Goal: Task Accomplishment & Management: Manage account settings

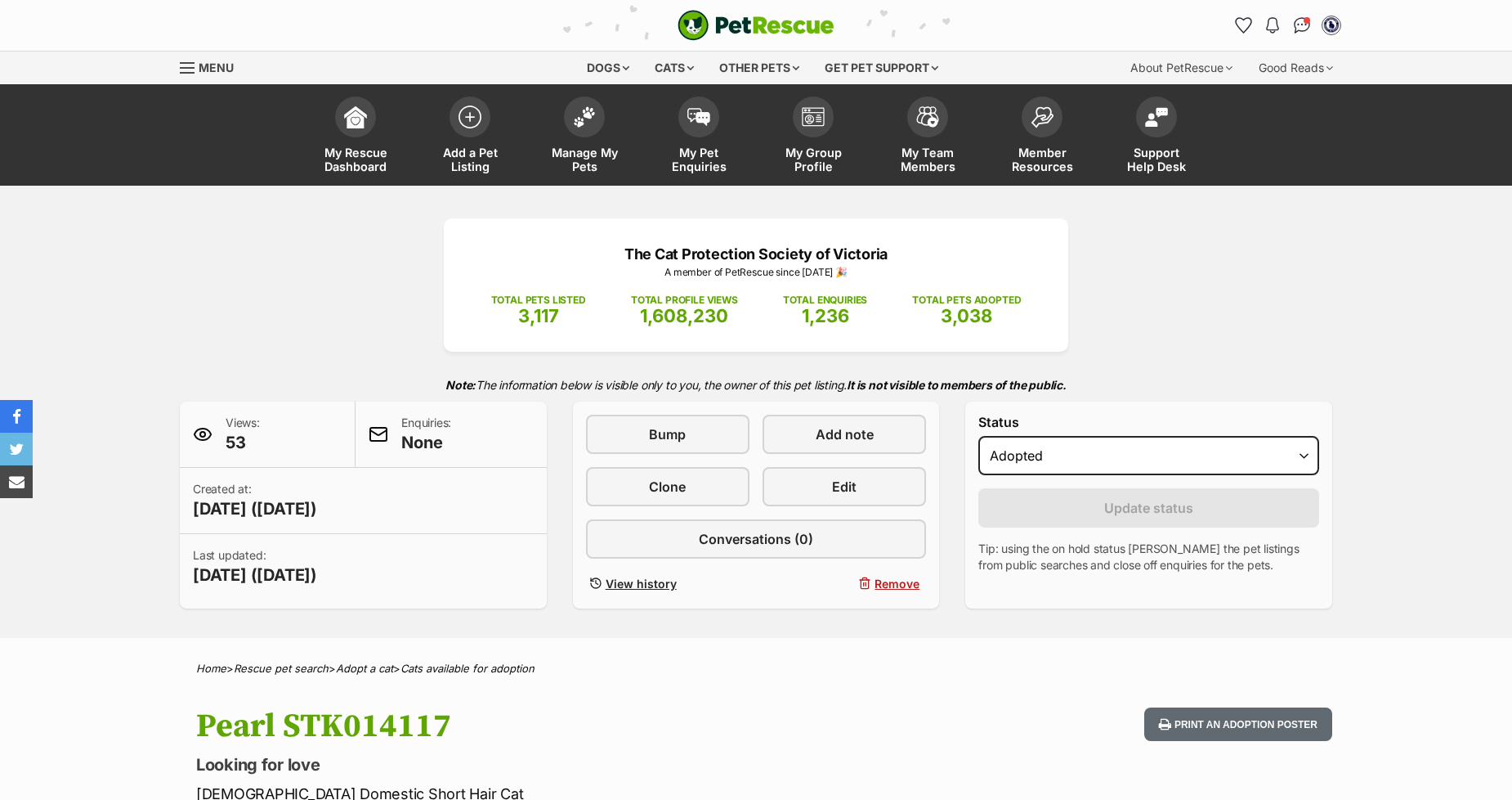
select select "rehomed"
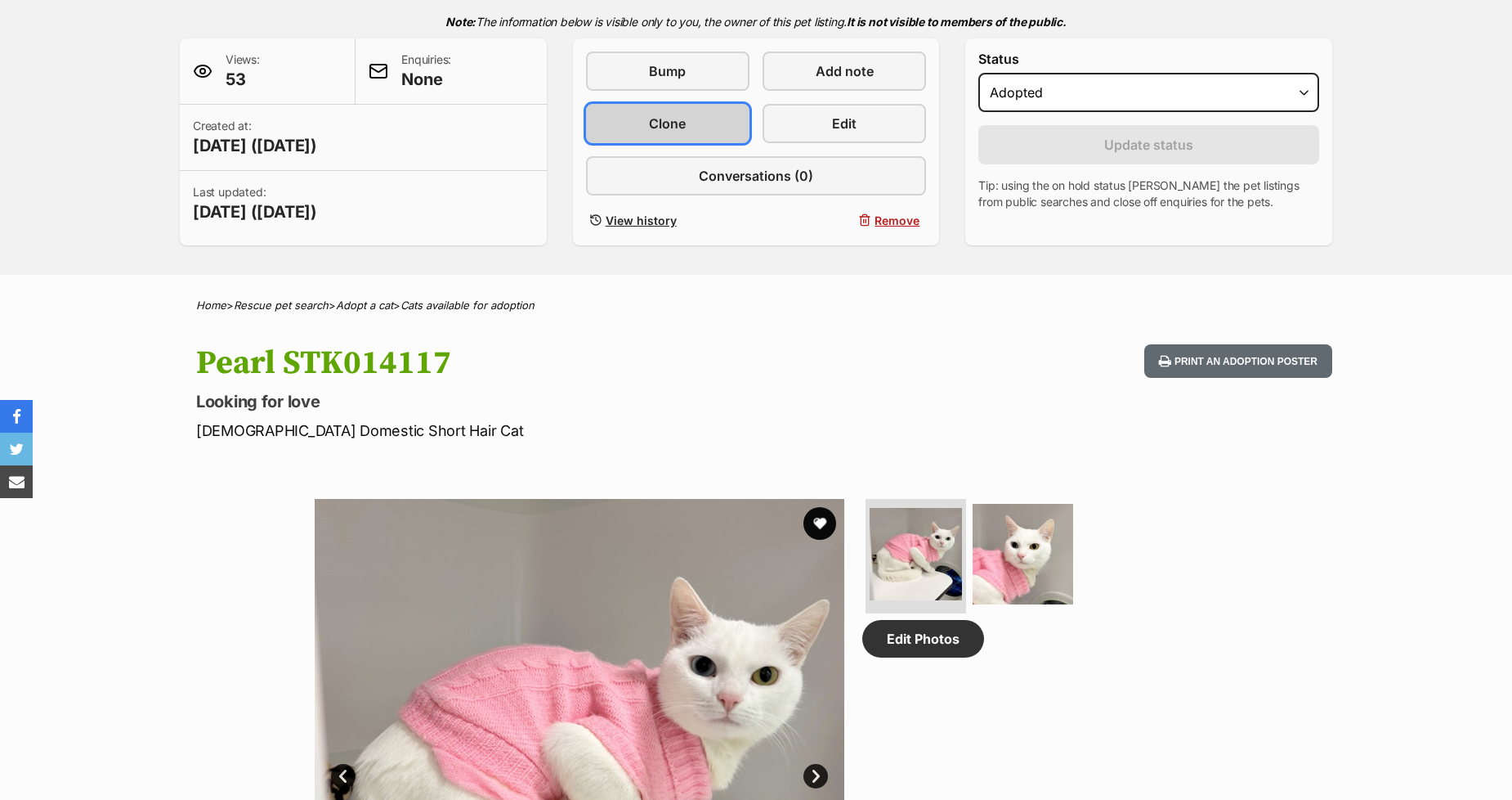
click at [669, 117] on span "Clone" at bounding box center [668, 123] width 37 height 19
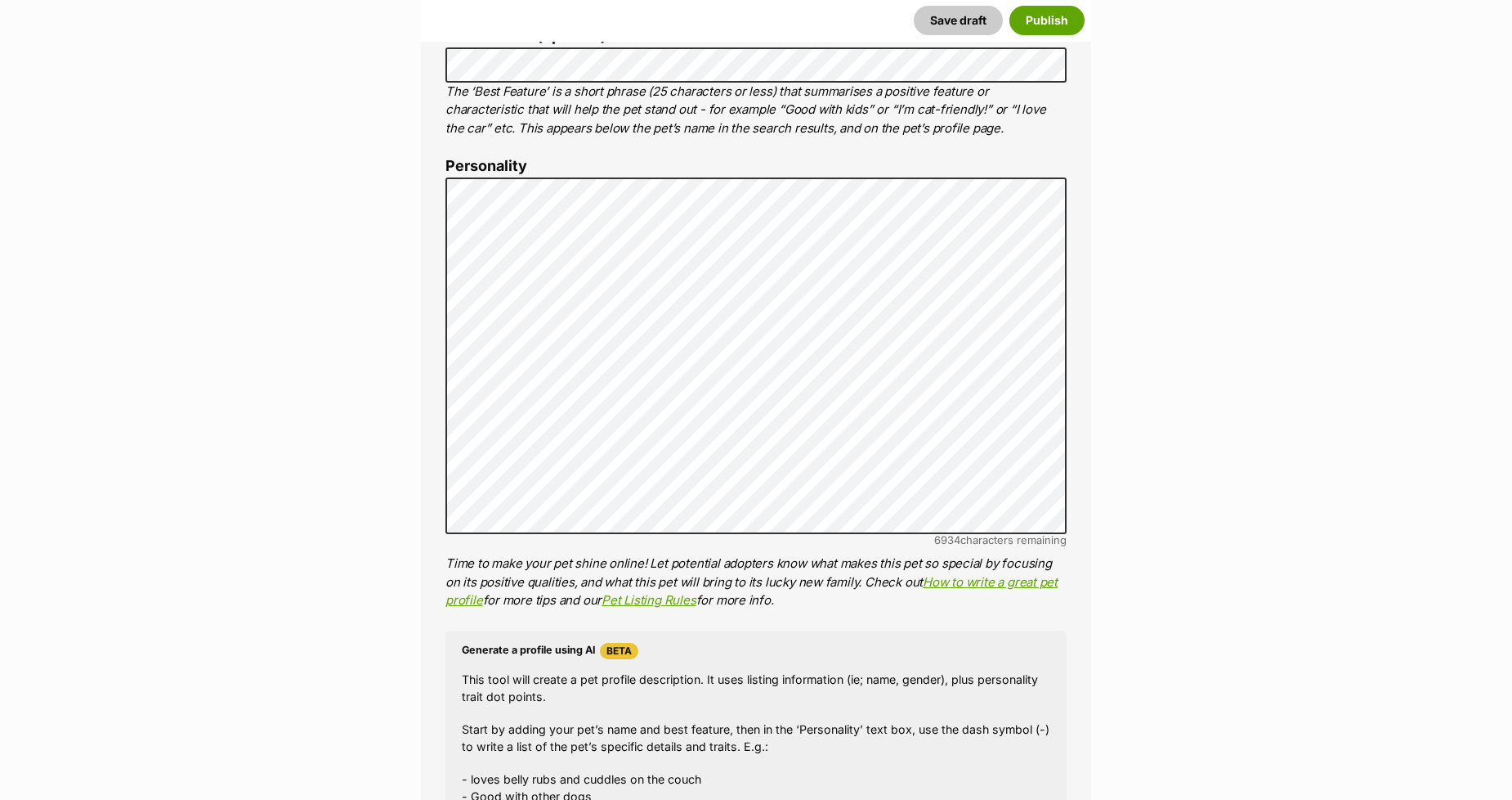
scroll to position [908, 0]
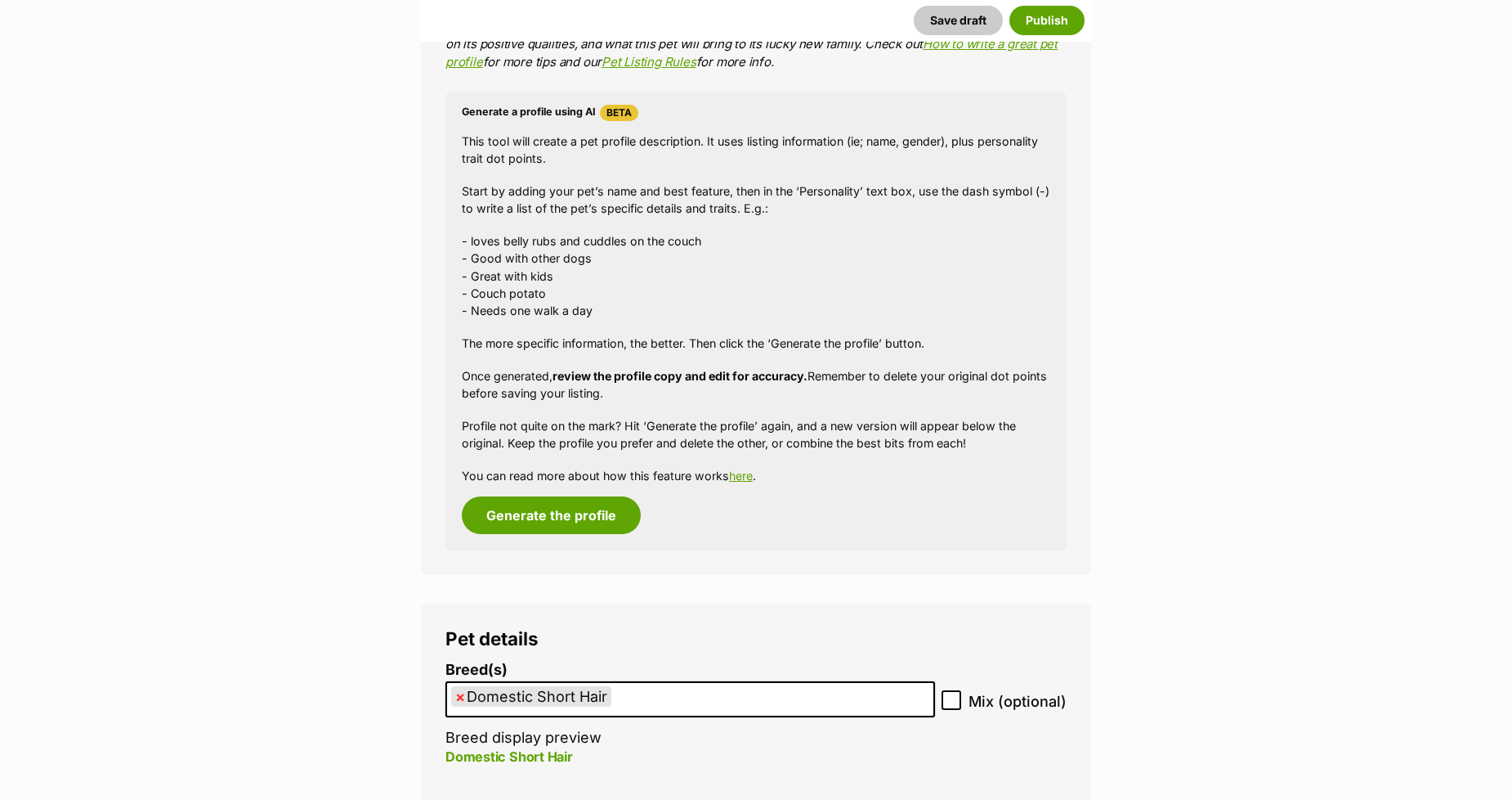
scroll to position [1454, 0]
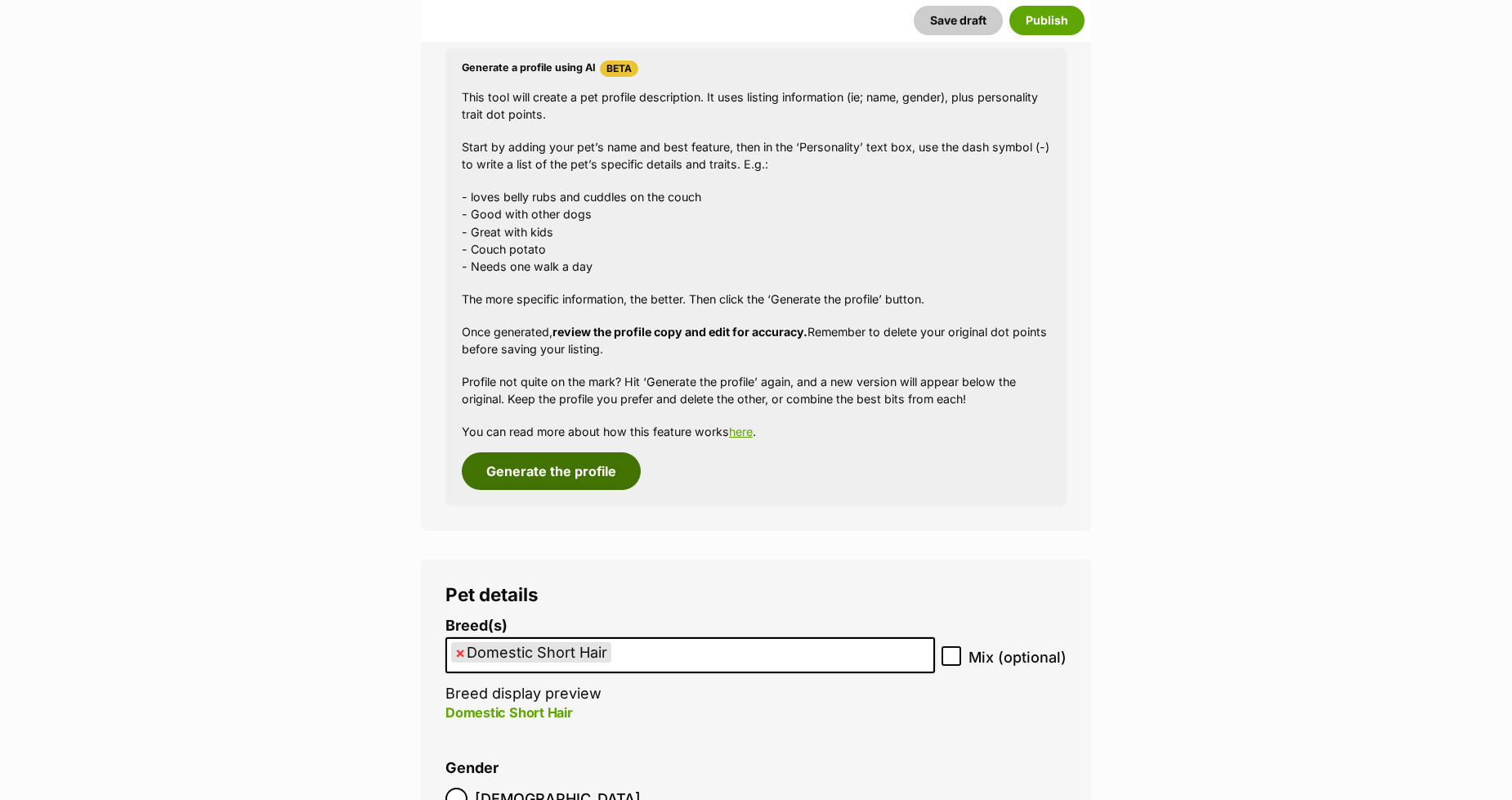
click at [498, 468] on button "Generate the profile" at bounding box center [551, 471] width 179 height 38
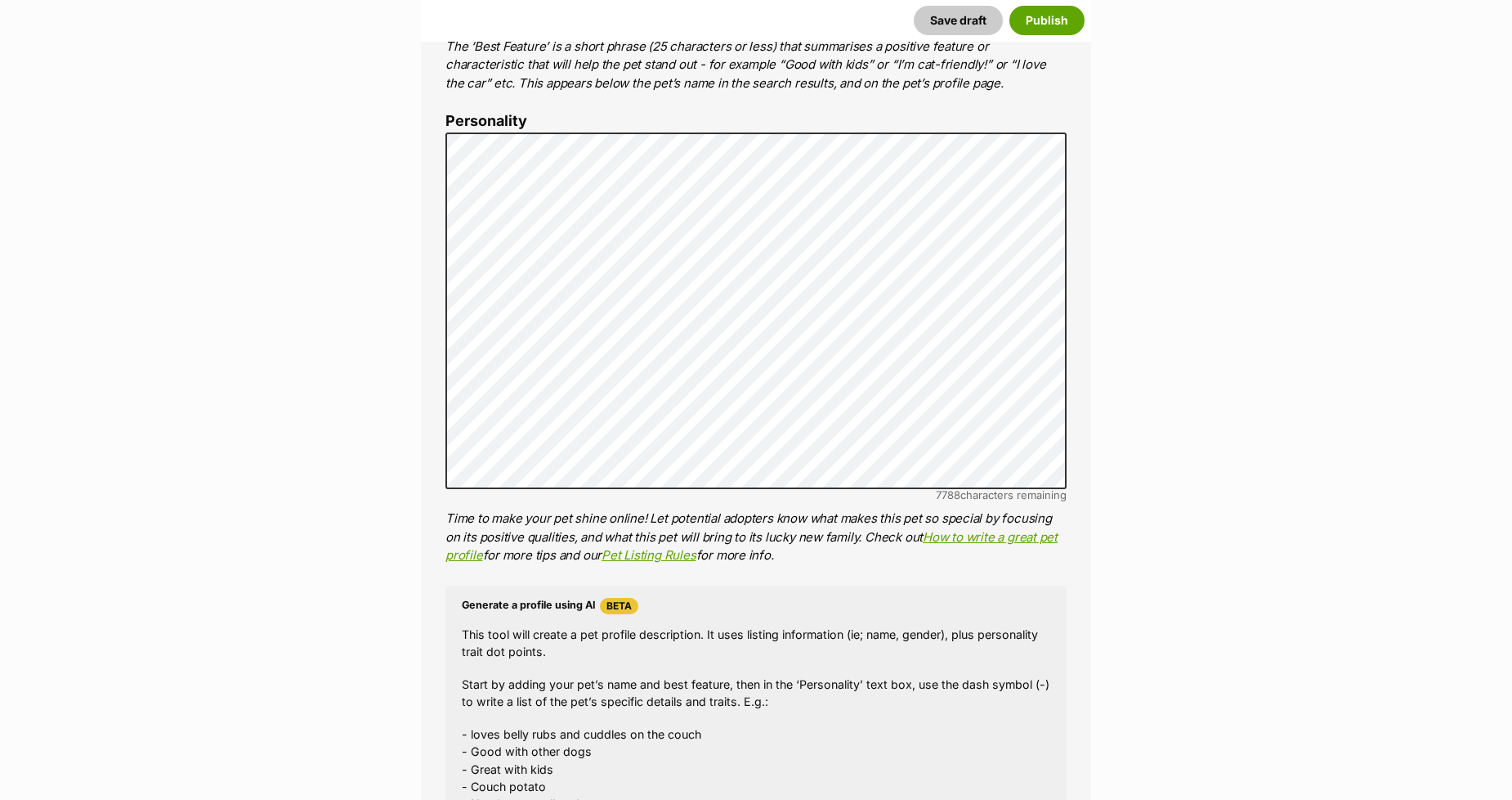
scroll to position [827, 0]
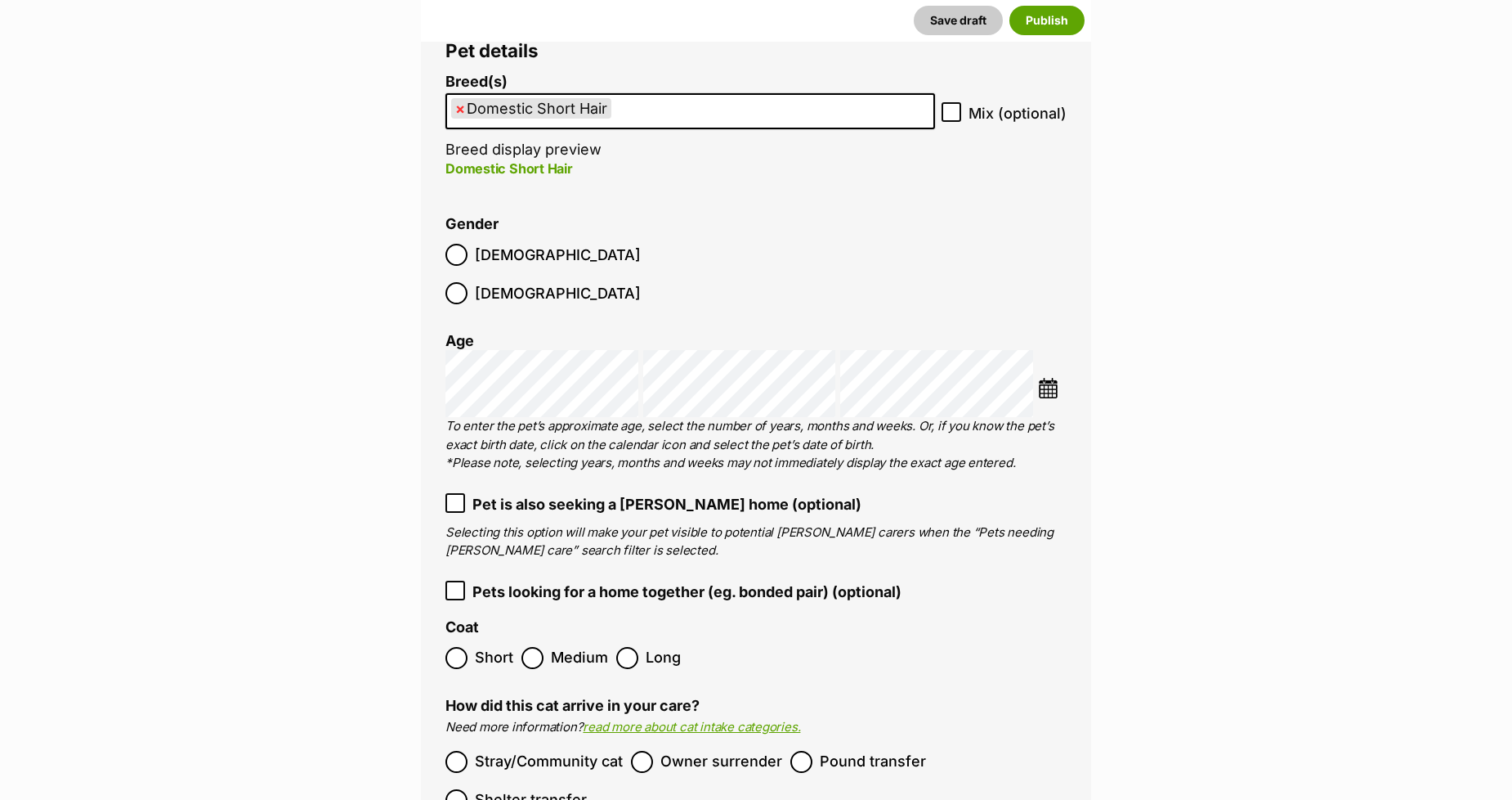
scroll to position [2008, 0]
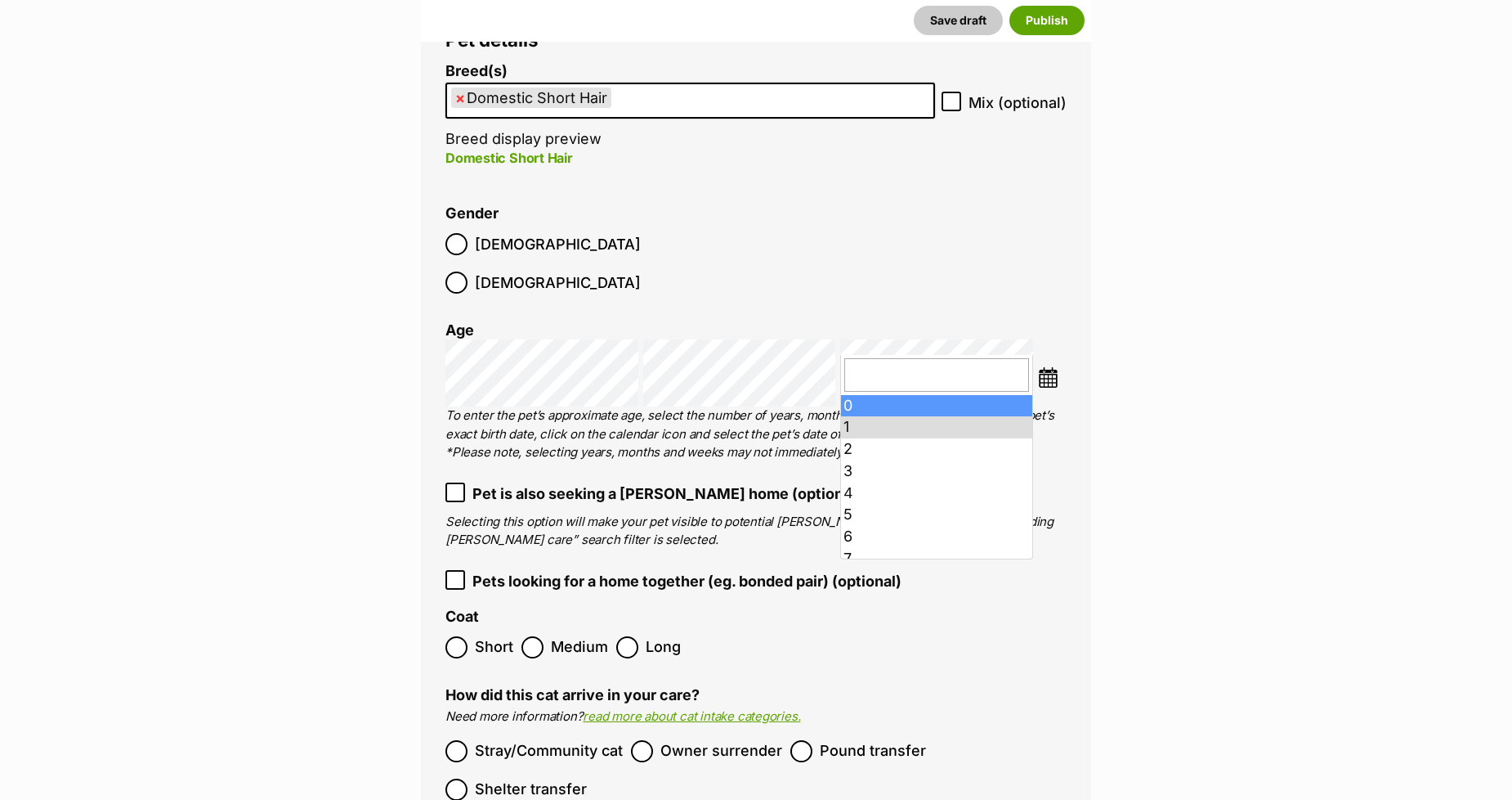
drag, startPoint x: 859, startPoint y: 401, endPoint x: 729, endPoint y: 398, distance: 130.0
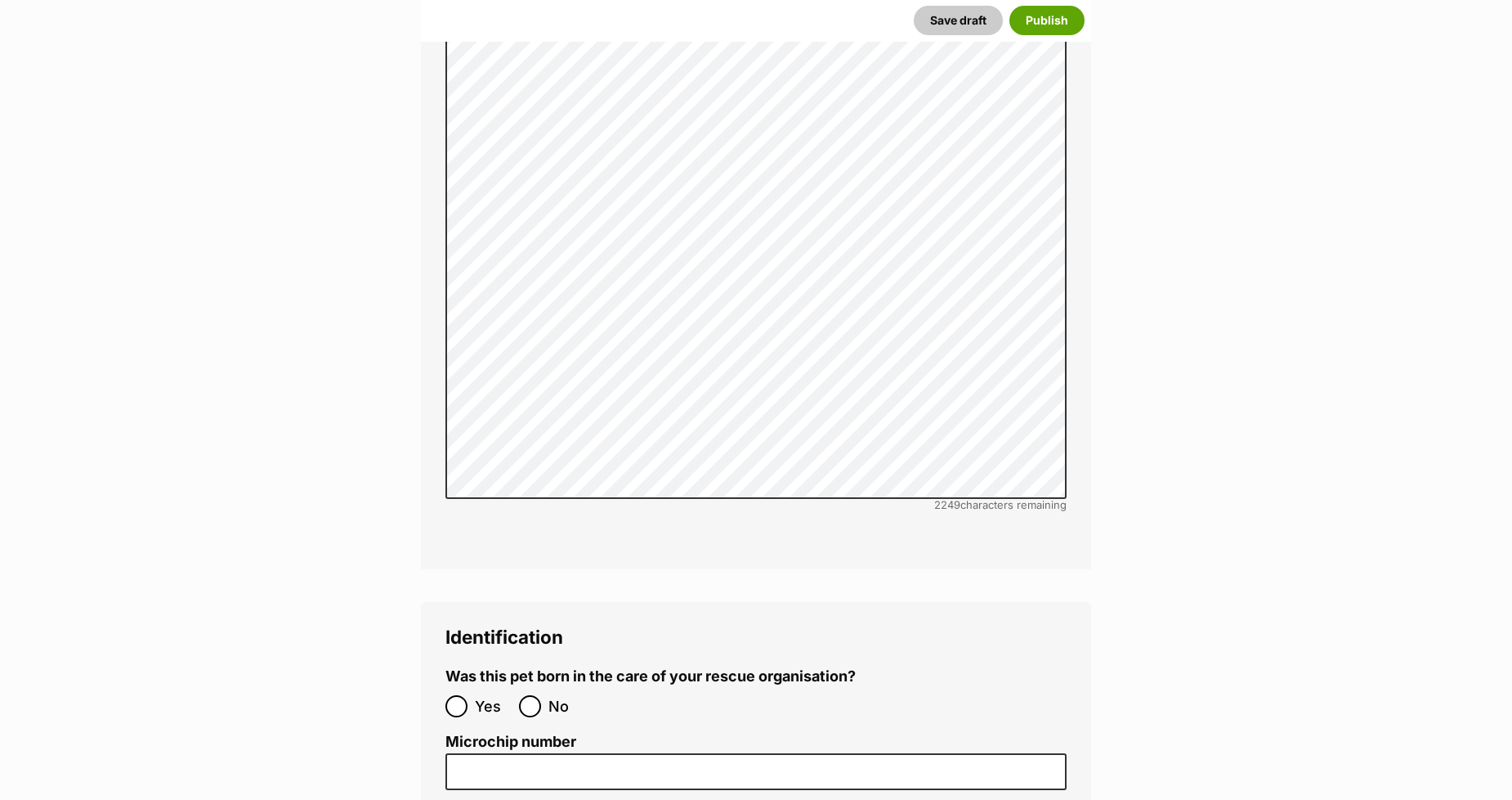
scroll to position [5189, 0]
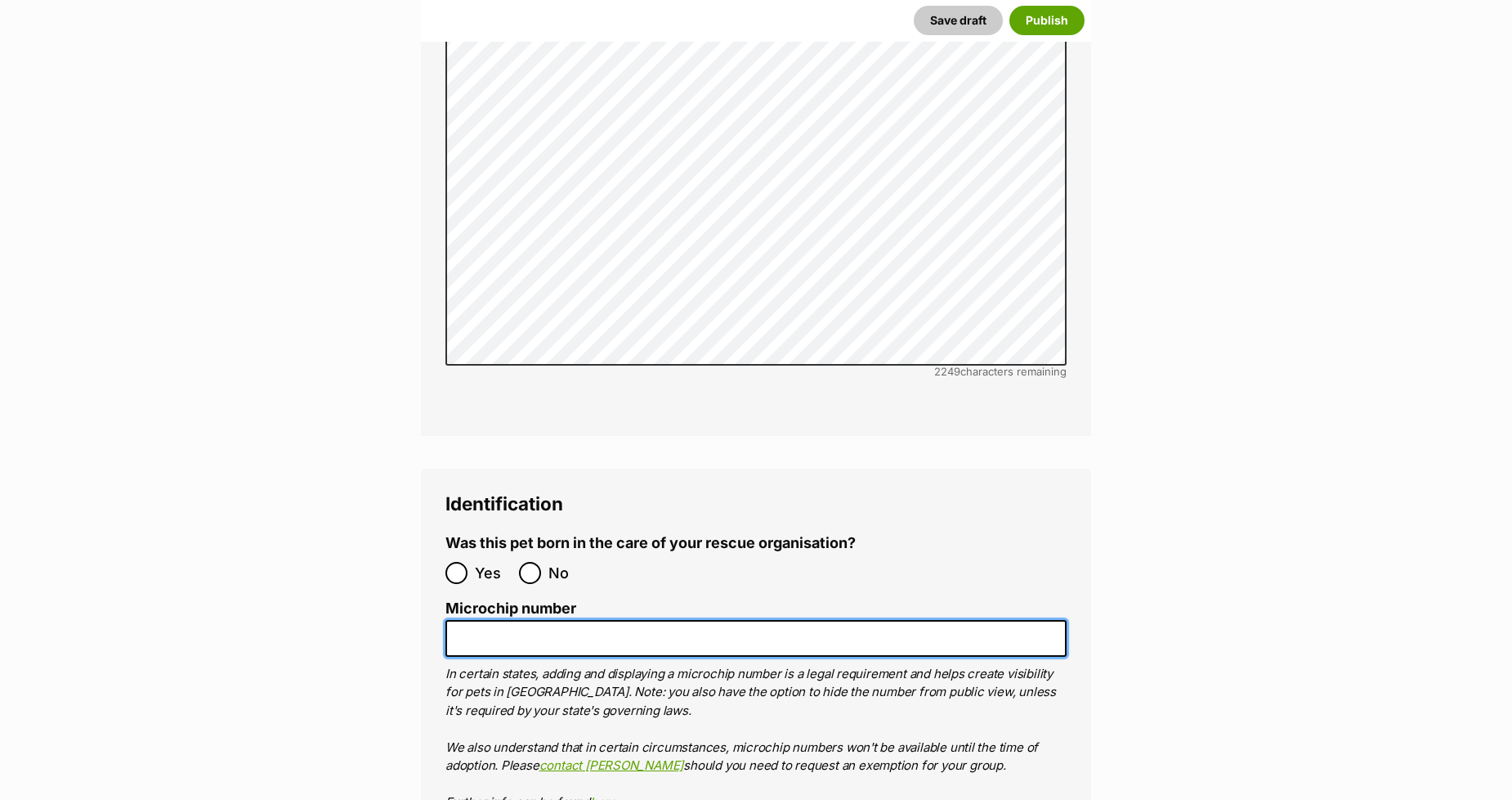
click at [467, 620] on input "Microchip number" at bounding box center [756, 639] width 622 height 37
paste input "956000018817523"
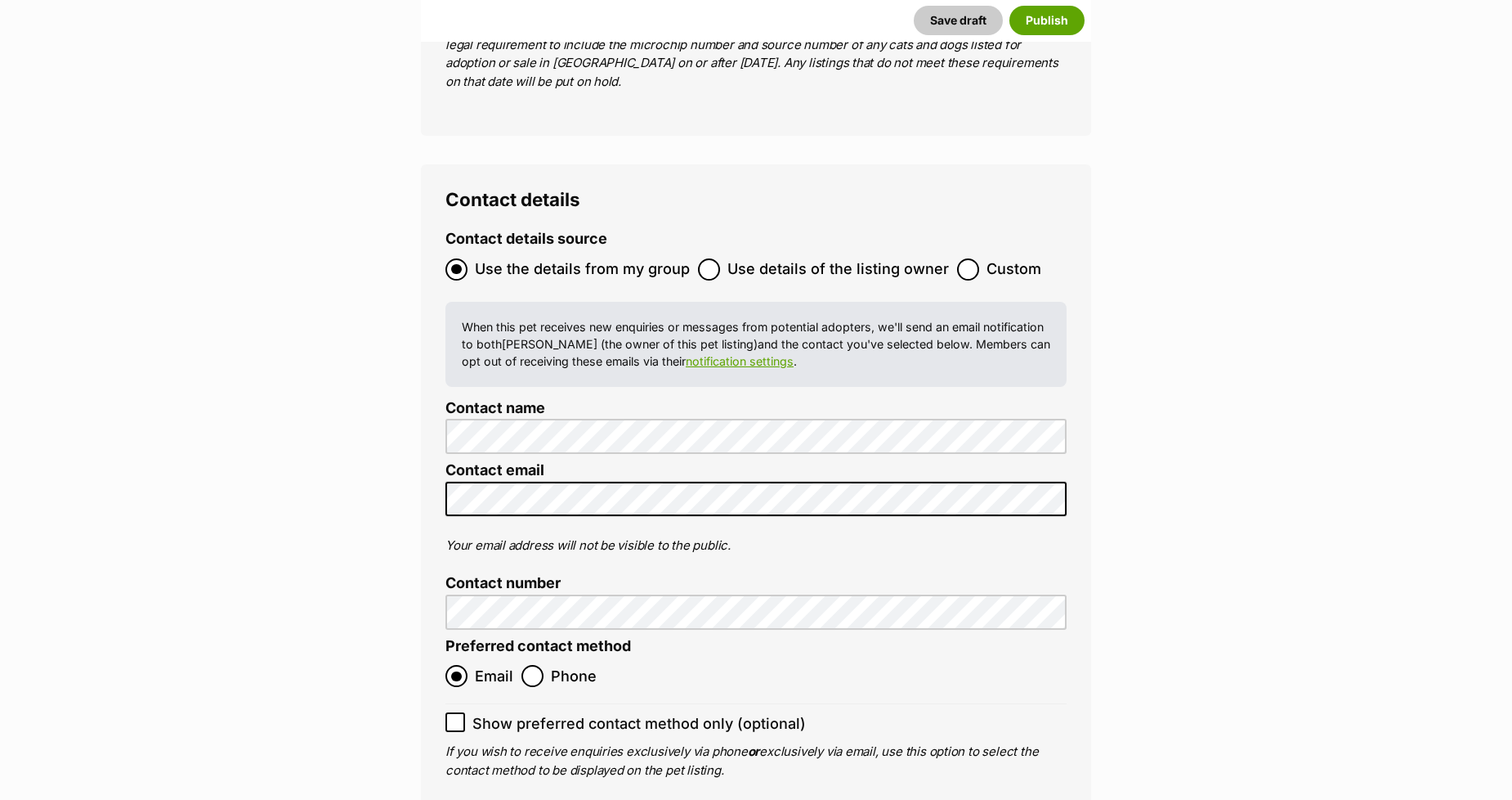
scroll to position [6553, 0]
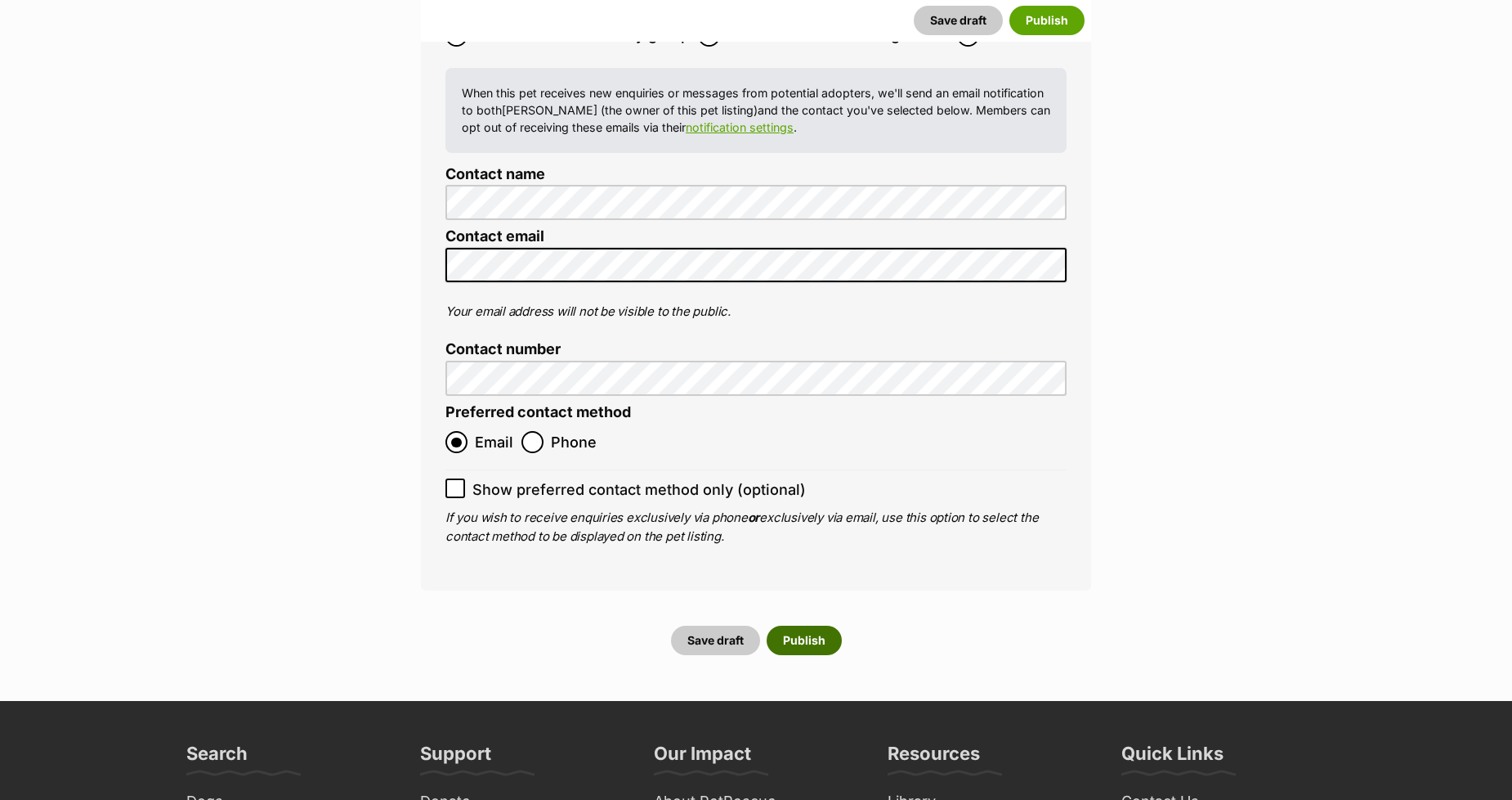
type input "956000018817523"
click at [824, 626] on button "Publish" at bounding box center [804, 641] width 75 height 30
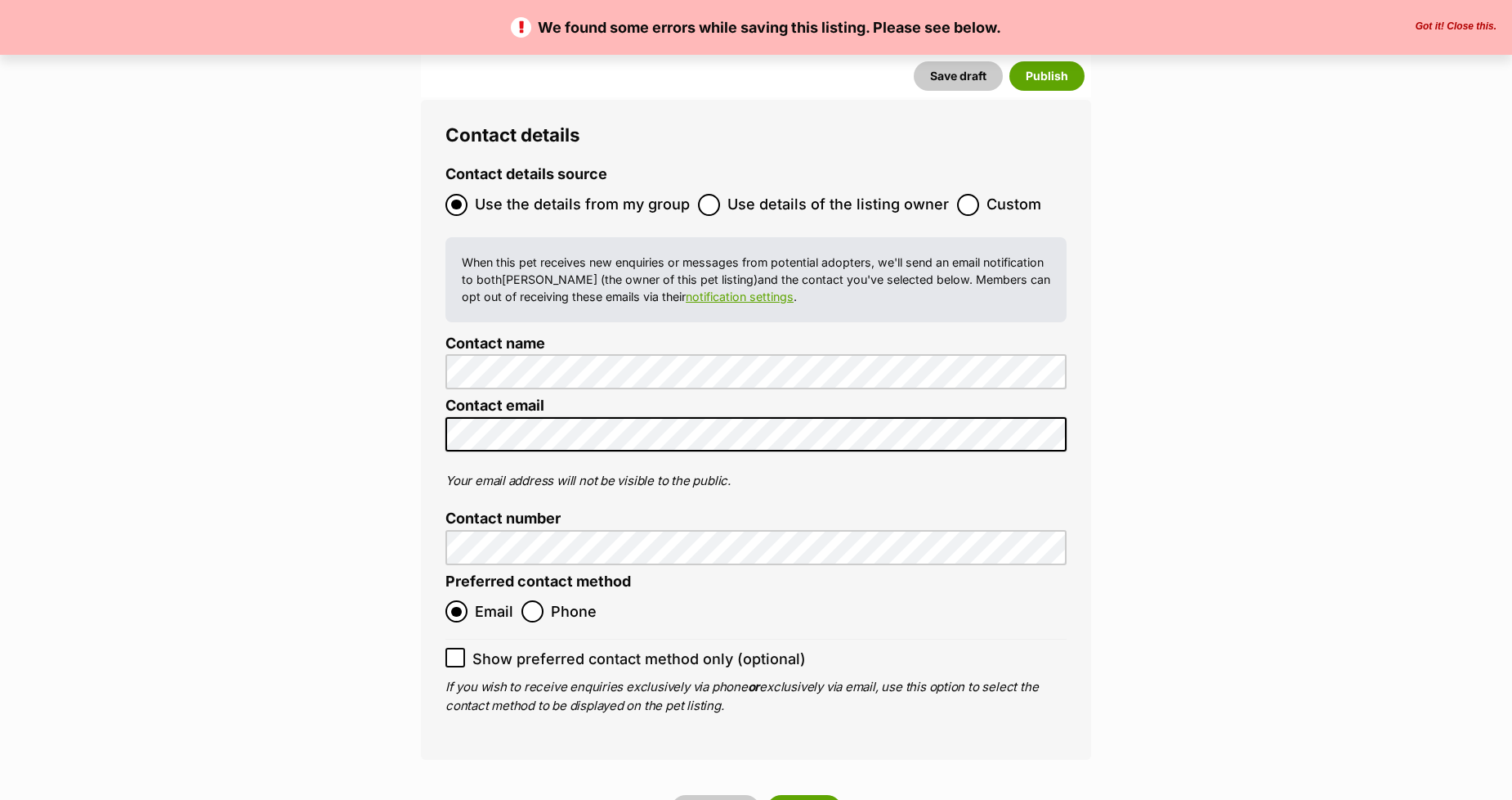
scroll to position [6998, 0]
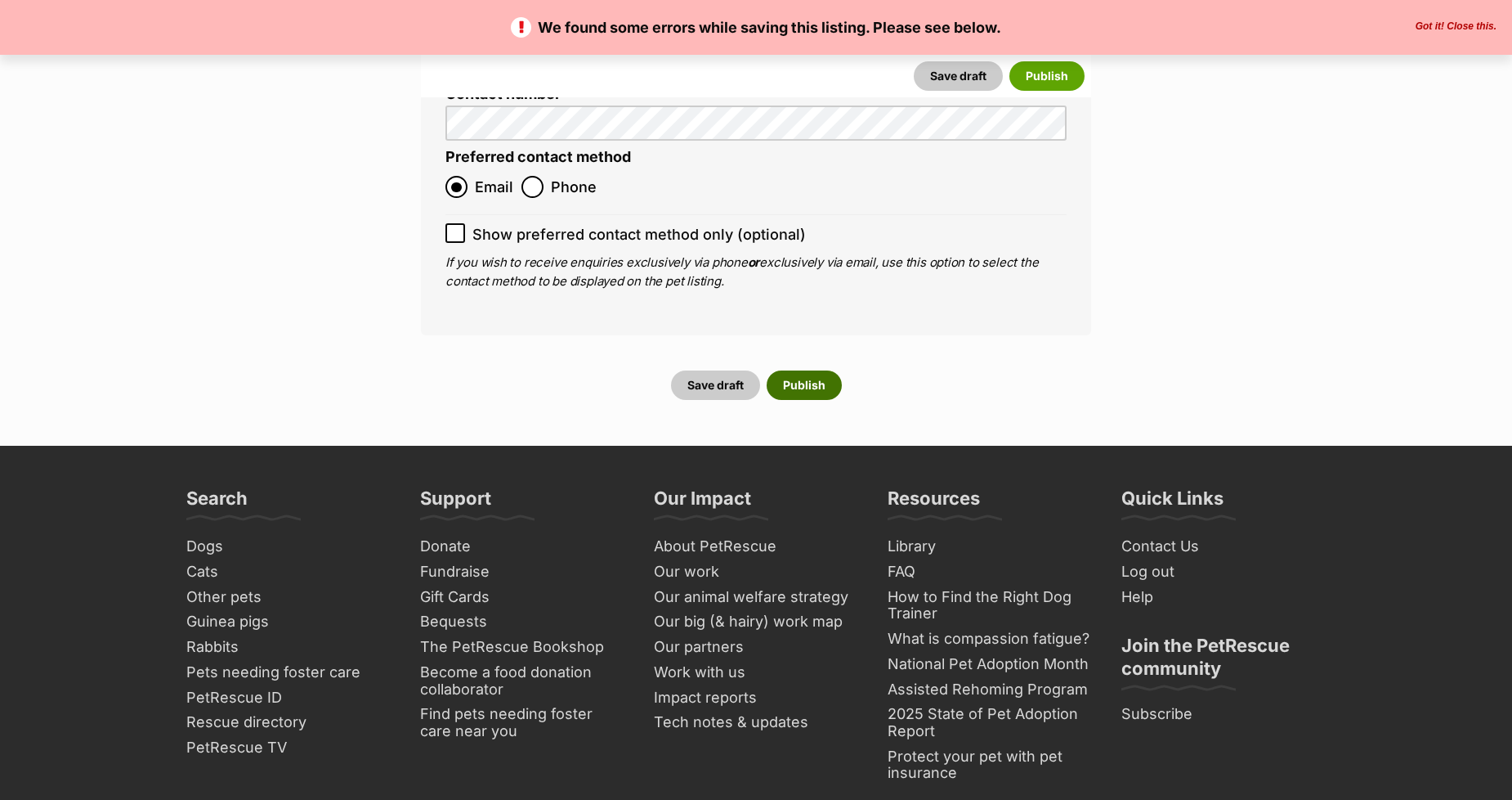
click at [806, 371] on button "Publish" at bounding box center [804, 386] width 75 height 30
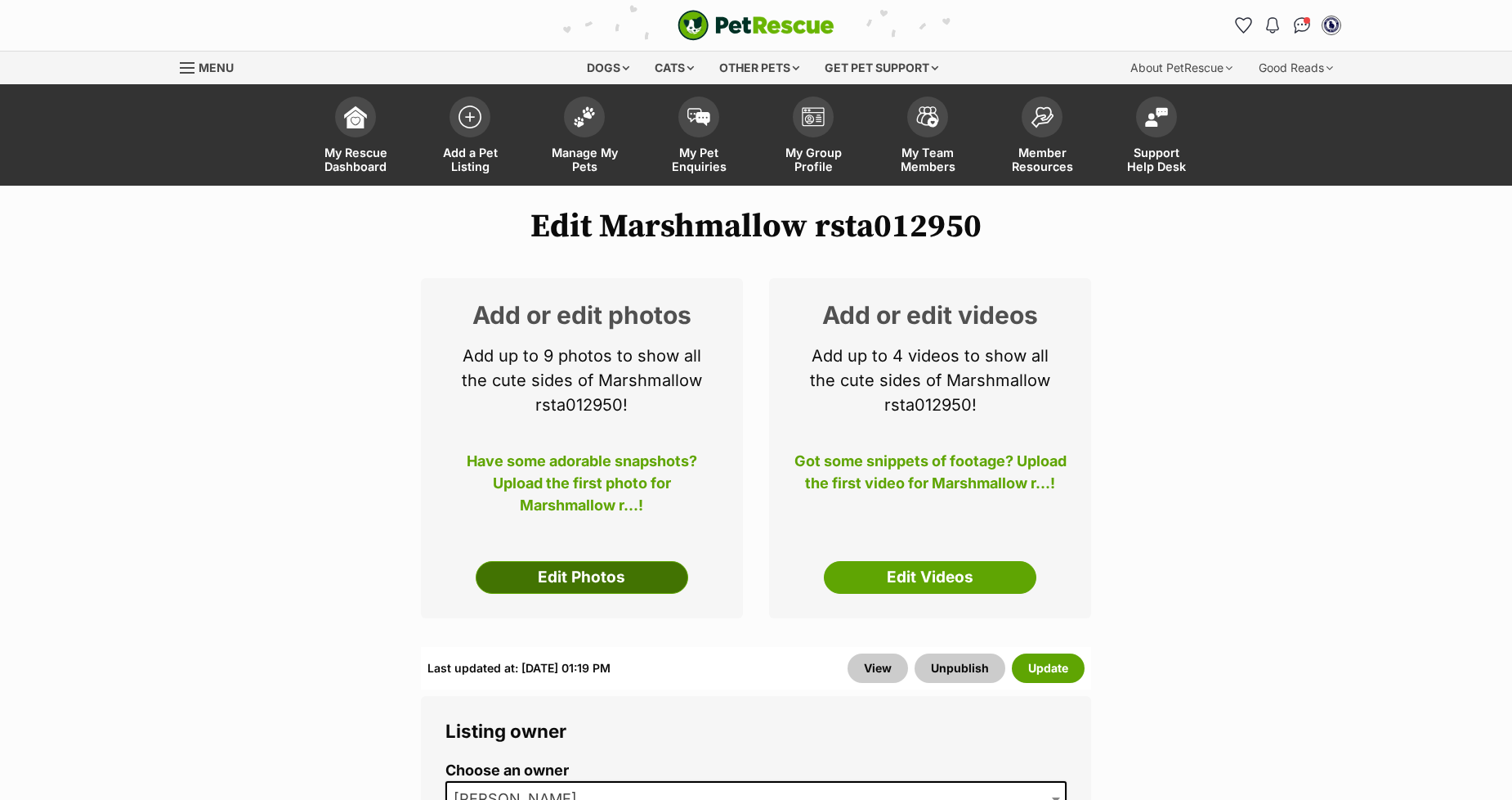
click at [564, 576] on link "Edit Photos" at bounding box center [582, 577] width 212 height 32
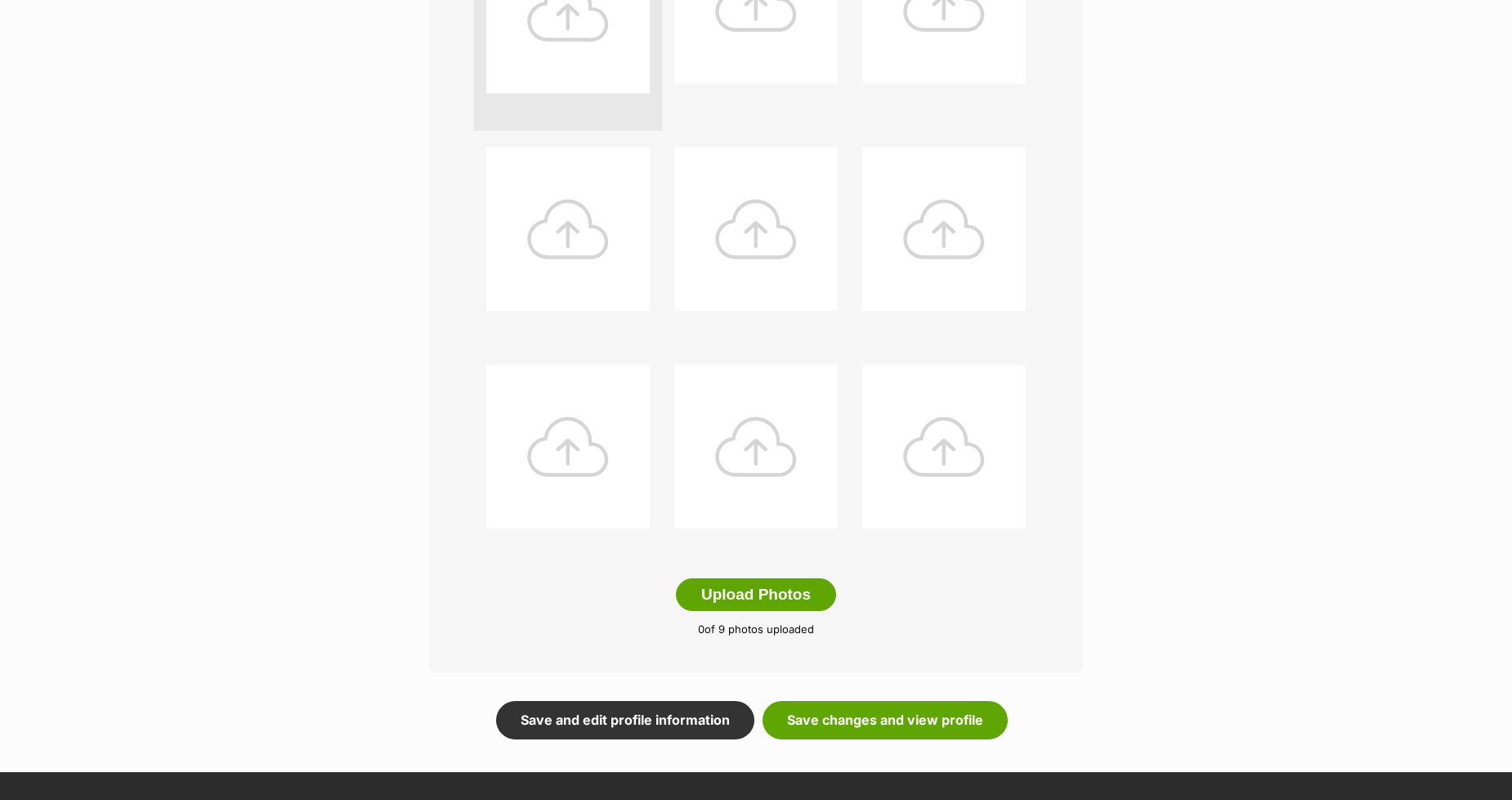
scroll to position [636, 0]
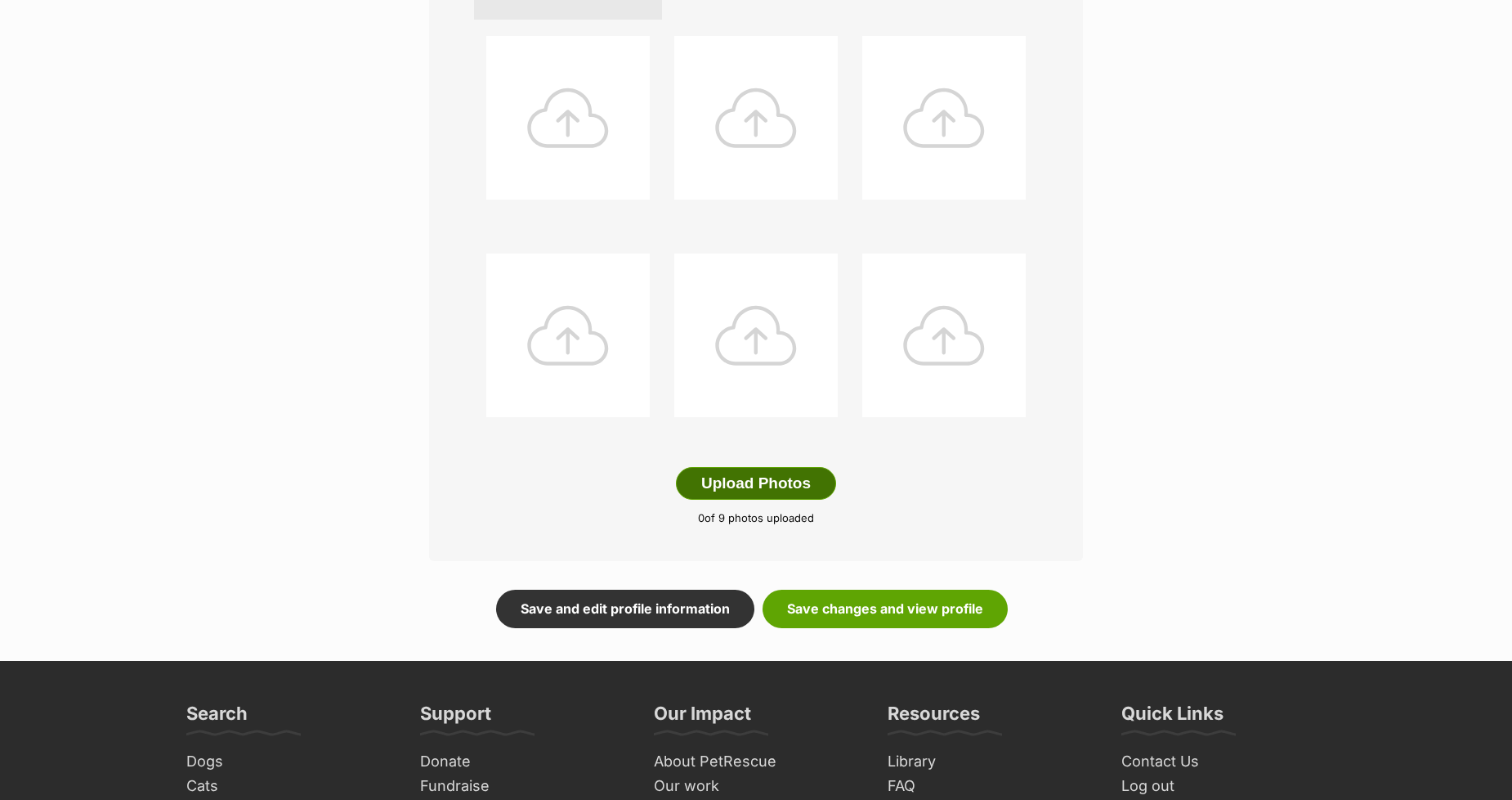
click at [750, 488] on button "Upload Photos" at bounding box center [756, 483] width 160 height 32
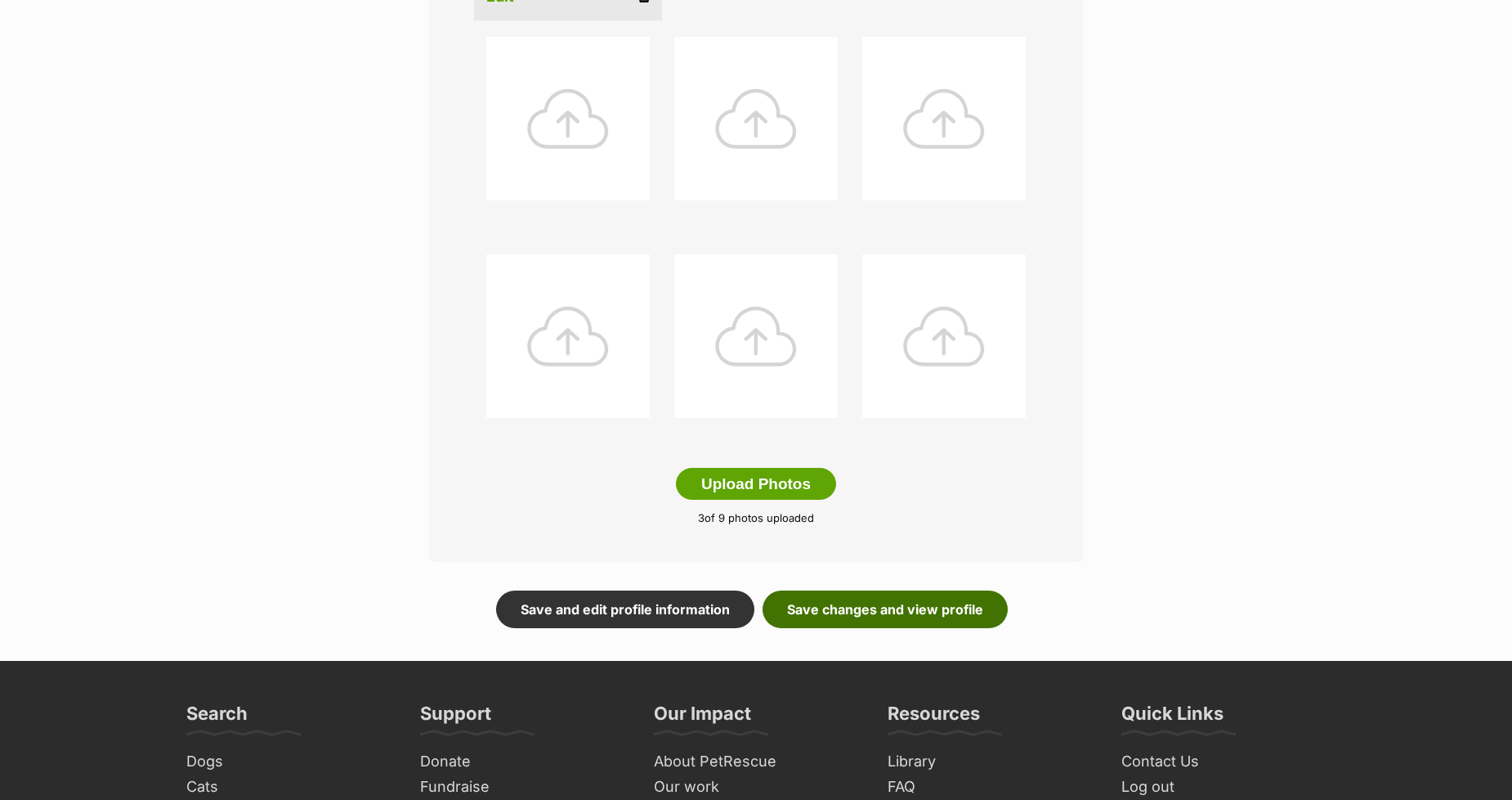
click at [861, 616] on link "Save changes and view profile" at bounding box center [885, 609] width 246 height 38
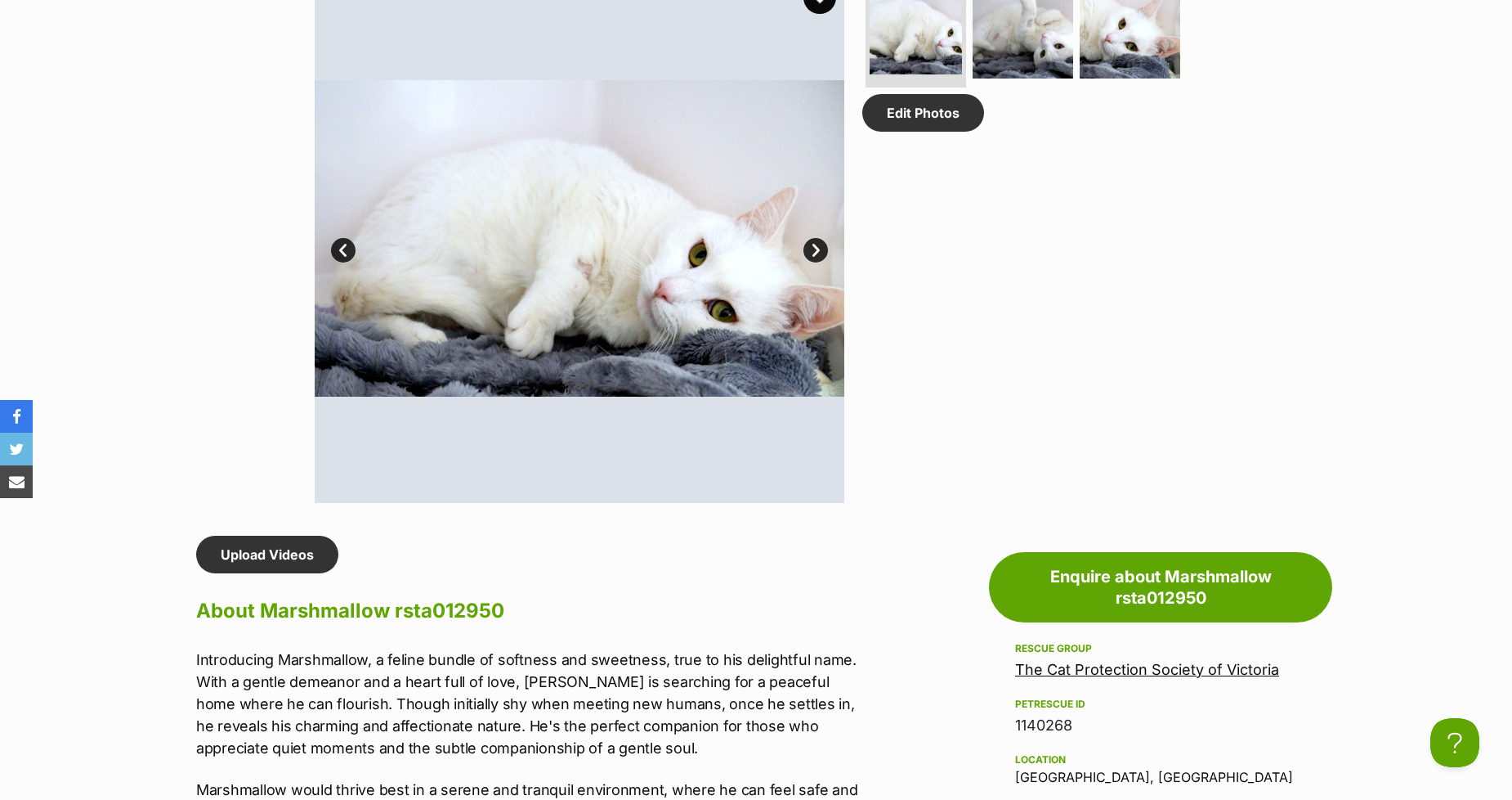
scroll to position [1272, 0]
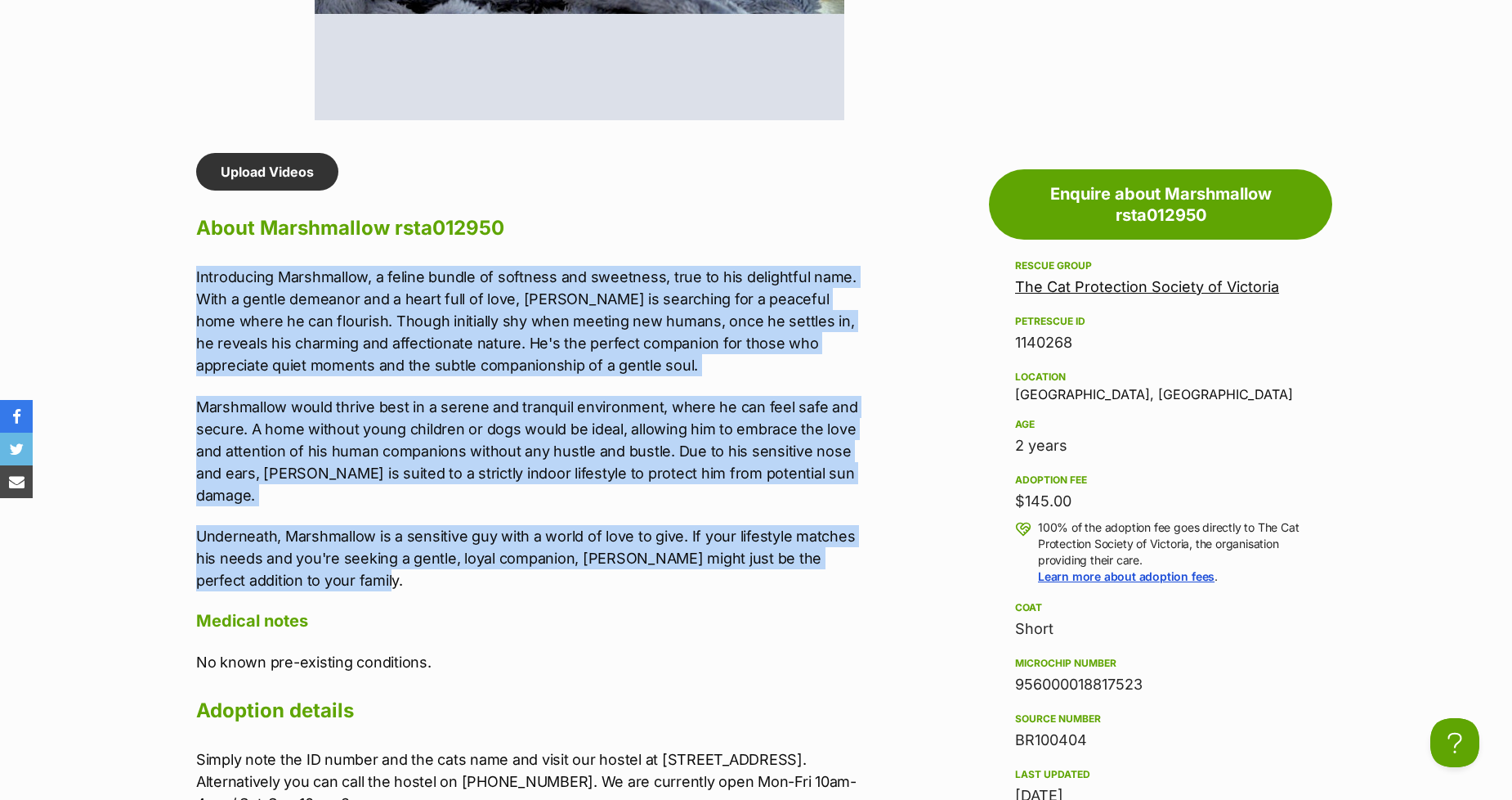
drag, startPoint x: 359, startPoint y: 553, endPoint x: 132, endPoint y: 272, distance: 361.2
click at [132, 272] on section "The Cat Protection Society of Victoria A member of PetRescue since 2016 🎉 TOTAL…" at bounding box center [756, 491] width 1512 height 3156
copy div "Introducing Marshmallow, a feline bundle of softness and sweetness, true to his…"
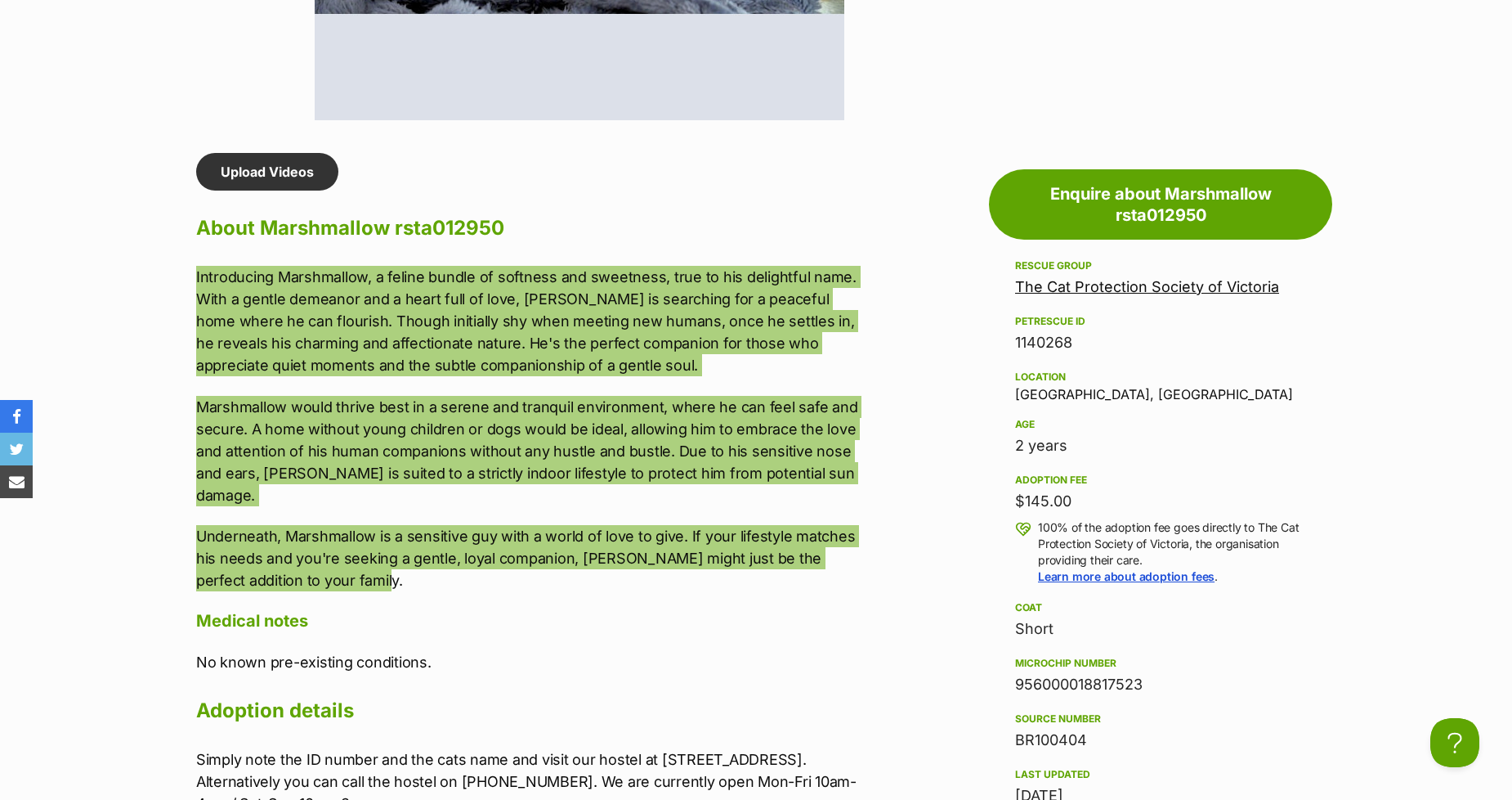
scroll to position [0, 0]
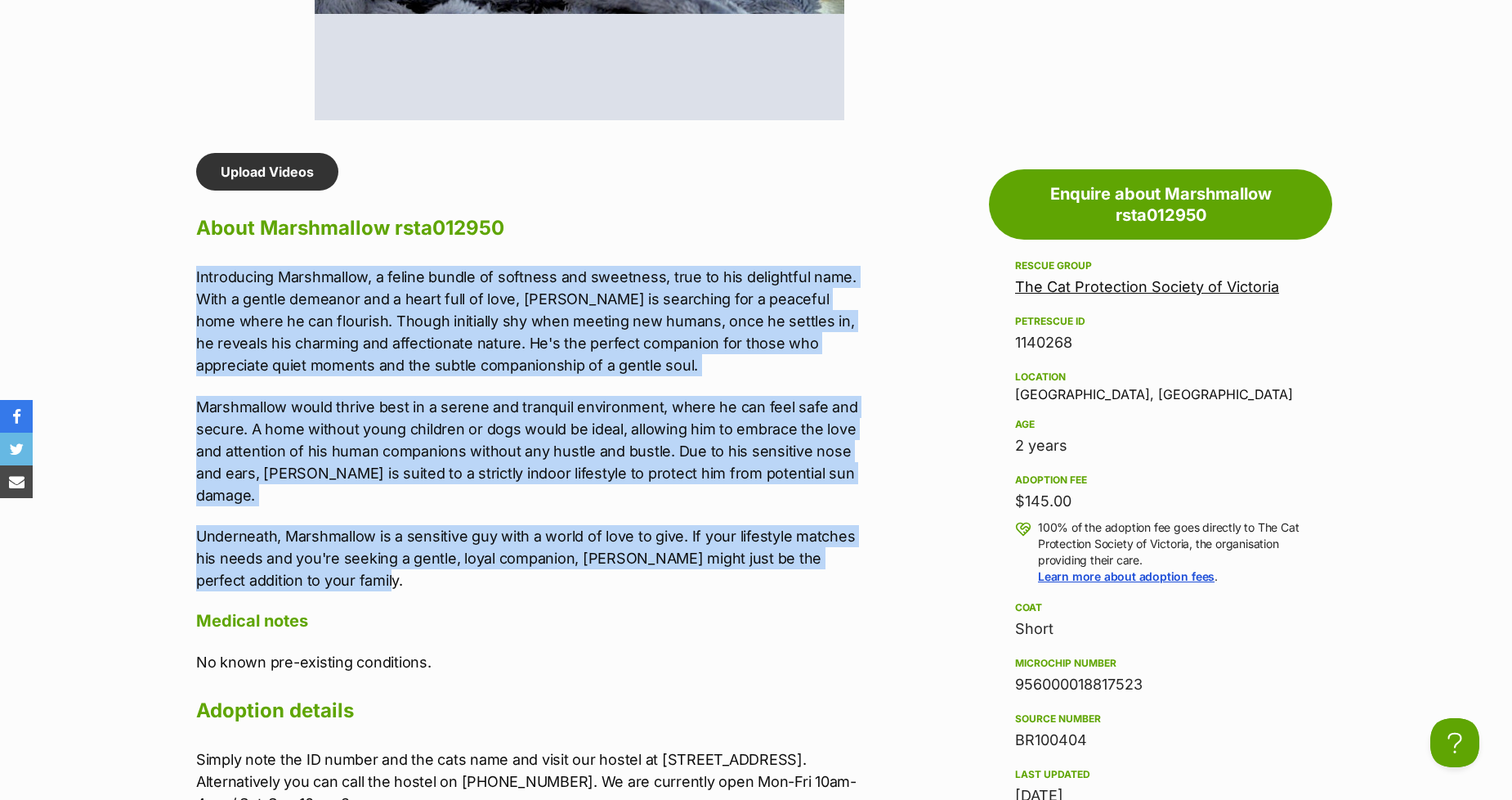
click at [293, 288] on p "Introducing Marshmallow, a feline bundle of softness and sweetness, true to his…" at bounding box center [534, 321] width 675 height 110
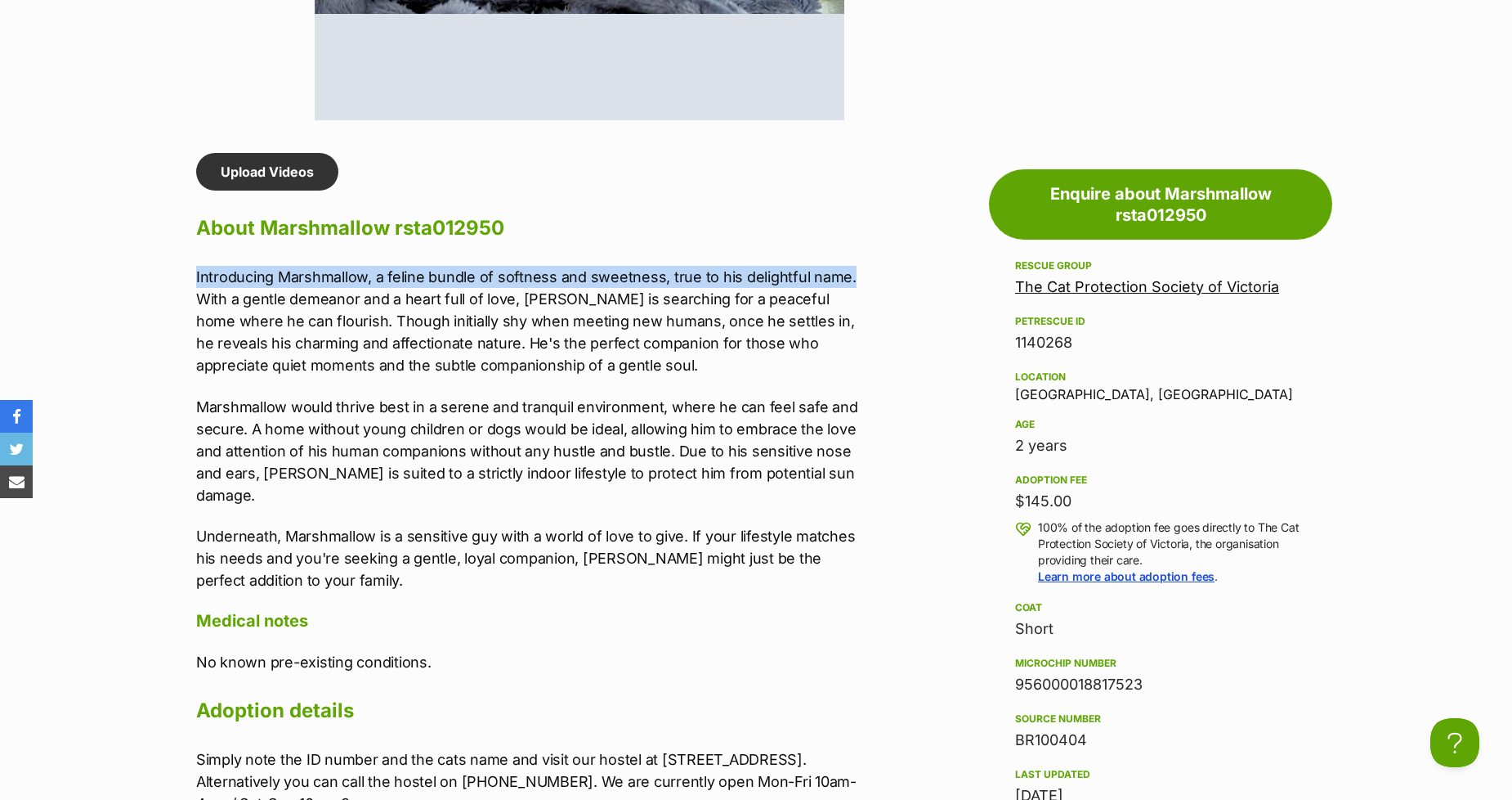
drag, startPoint x: 849, startPoint y: 273, endPoint x: 162, endPoint y: 273, distance: 687.0
copy p "Introducing Marshmallow, a feline bundle of softness and sweetness, true to his…"
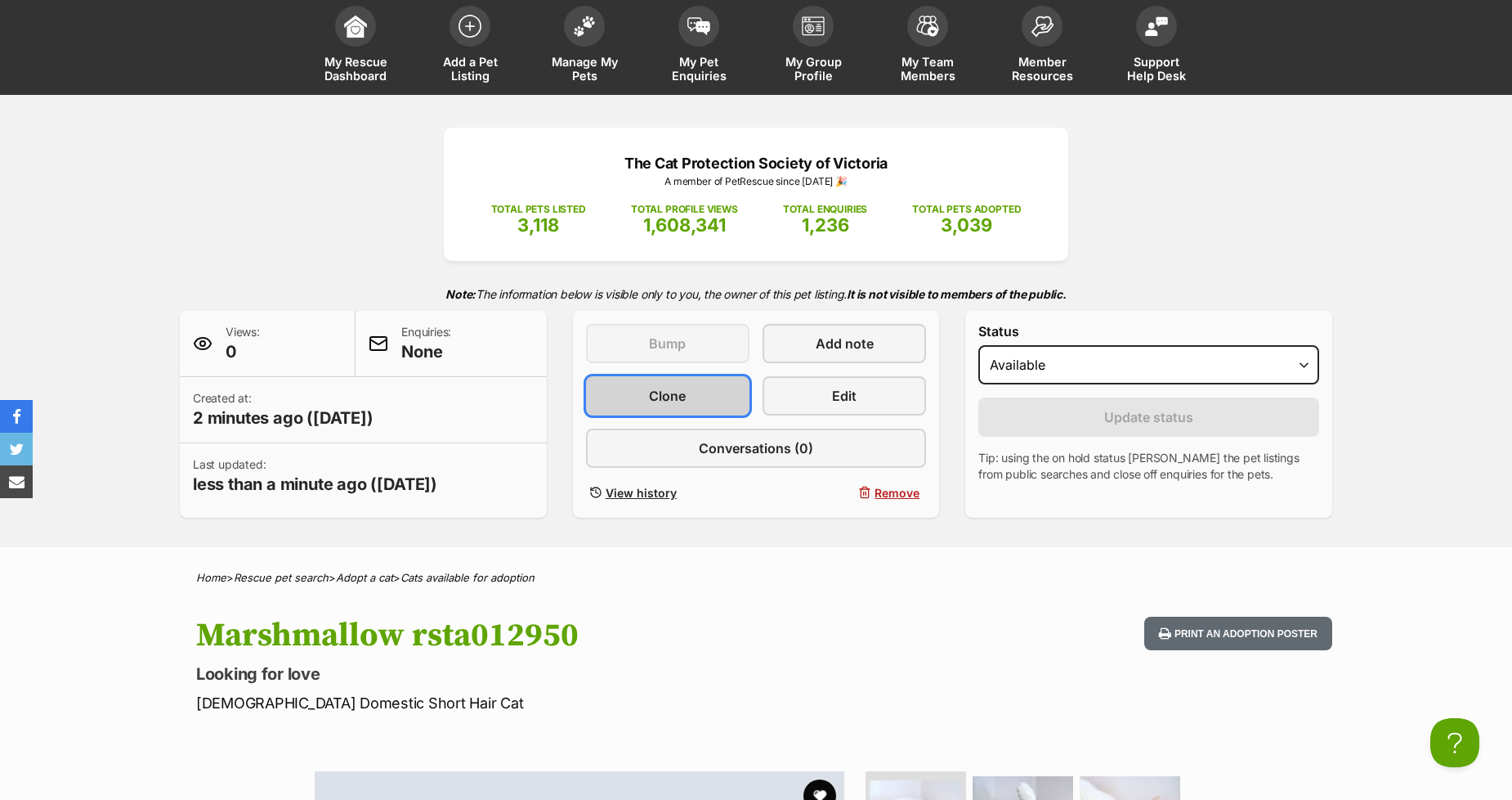
click at [639, 400] on link "Clone" at bounding box center [668, 396] width 163 height 39
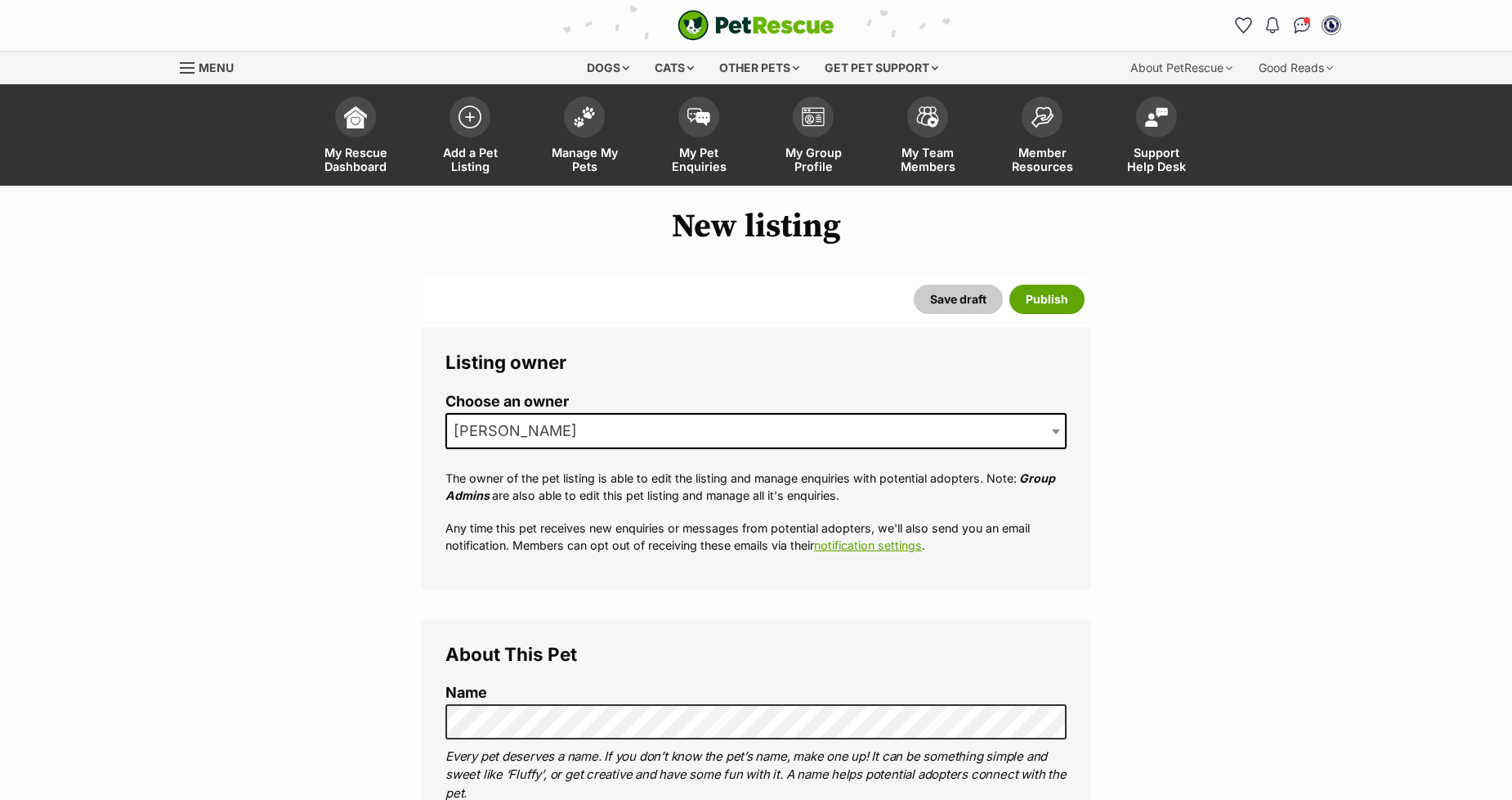
scroll to position [454, 0]
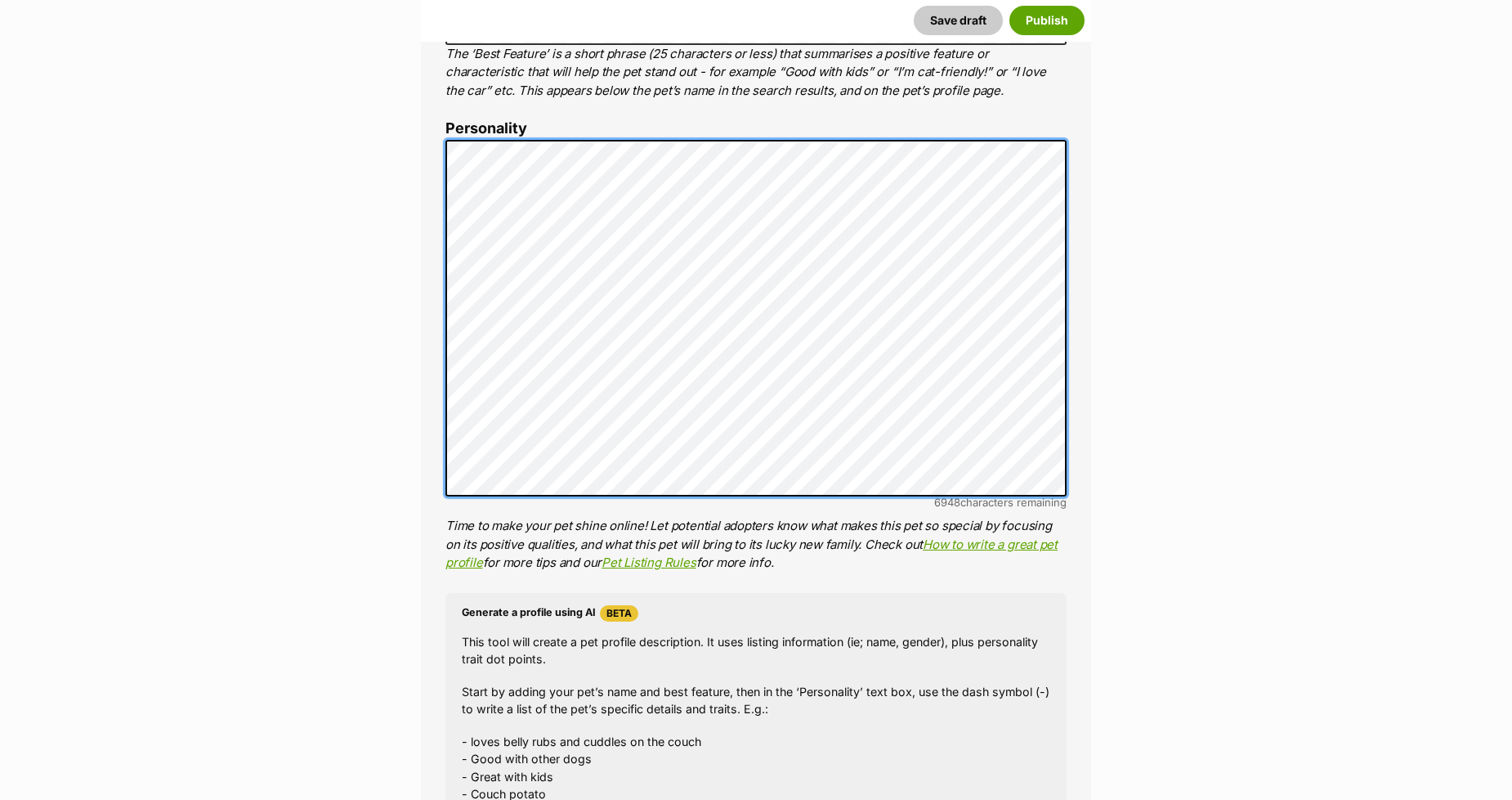
scroll to position [902, 0]
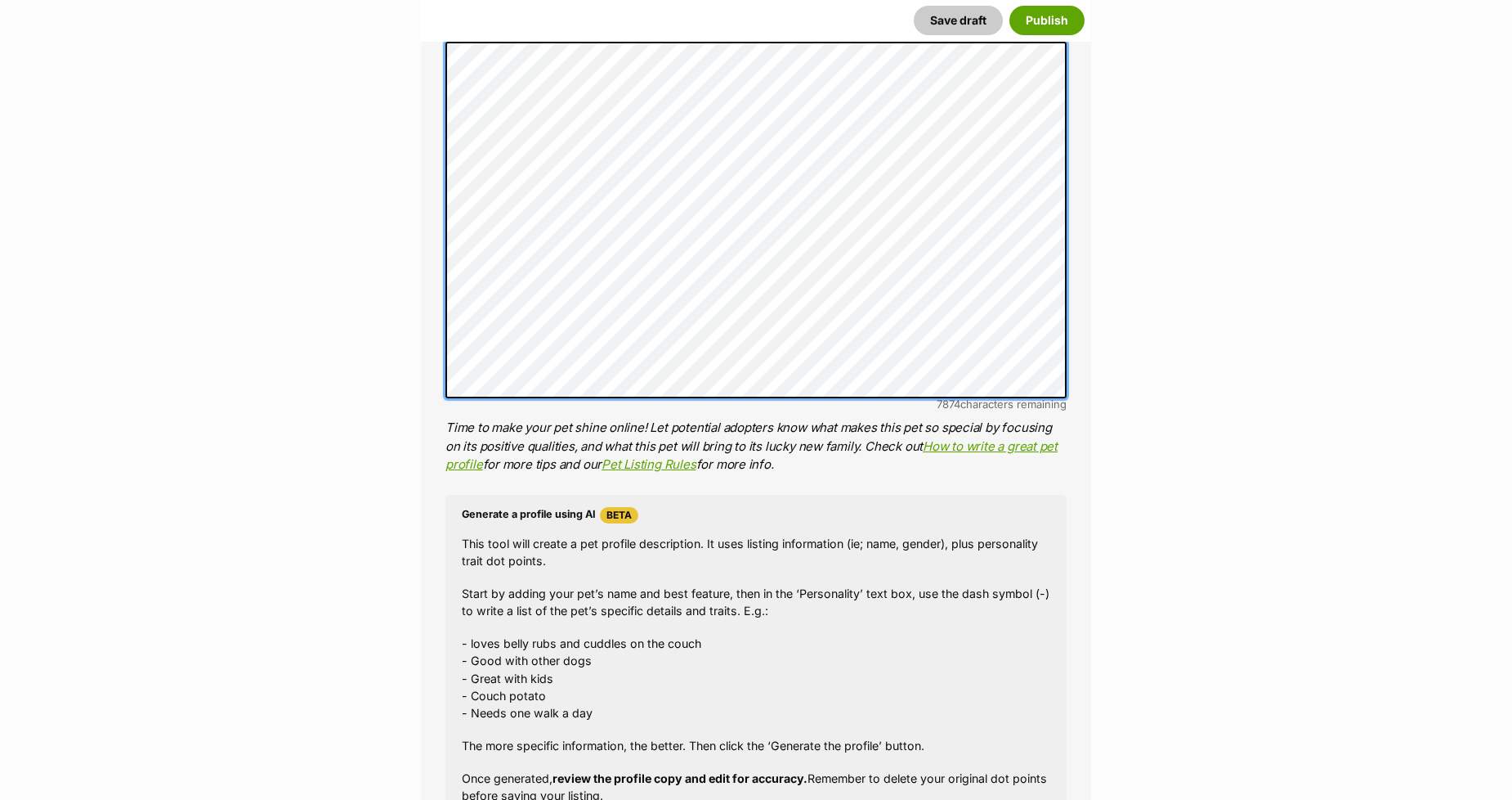
scroll to position [1539, 0]
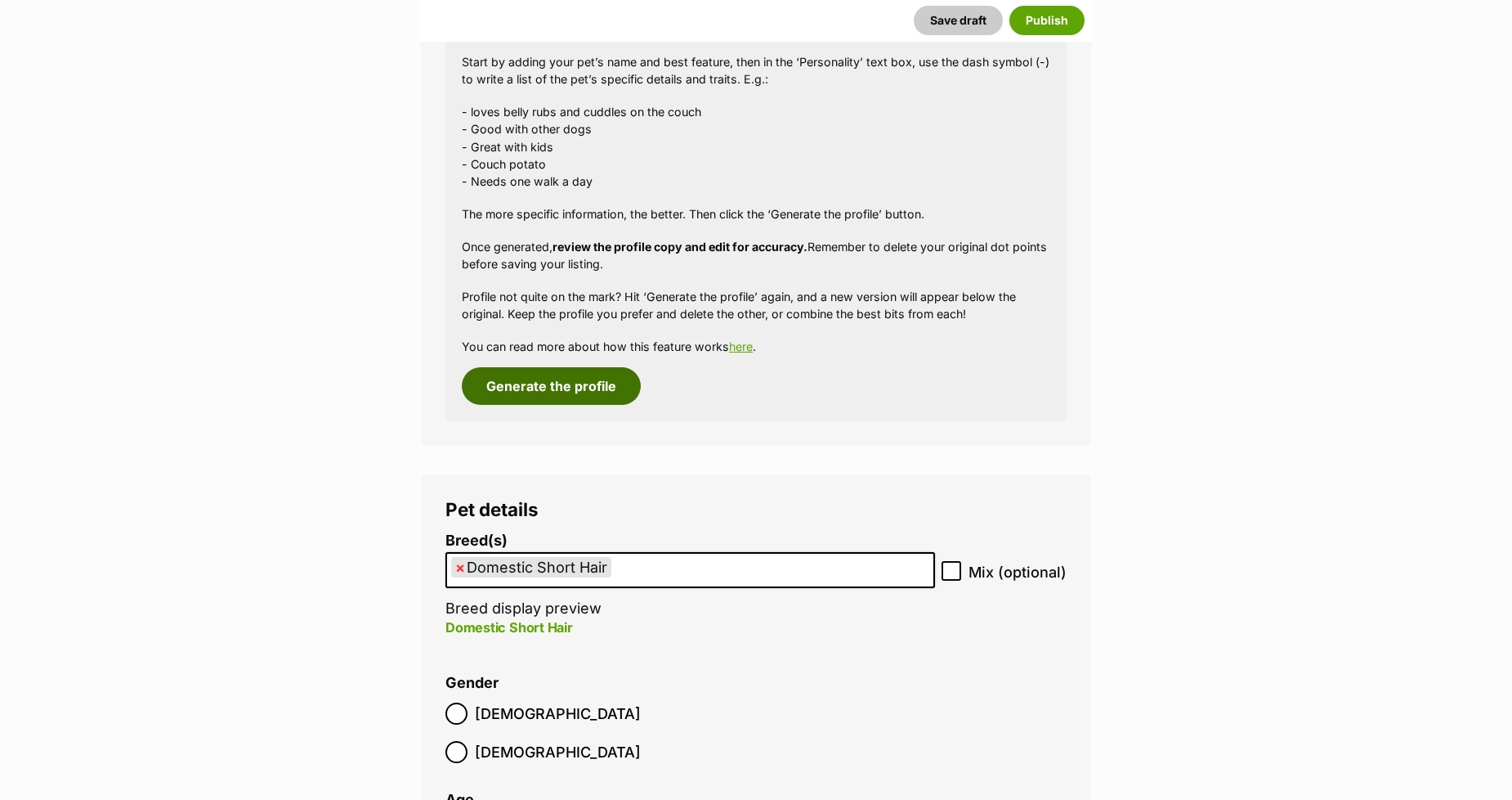
drag, startPoint x: 501, startPoint y: 387, endPoint x: 483, endPoint y: 396, distance: 20.1
click at [501, 387] on button "Generate the profile" at bounding box center [551, 386] width 179 height 38
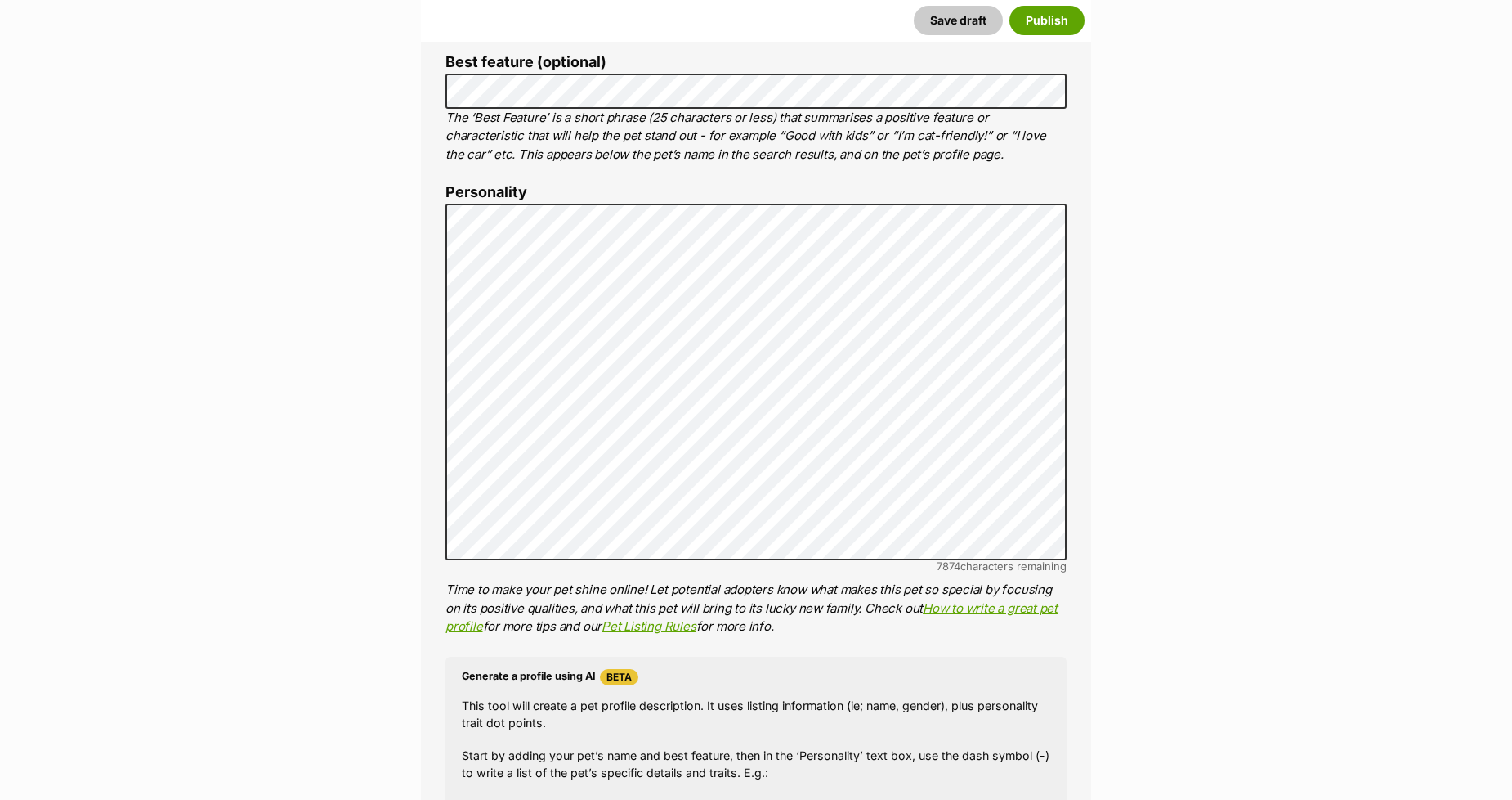
scroll to position [827, 0]
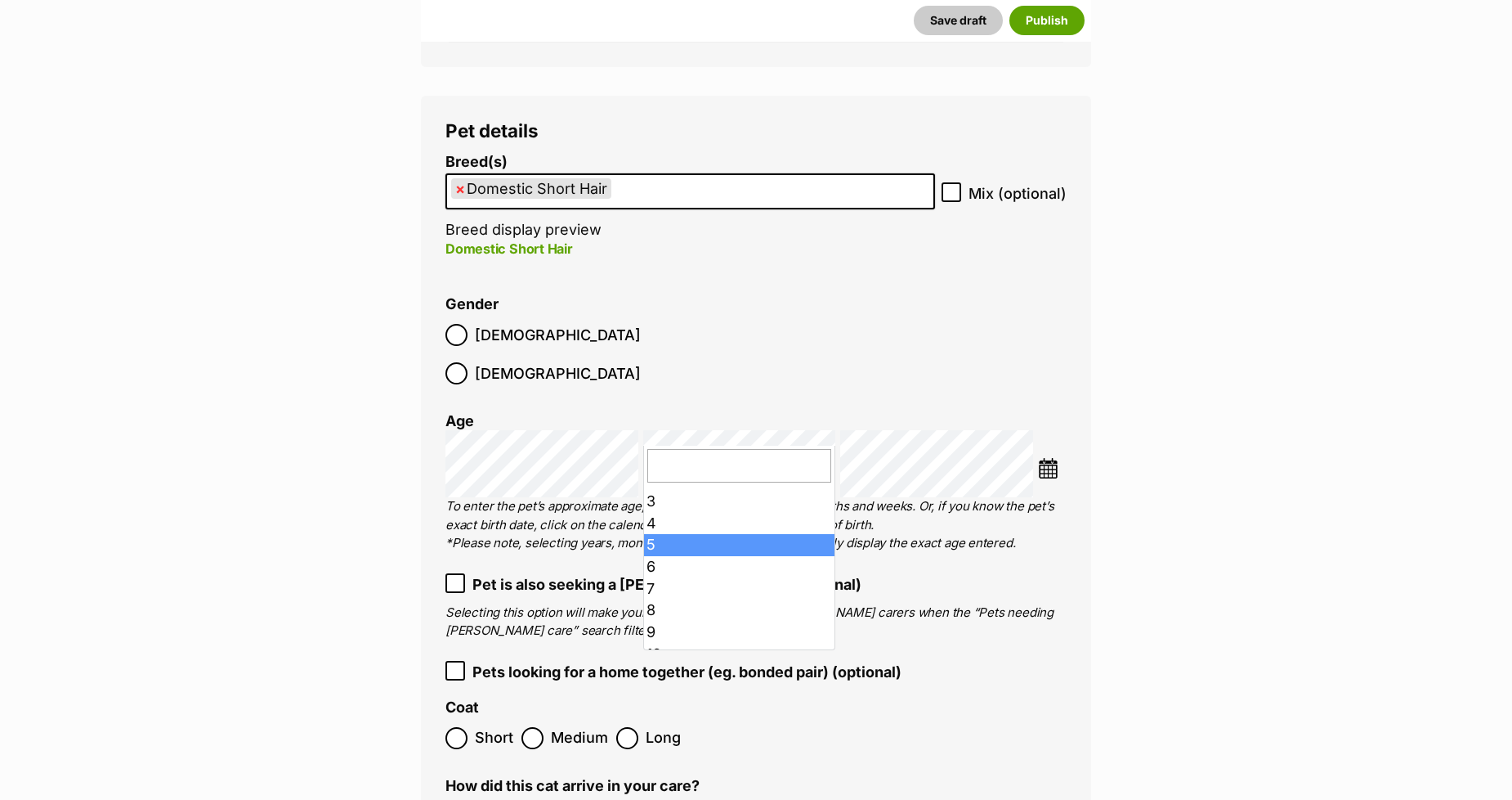
scroll to position [91, 0]
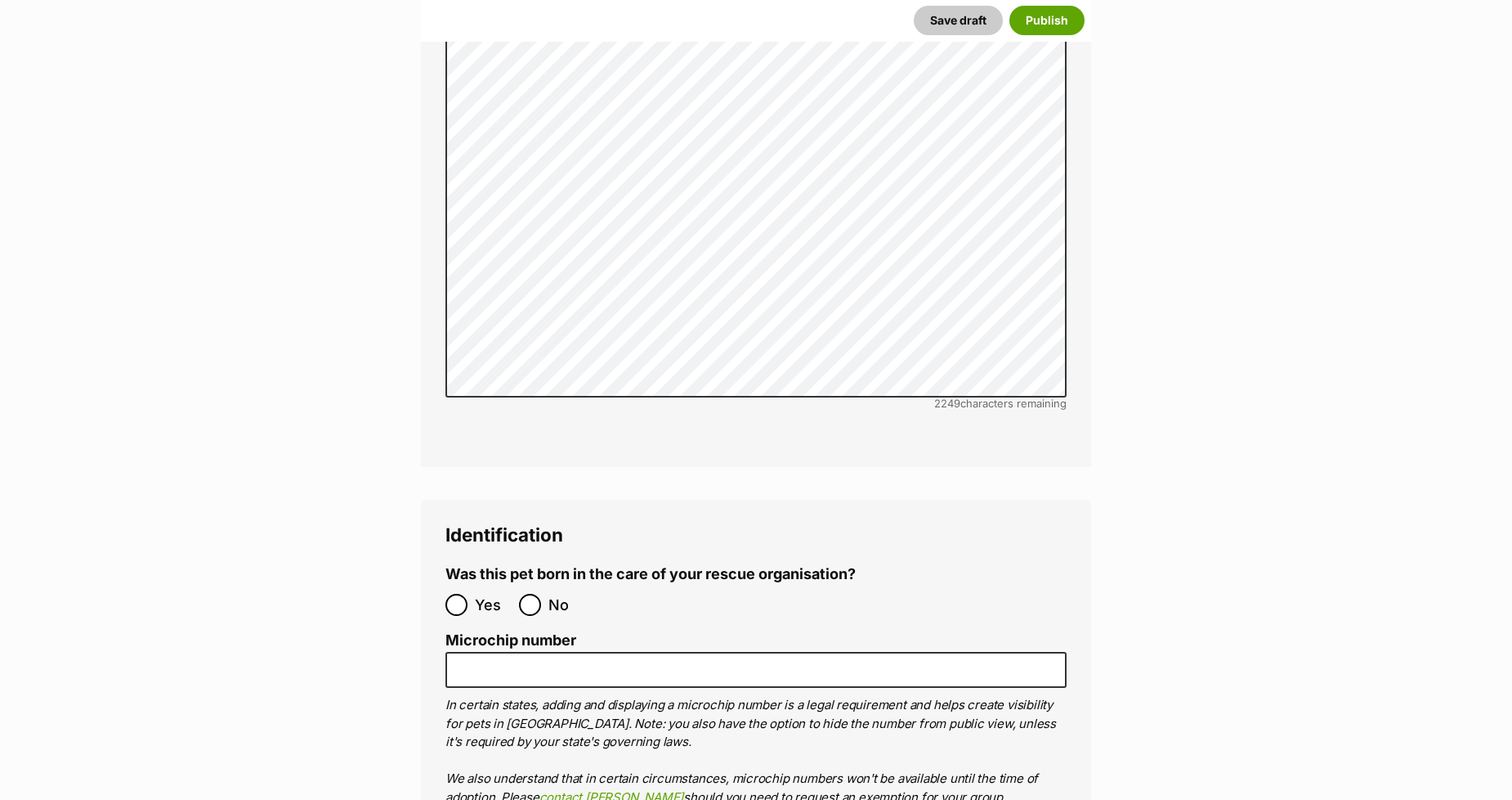
scroll to position [5644, 0]
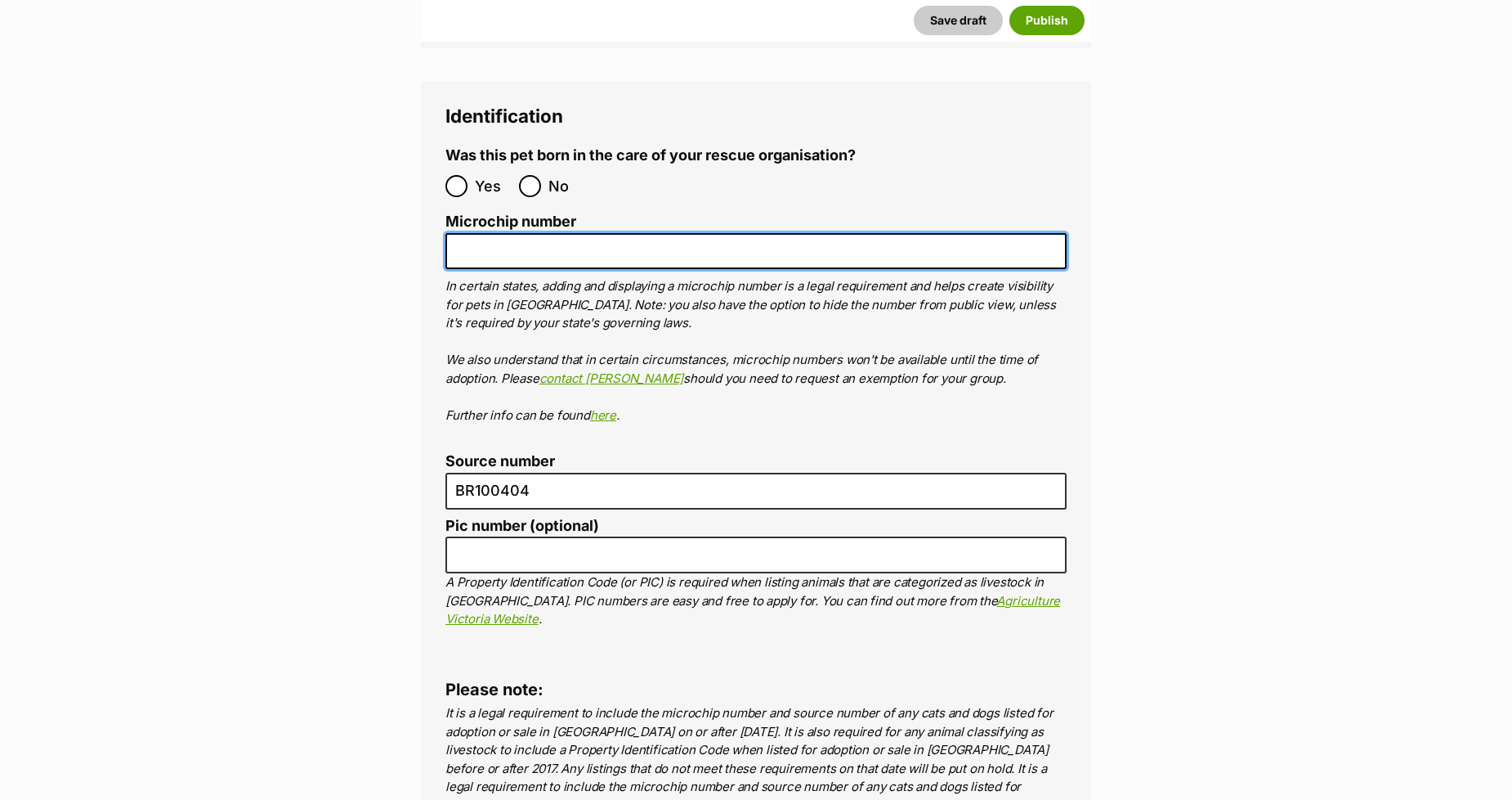
click at [475, 233] on input "Microchip number" at bounding box center [756, 251] width 622 height 37
paste input "956000017237704"
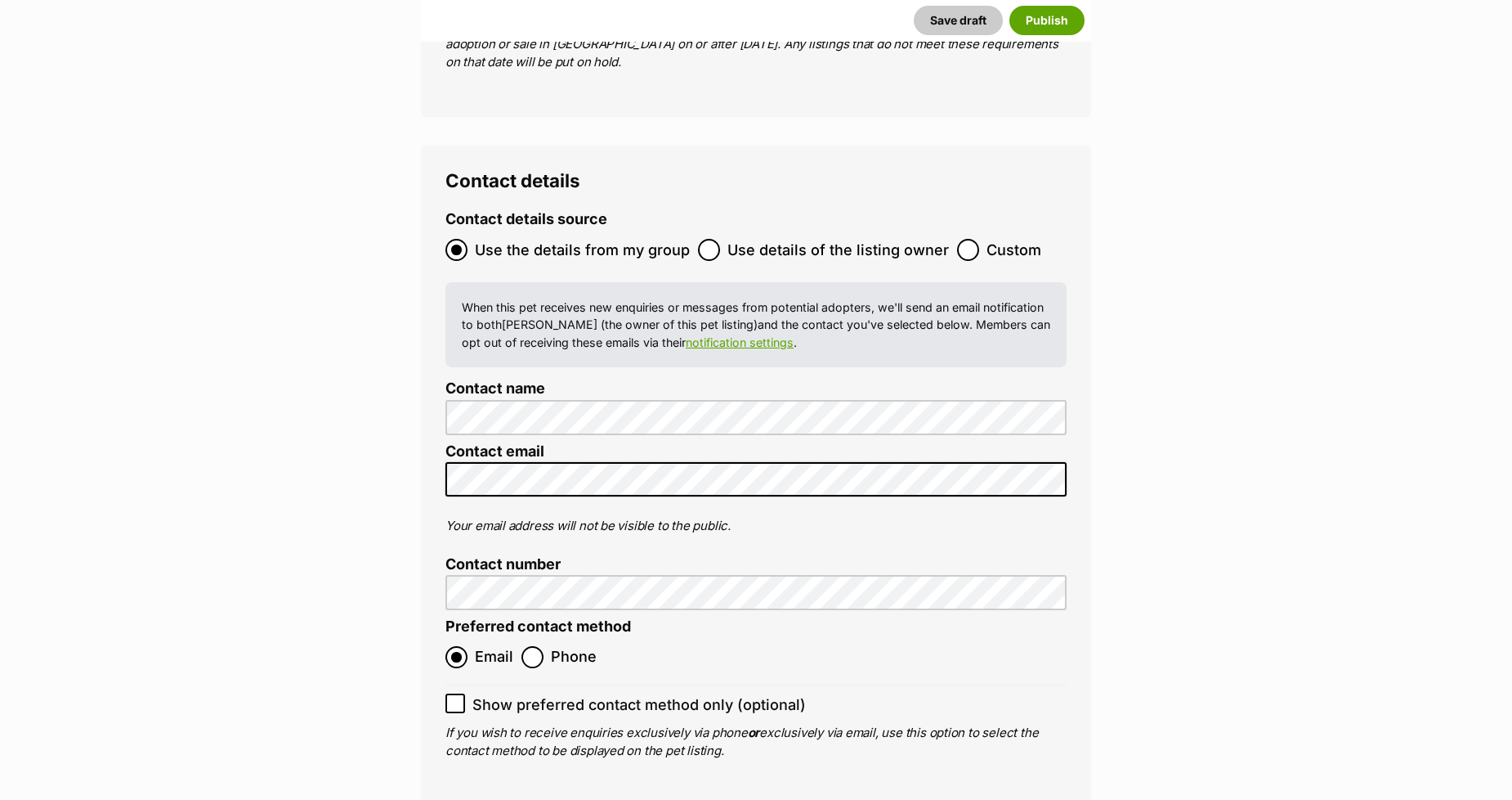
scroll to position [6462, 0]
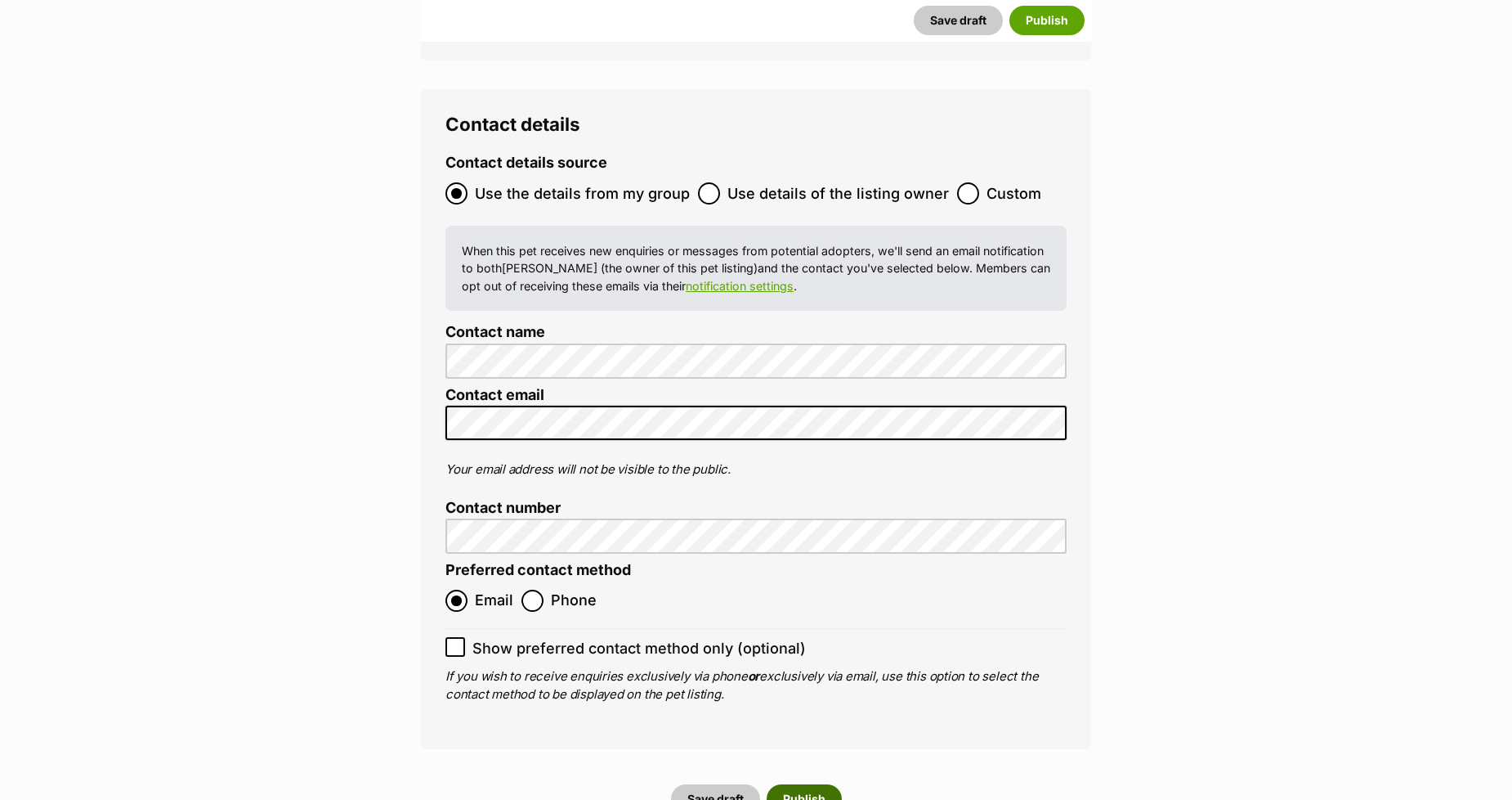
type input "956000017237704"
click at [807, 784] on button "Publish" at bounding box center [804, 799] width 75 height 30
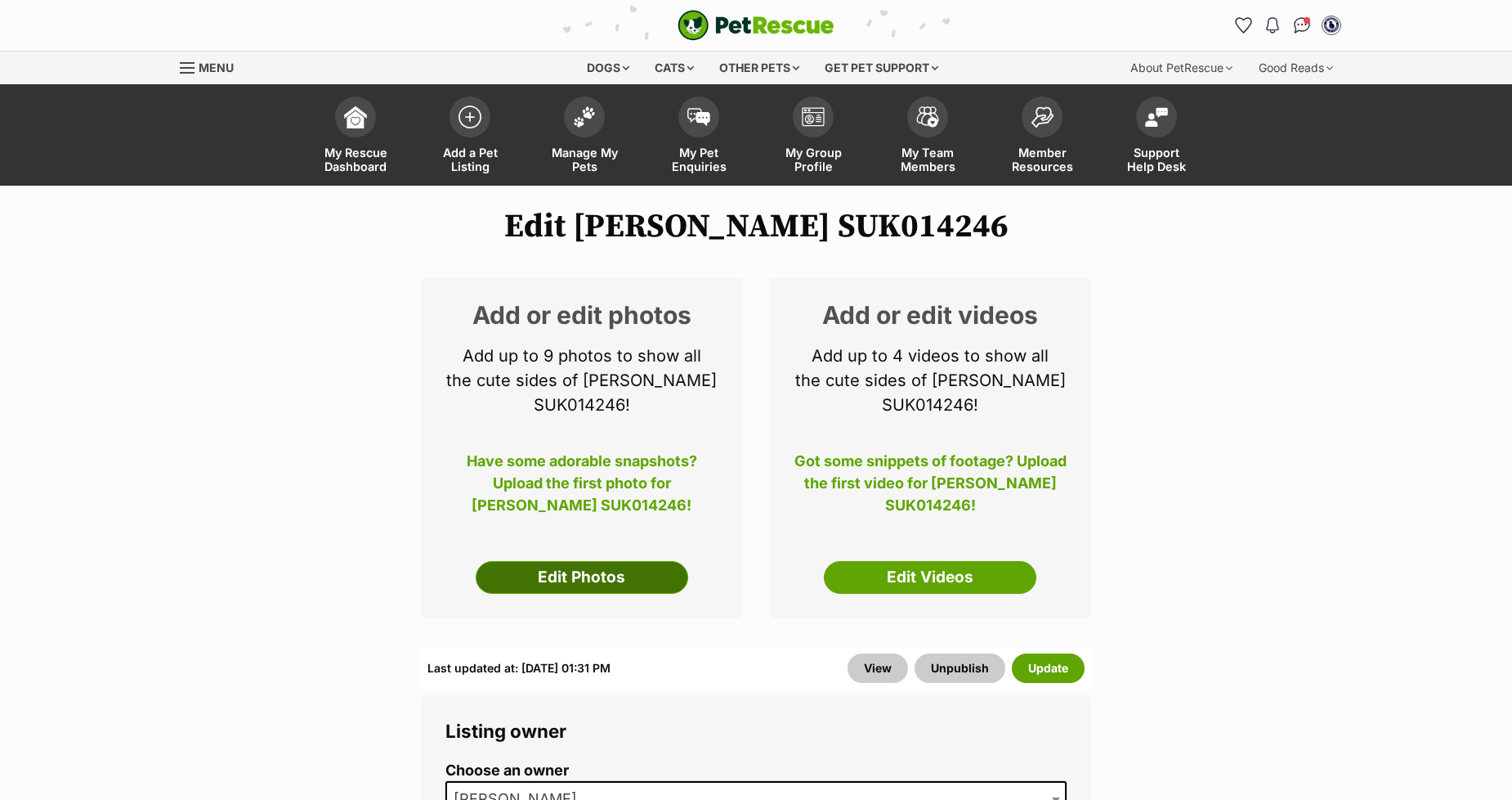
click at [550, 561] on link "Edit Photos" at bounding box center [582, 577] width 212 height 32
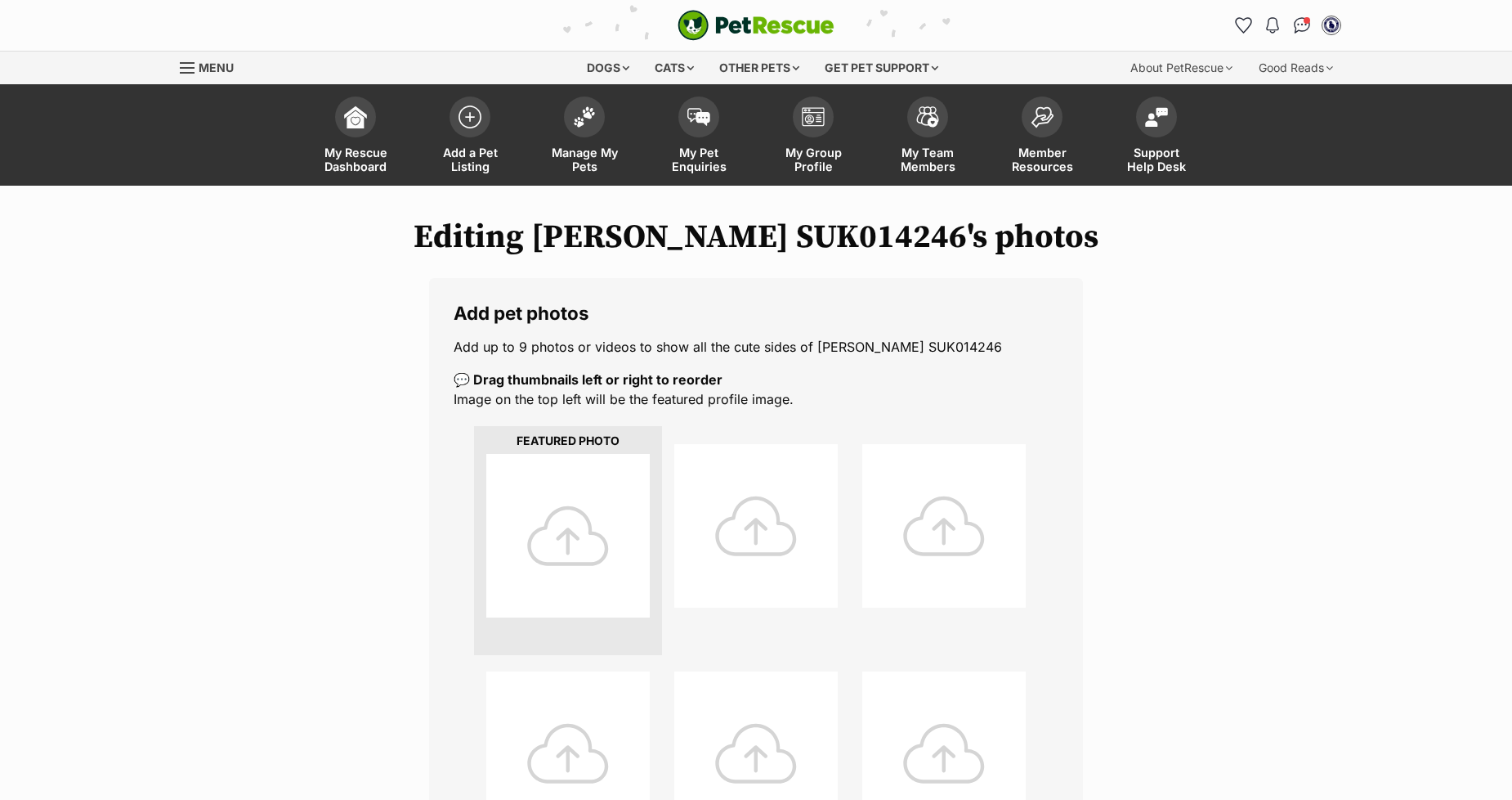
scroll to position [454, 0]
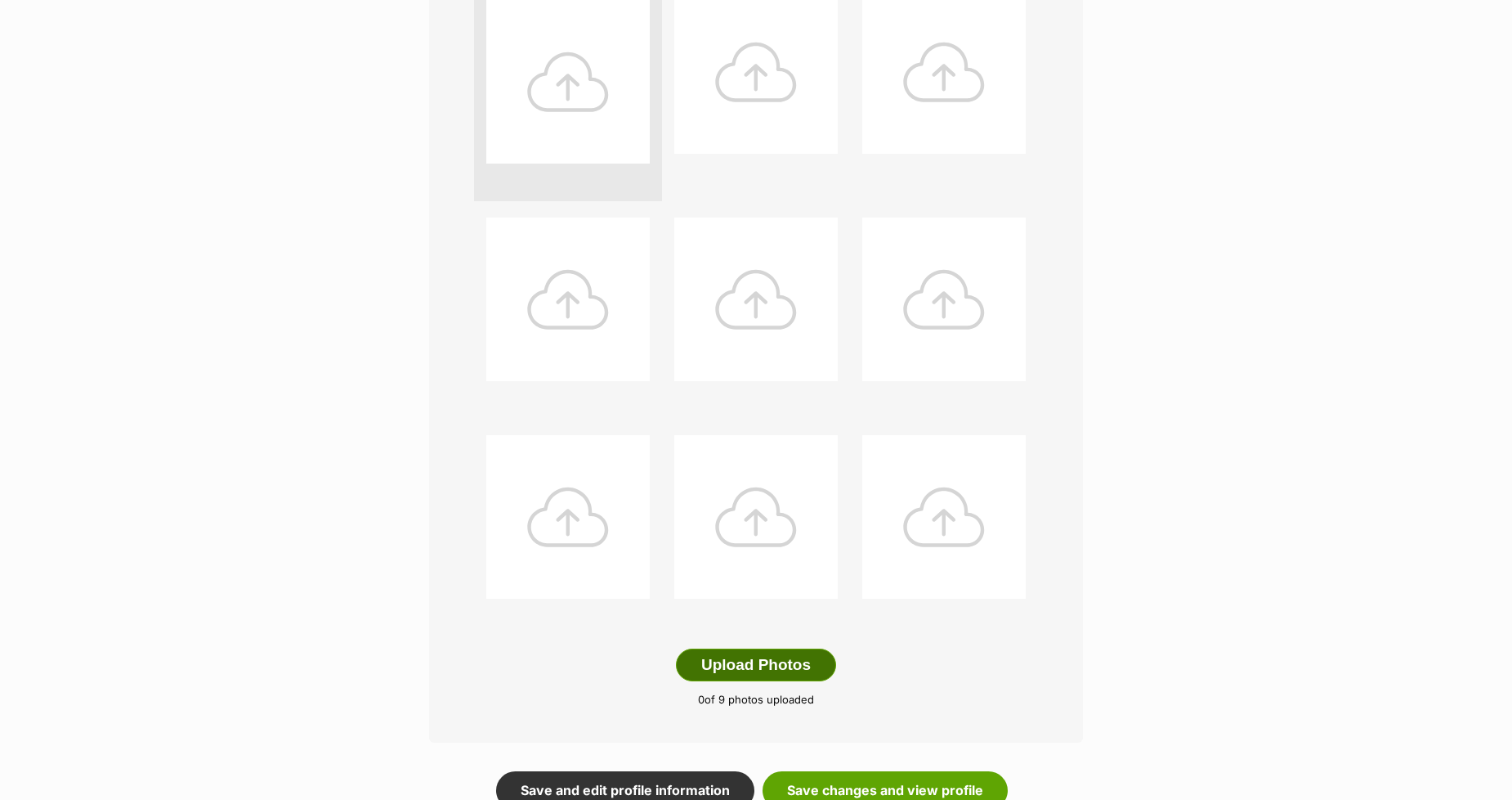
click at [724, 663] on button "Upload Photos" at bounding box center [756, 665] width 160 height 32
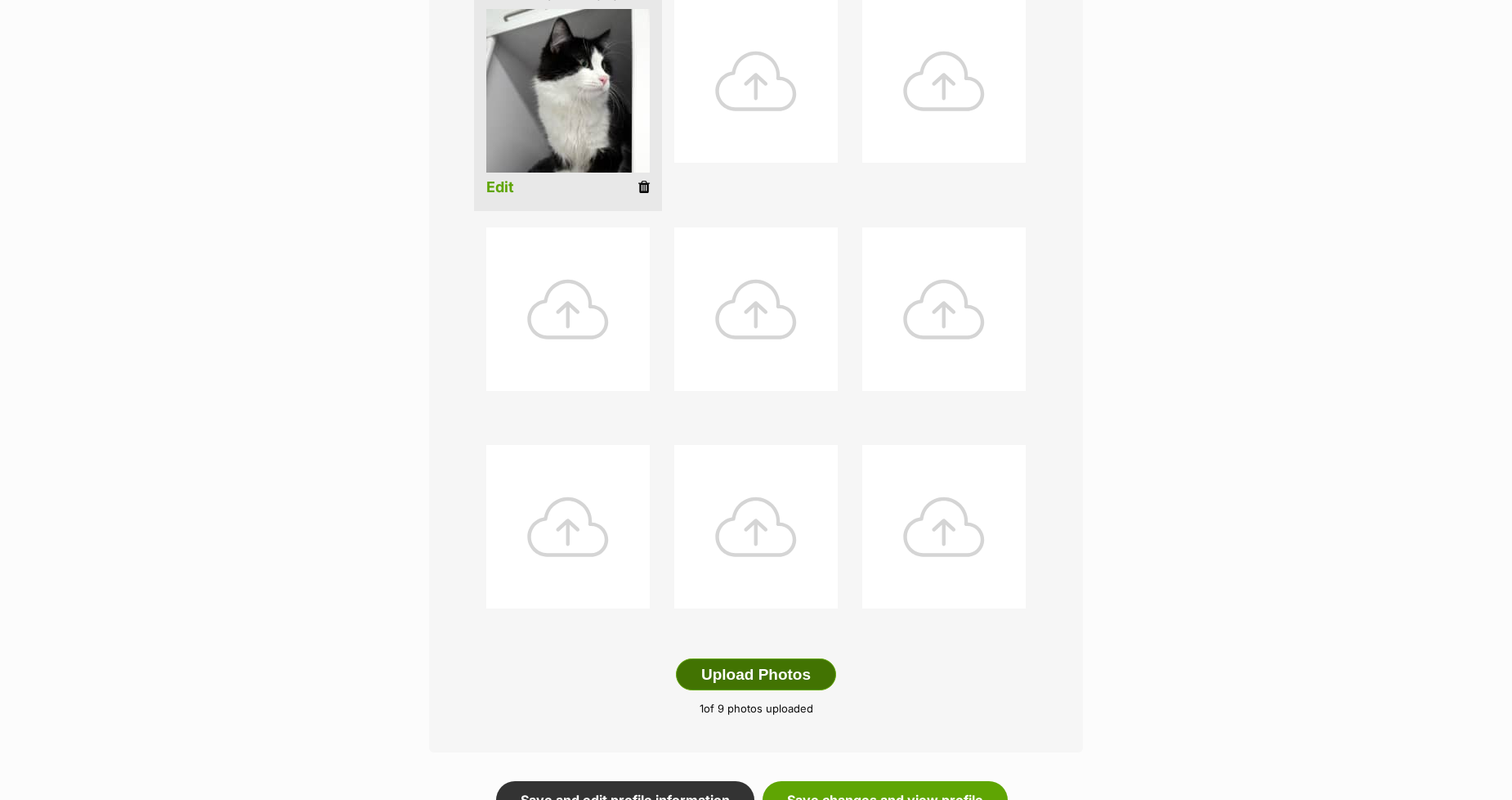
scroll to position [455, 0]
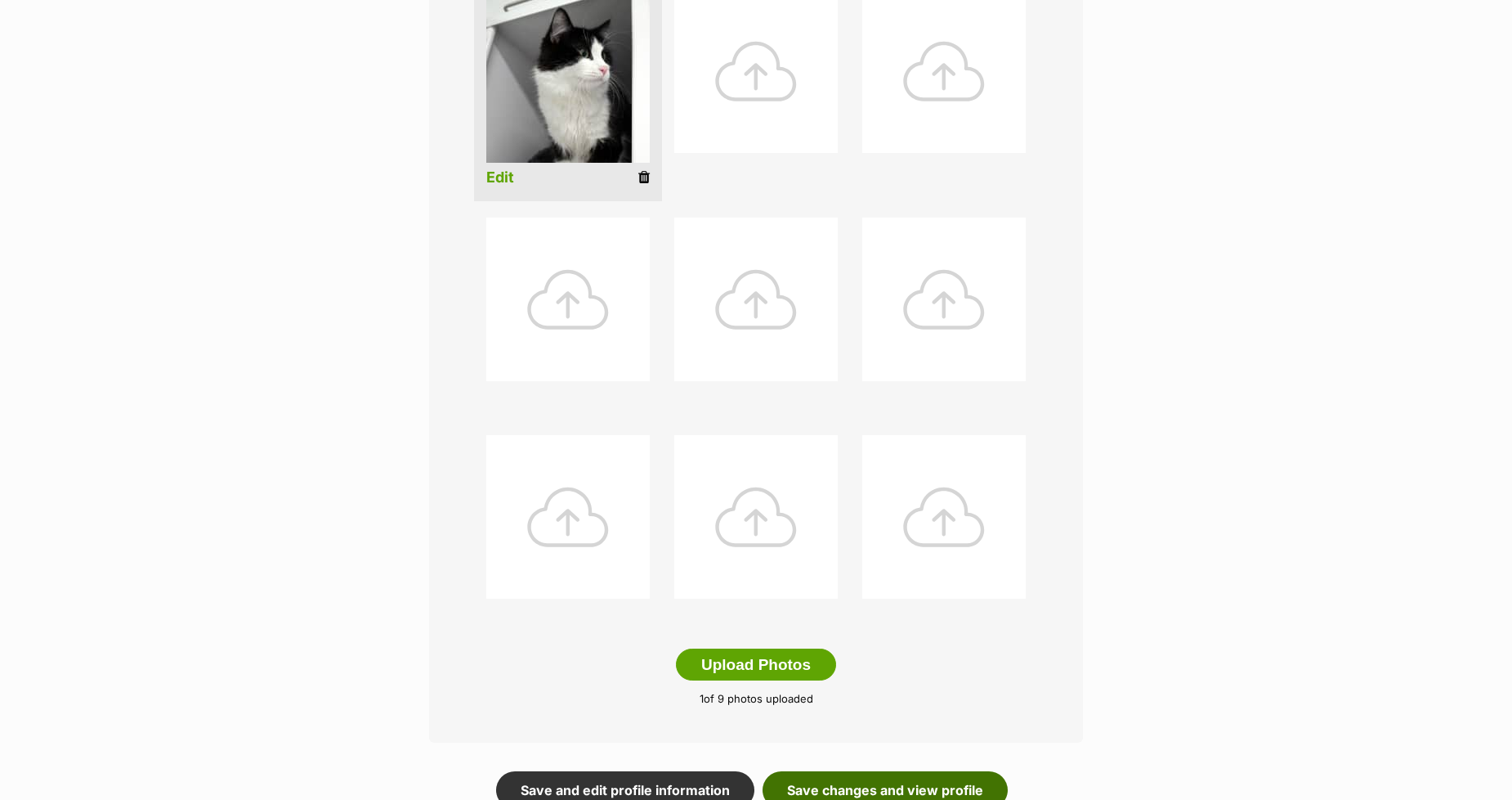
click at [838, 785] on link "Save changes and view profile" at bounding box center [885, 790] width 246 height 38
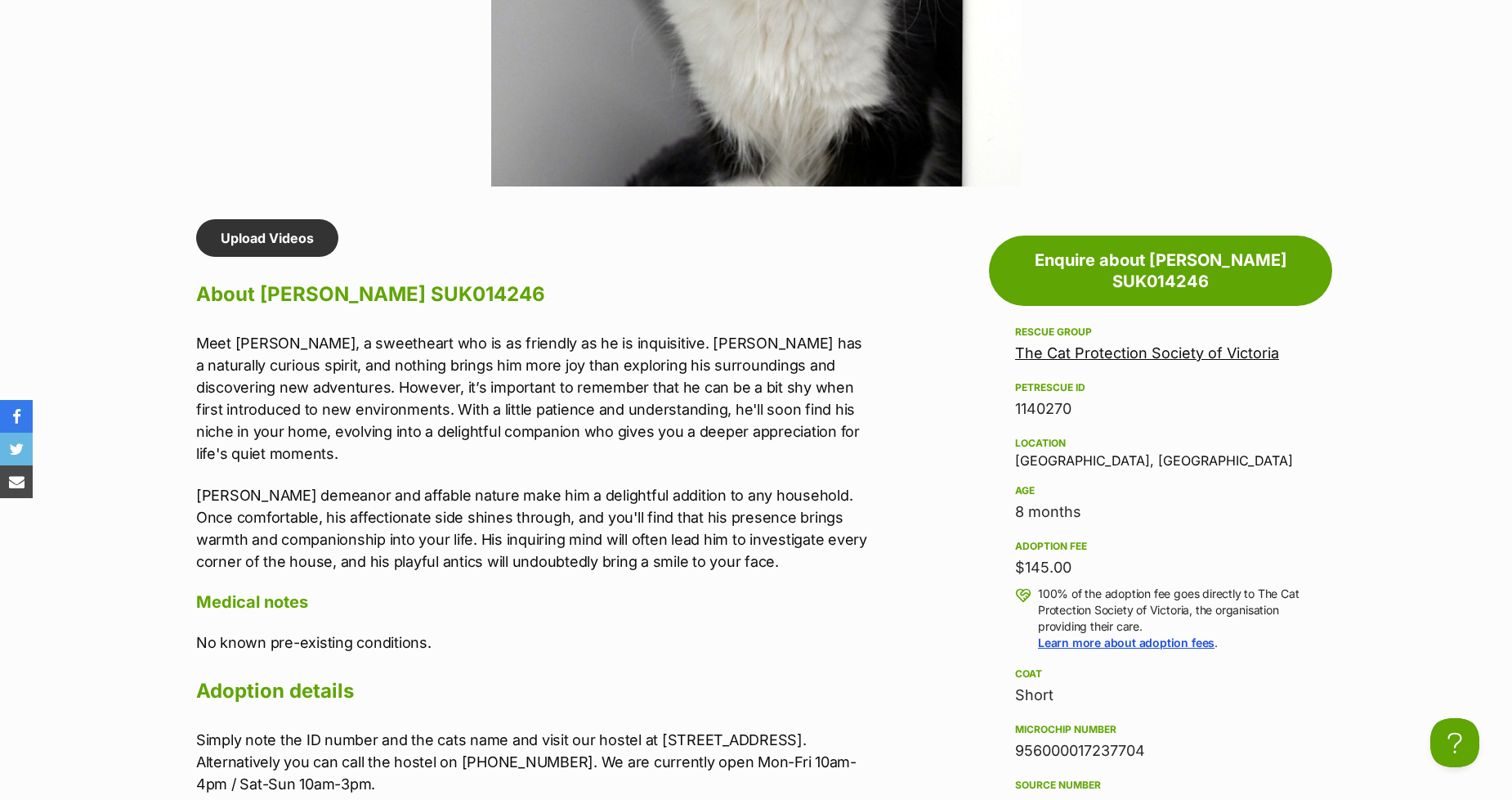
scroll to position [1272, 0]
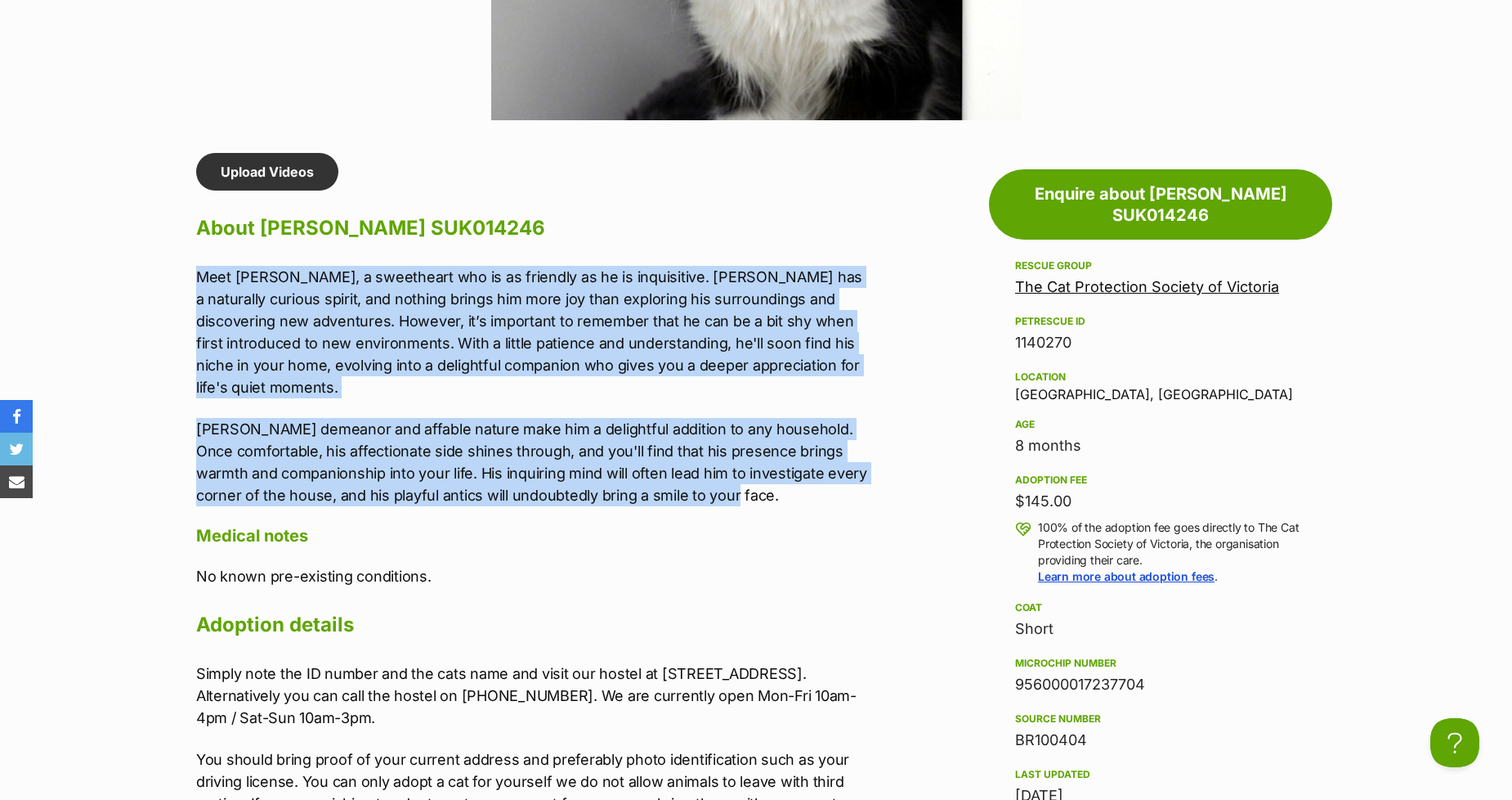
drag, startPoint x: 738, startPoint y: 473, endPoint x: 104, endPoint y: 273, distance: 664.8
click at [104, 273] on section "The Cat Protection Society of Victoria A member of PetRescue since 2016 🎉 TOTAL…" at bounding box center [756, 491] width 1512 height 3156
copy div "Meet Felix, a sweetheart who is as friendly as he is inquisitive. Felix has a n…"
click at [502, 270] on p "Meet Felix, a sweetheart who is as friendly as he is inquisitive. Felix has a n…" at bounding box center [534, 332] width 675 height 133
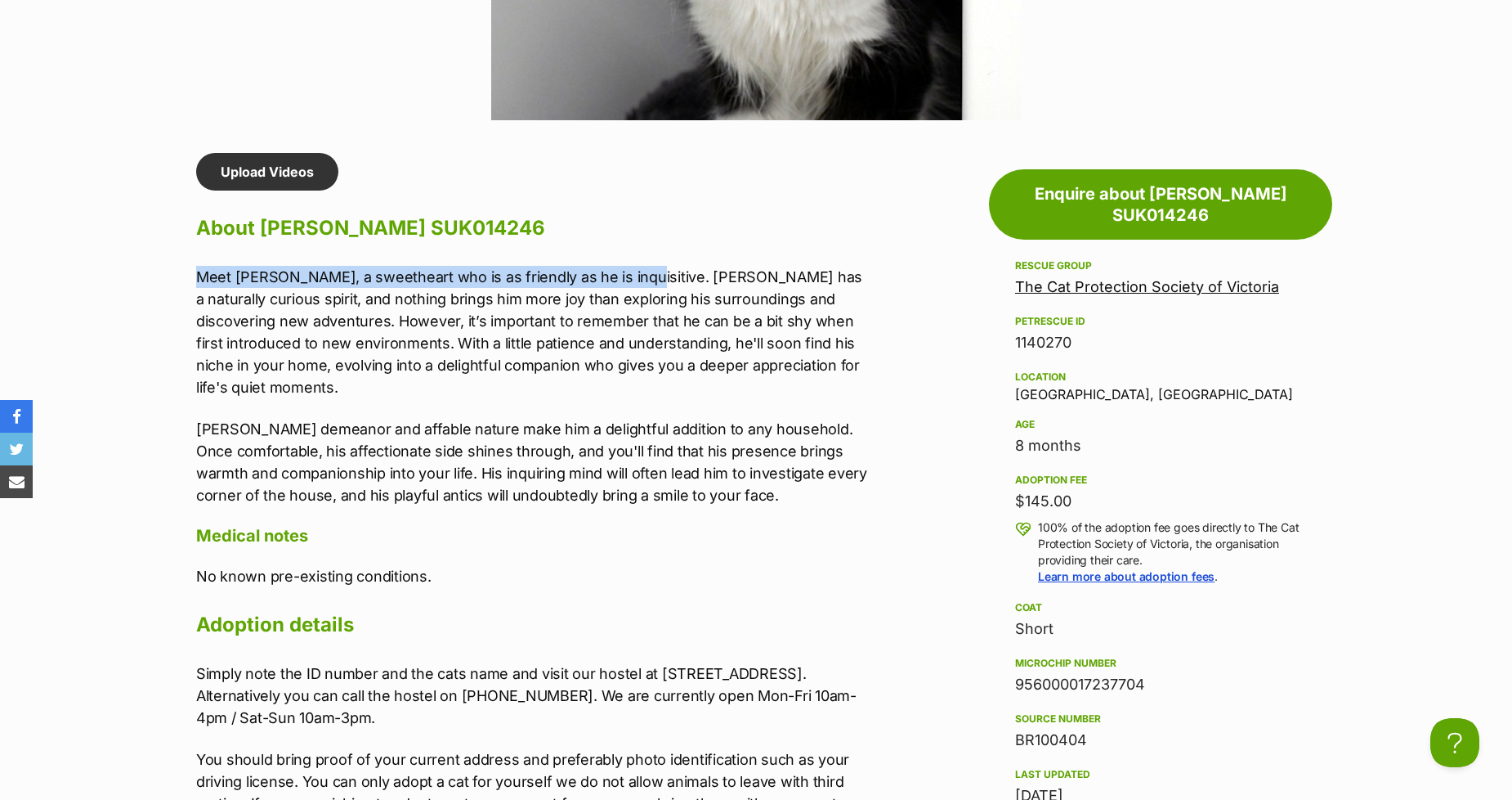
drag, startPoint x: 613, startPoint y: 273, endPoint x: 158, endPoint y: 260, distance: 455.2
copy p "Meet Felix, a sweetheart who is as friendly as he is inquisitive."
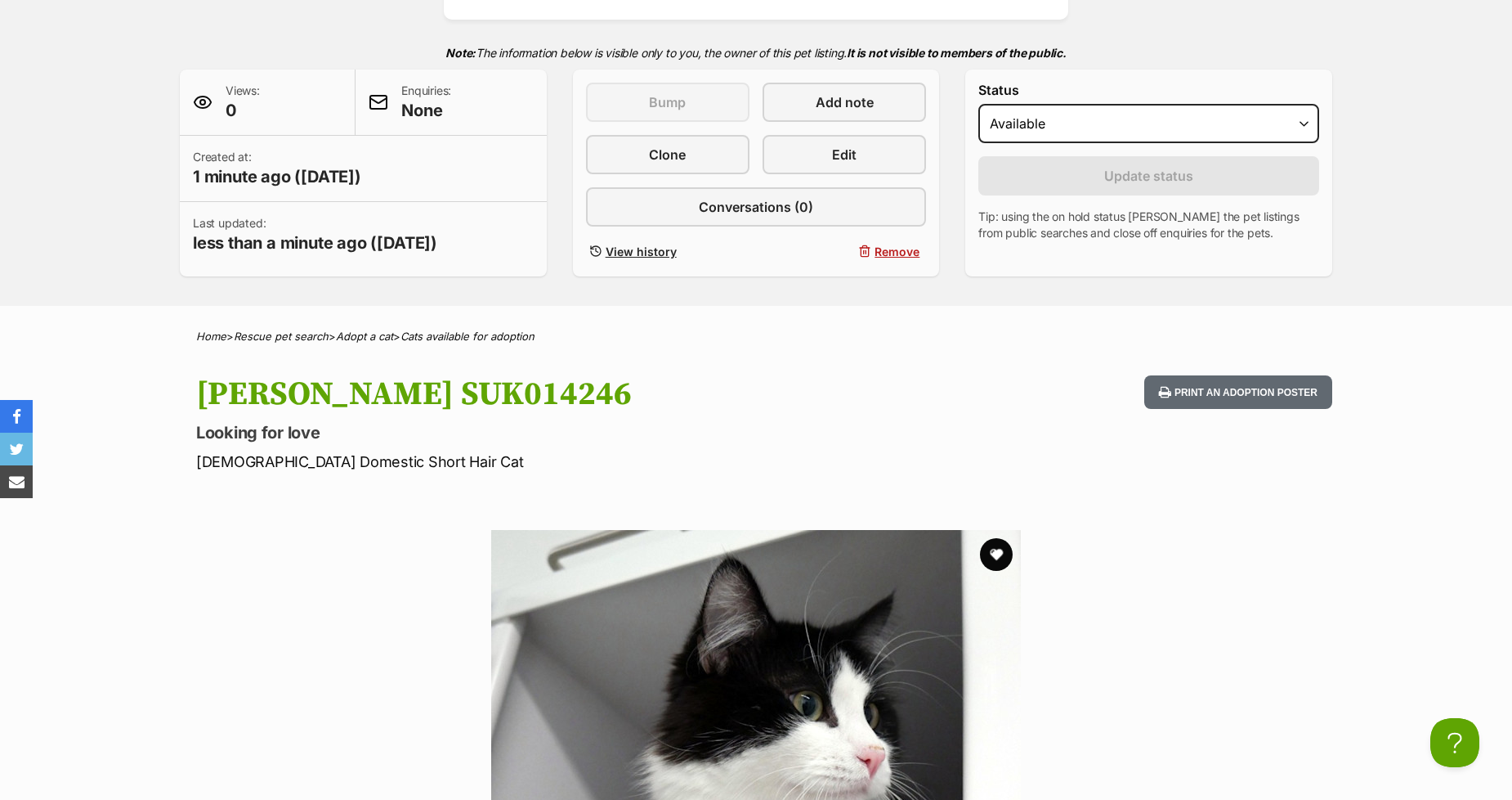
scroll to position [0, 0]
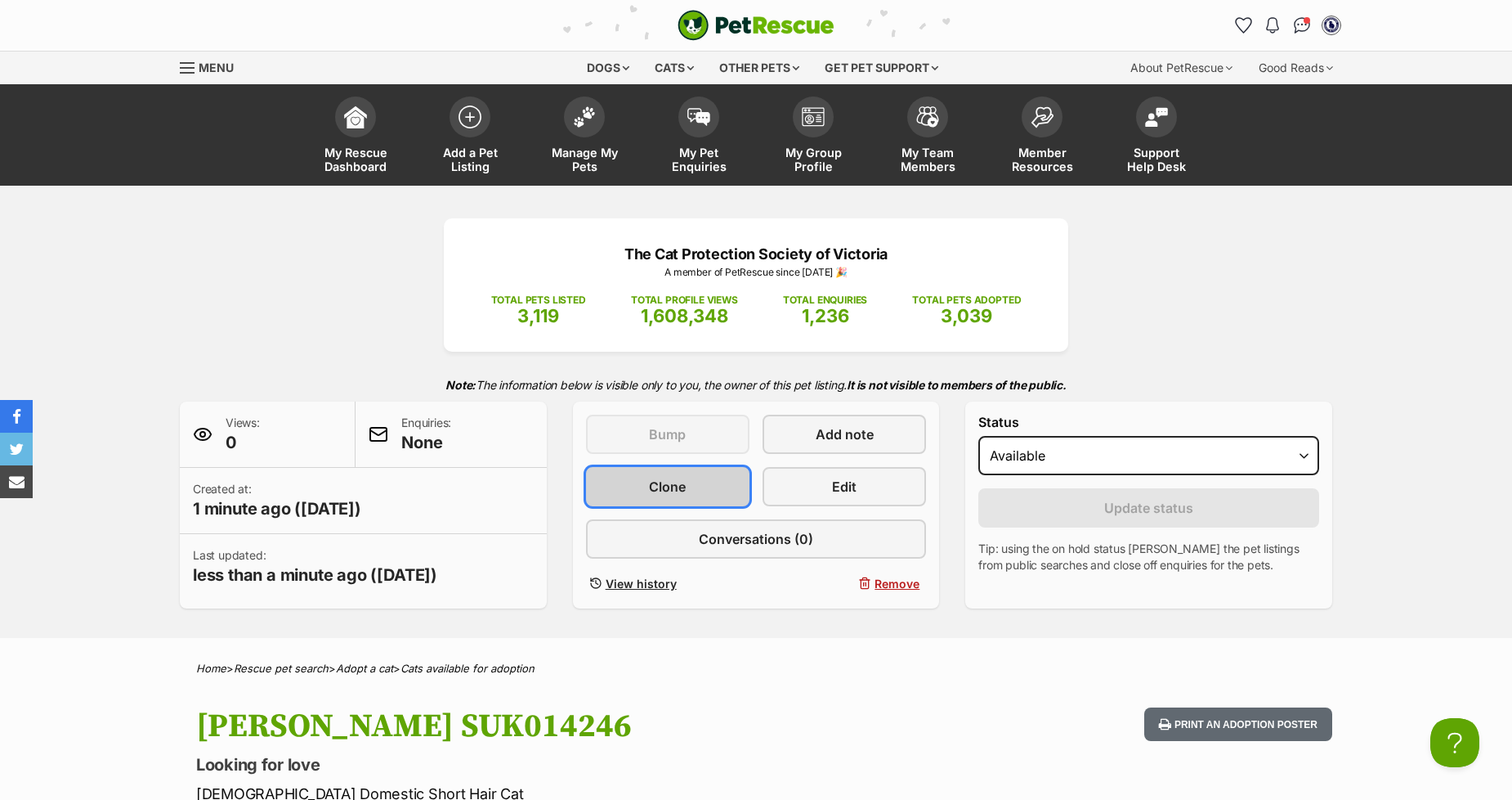
click at [634, 481] on link "Clone" at bounding box center [668, 487] width 163 height 39
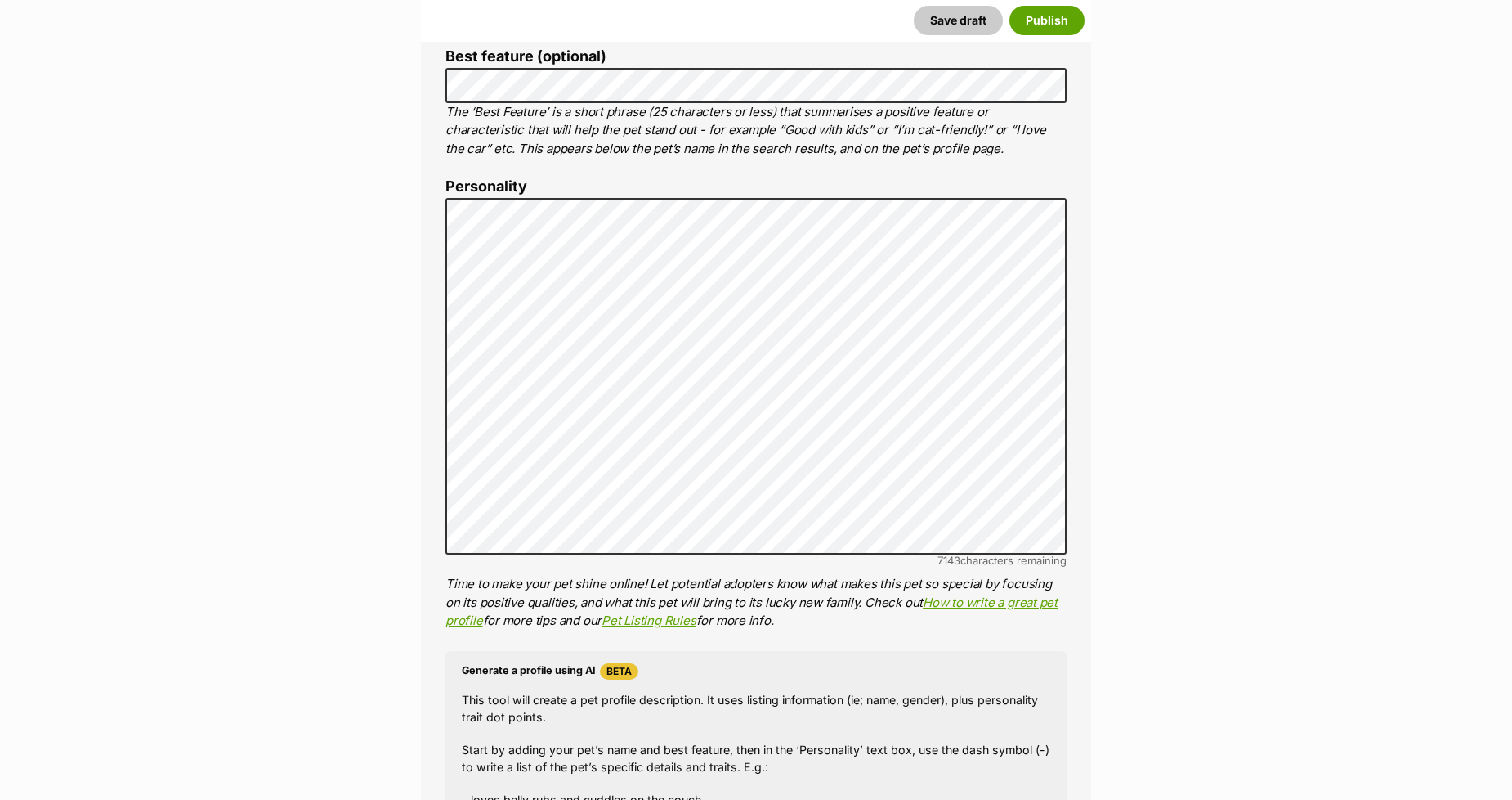
scroll to position [908, 0]
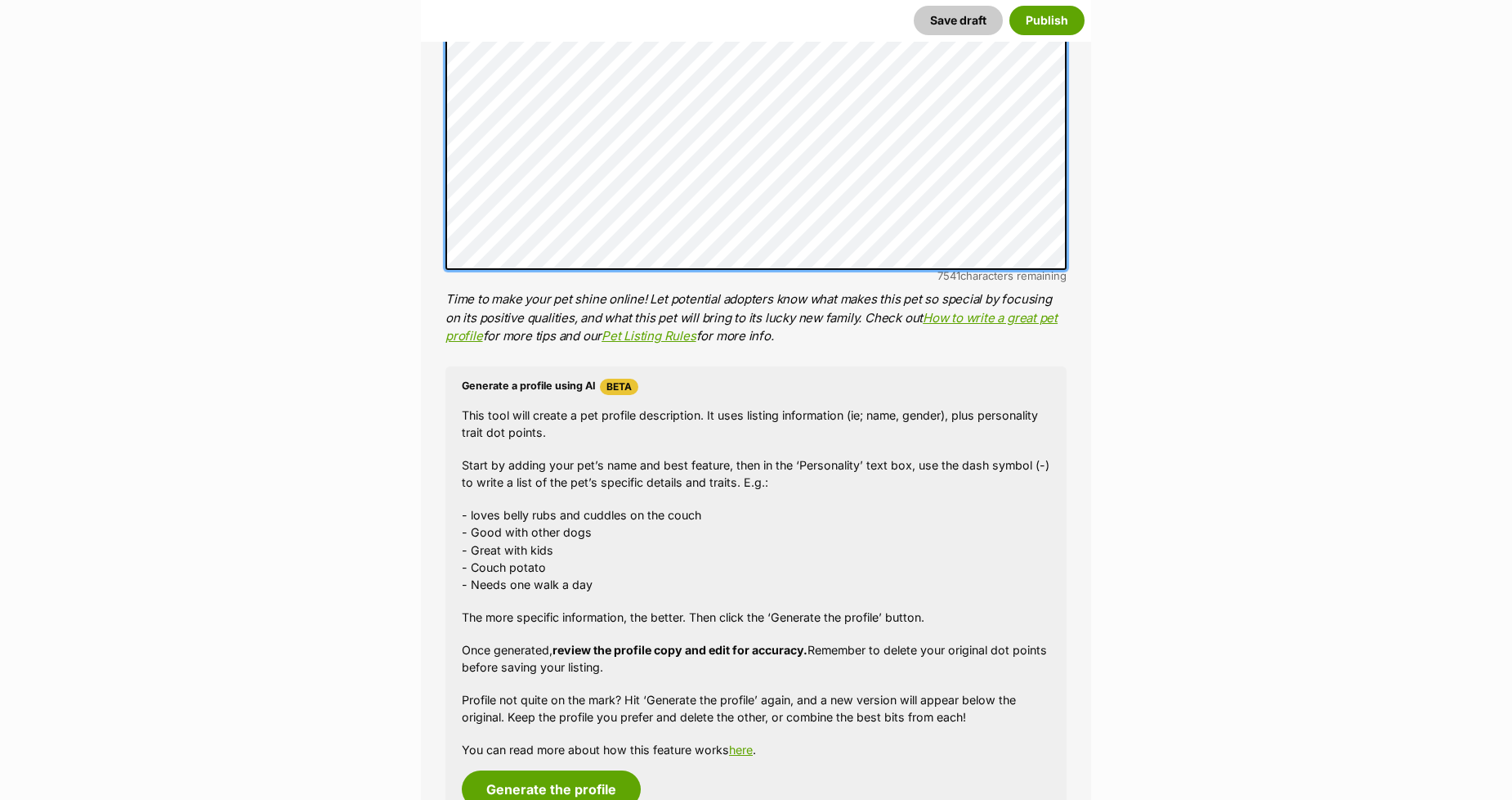
scroll to position [1181, 0]
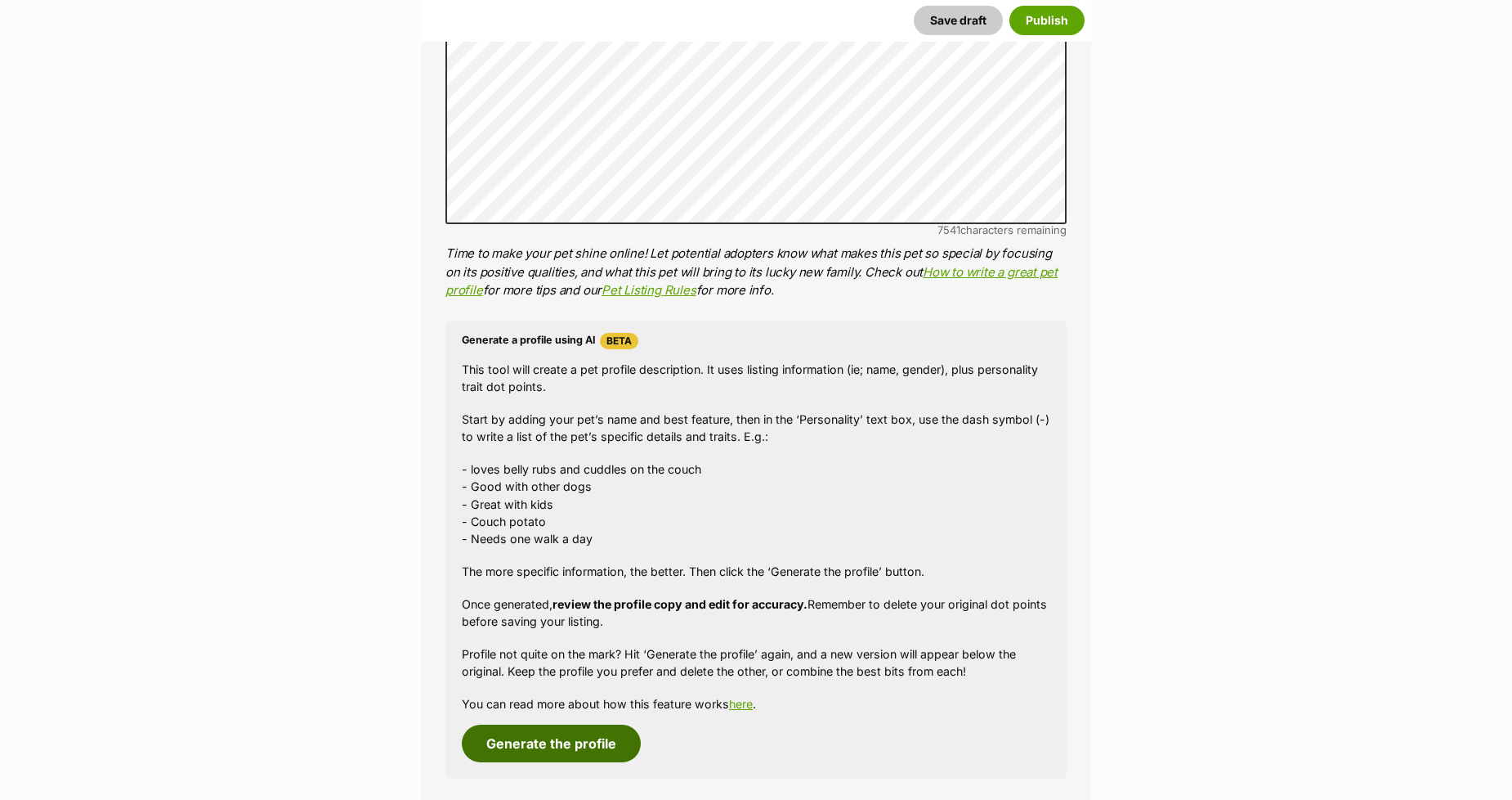
click at [492, 734] on button "Generate the profile" at bounding box center [551, 743] width 179 height 38
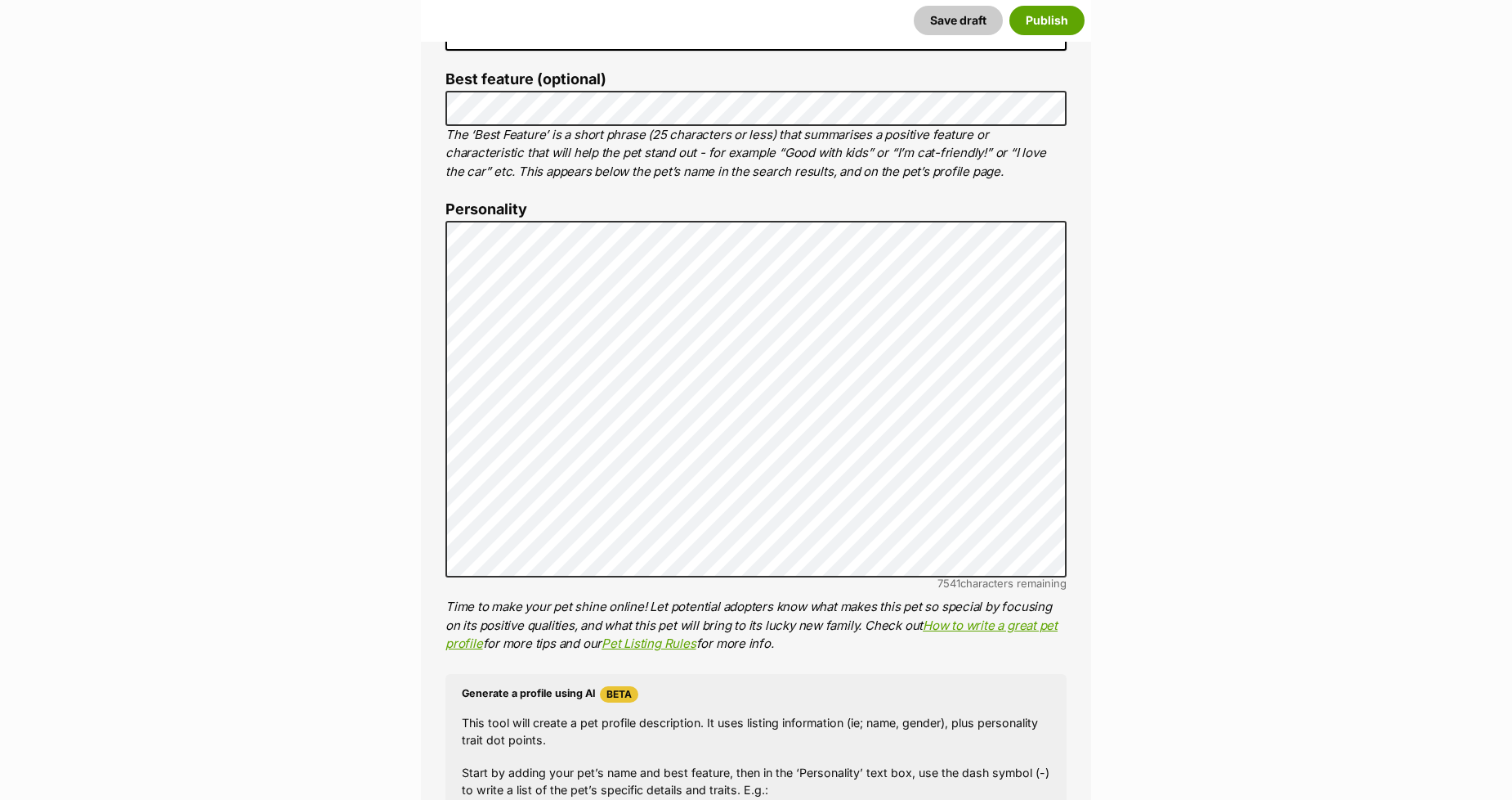
scroll to position [827, 0]
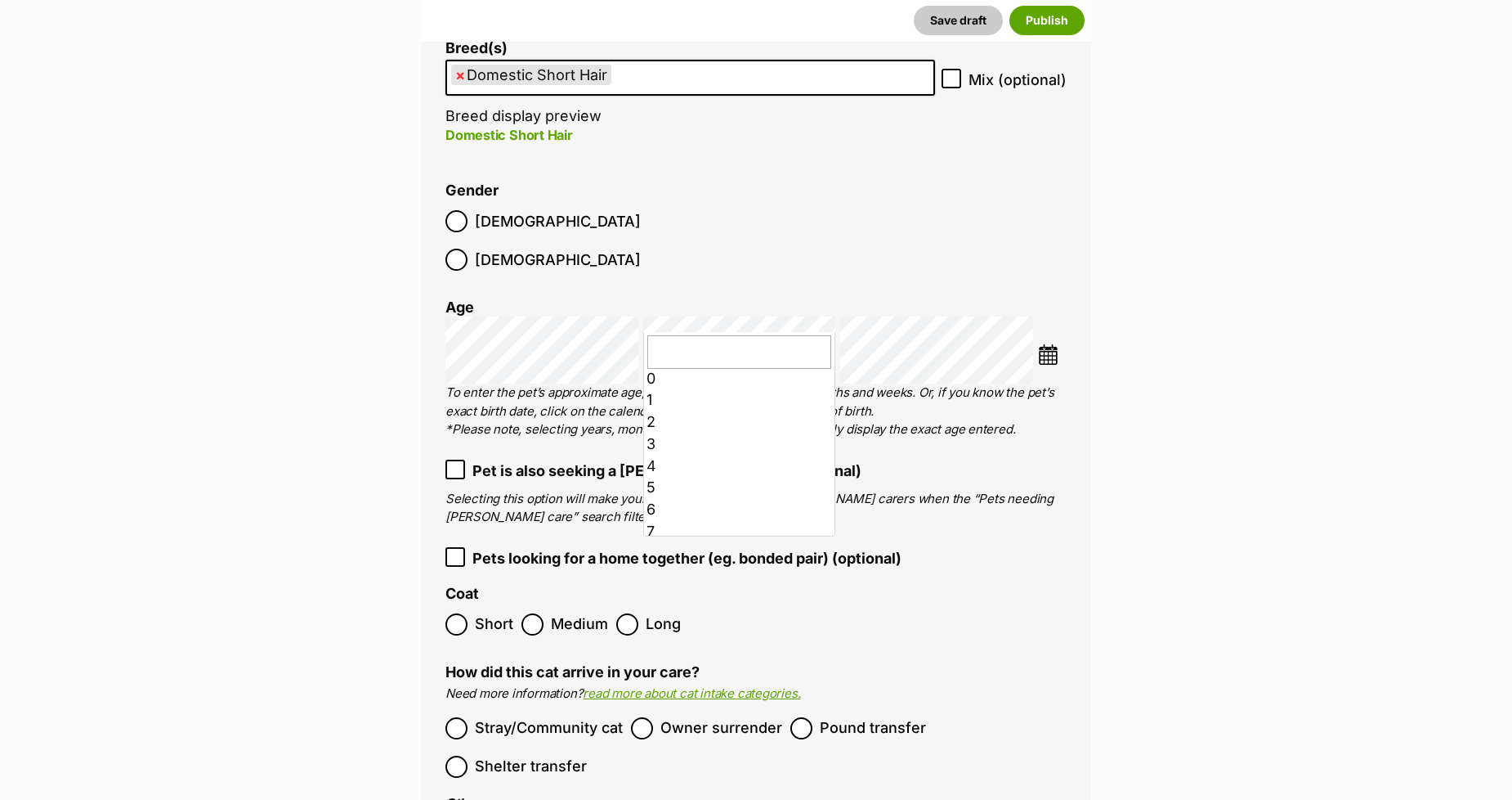
scroll to position [0, 0]
drag, startPoint x: 678, startPoint y: 379, endPoint x: 573, endPoint y: 361, distance: 106.5
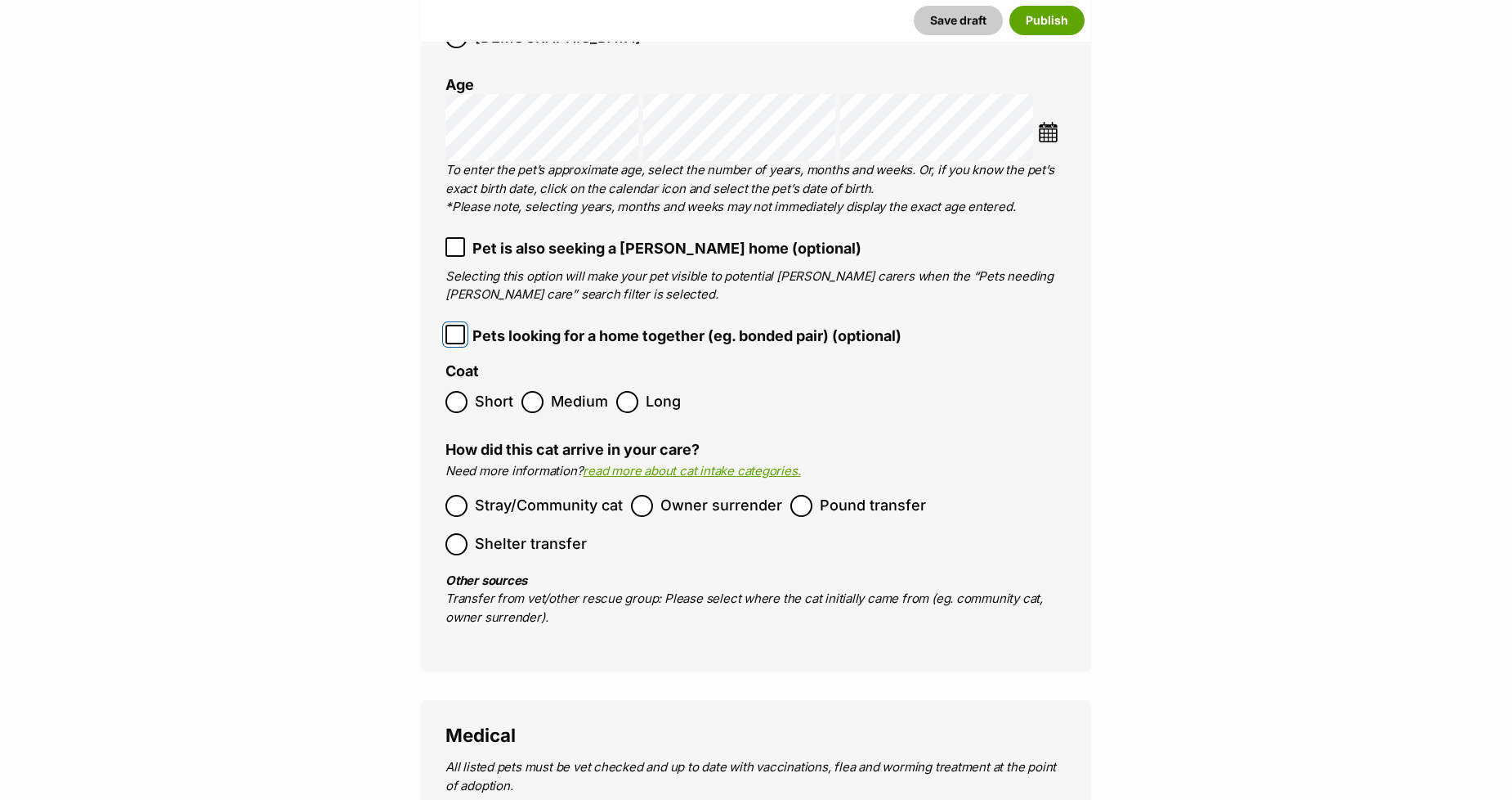
scroll to position [2372, 0]
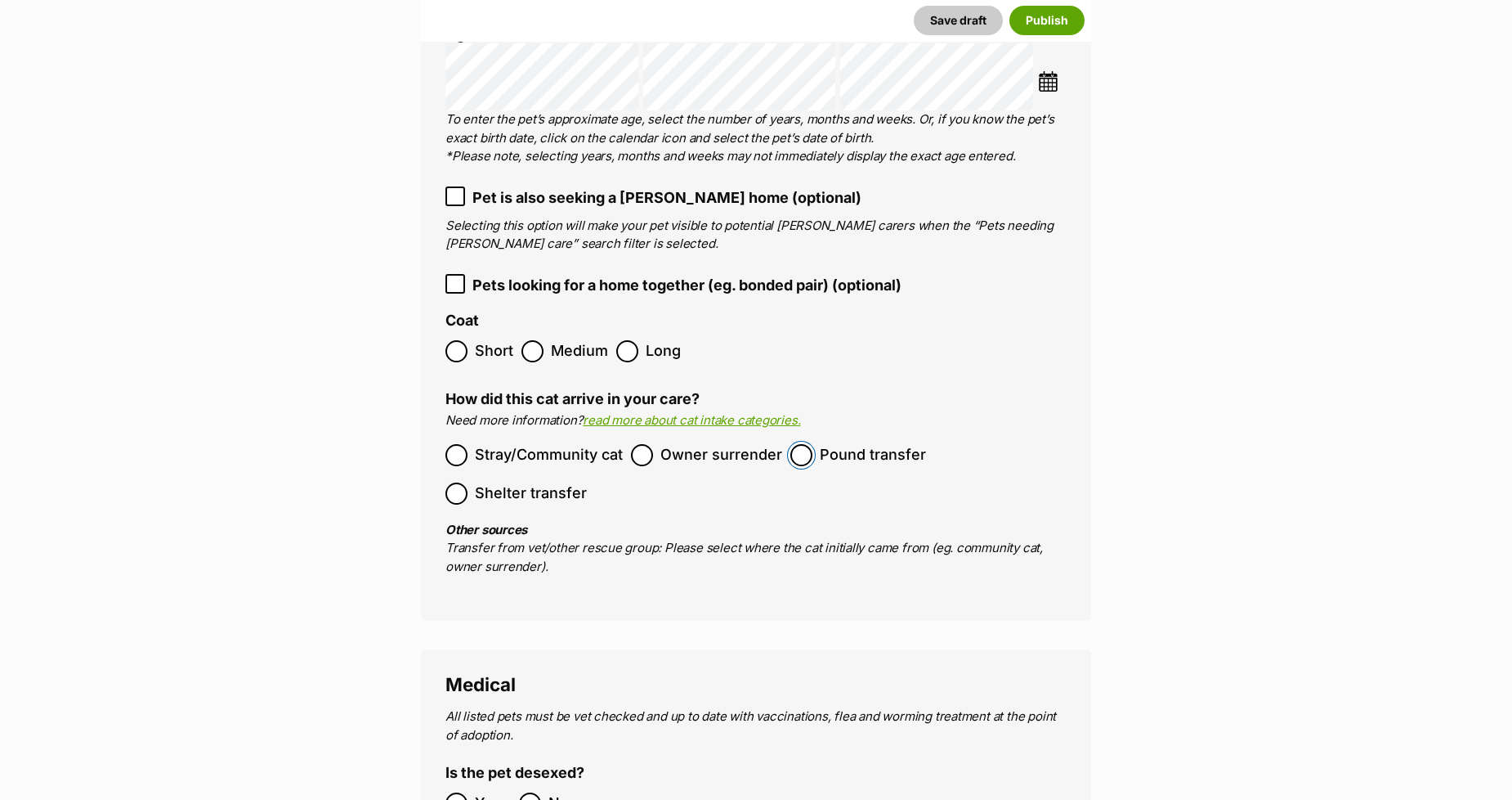
click at [786, 436] on ol "Stray/Community cat Owner surrender Pound transfer Shelter transfer" at bounding box center [756, 474] width 622 height 77
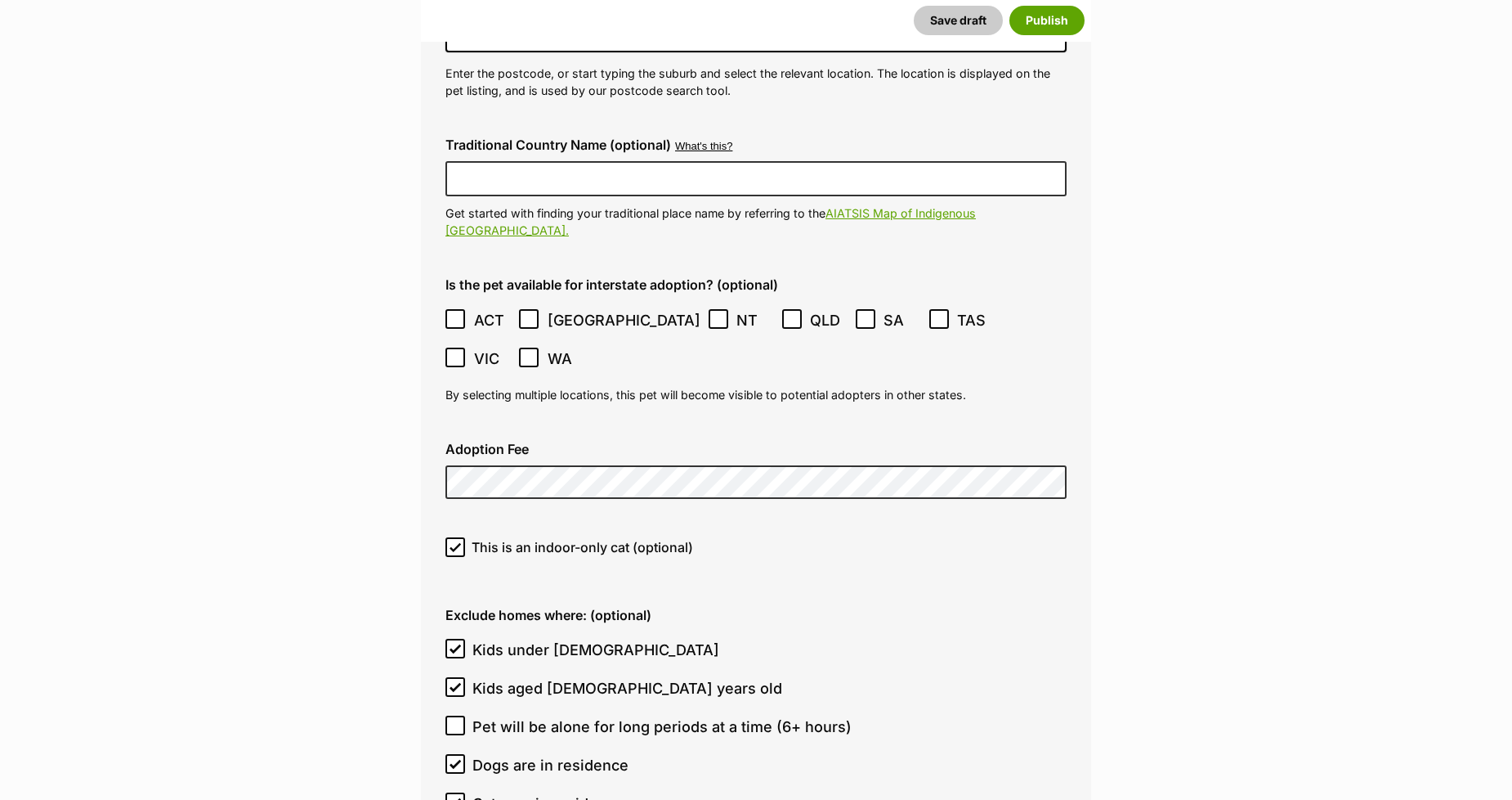
scroll to position [4099, 0]
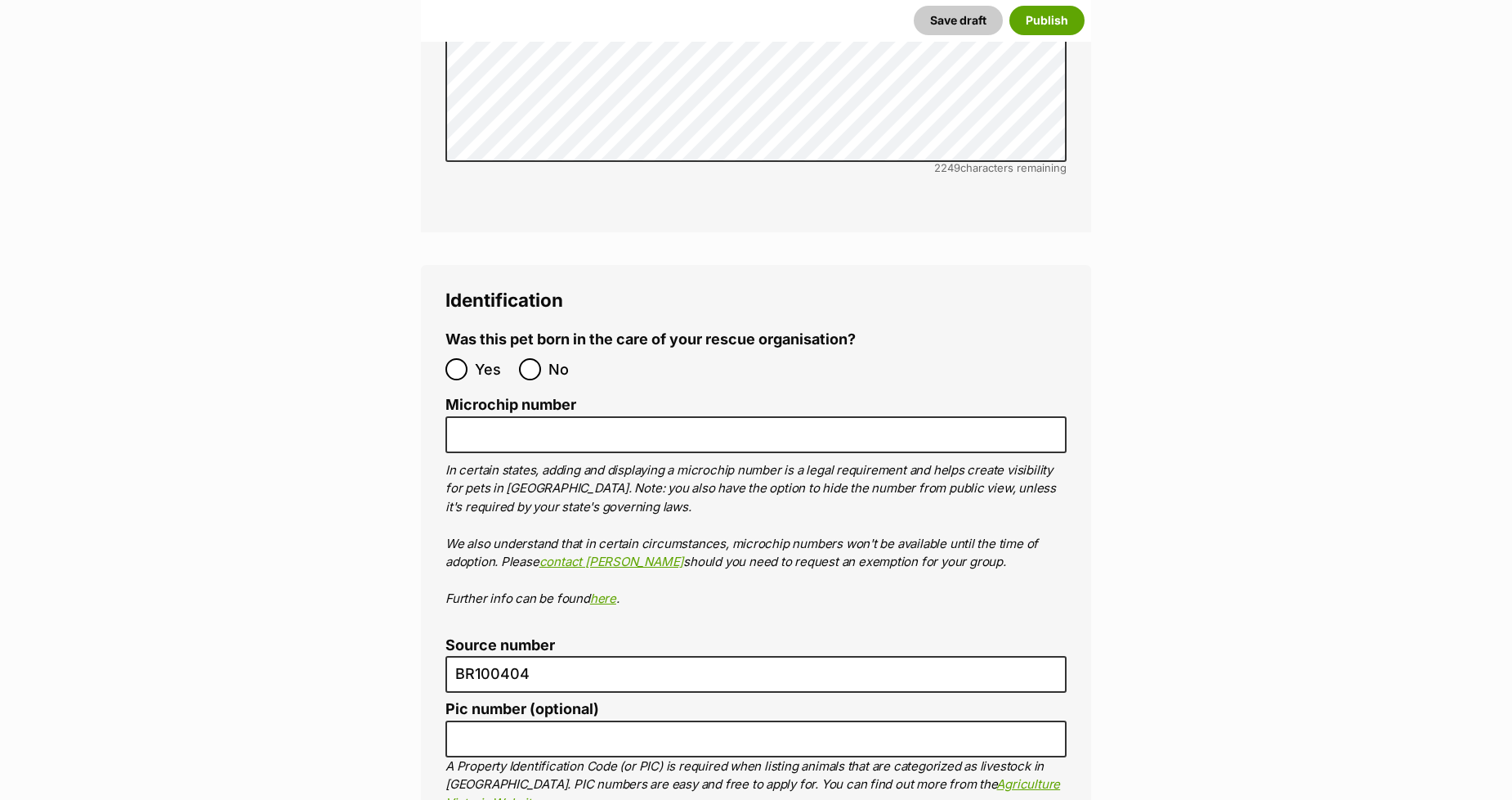
scroll to position [5462, 0]
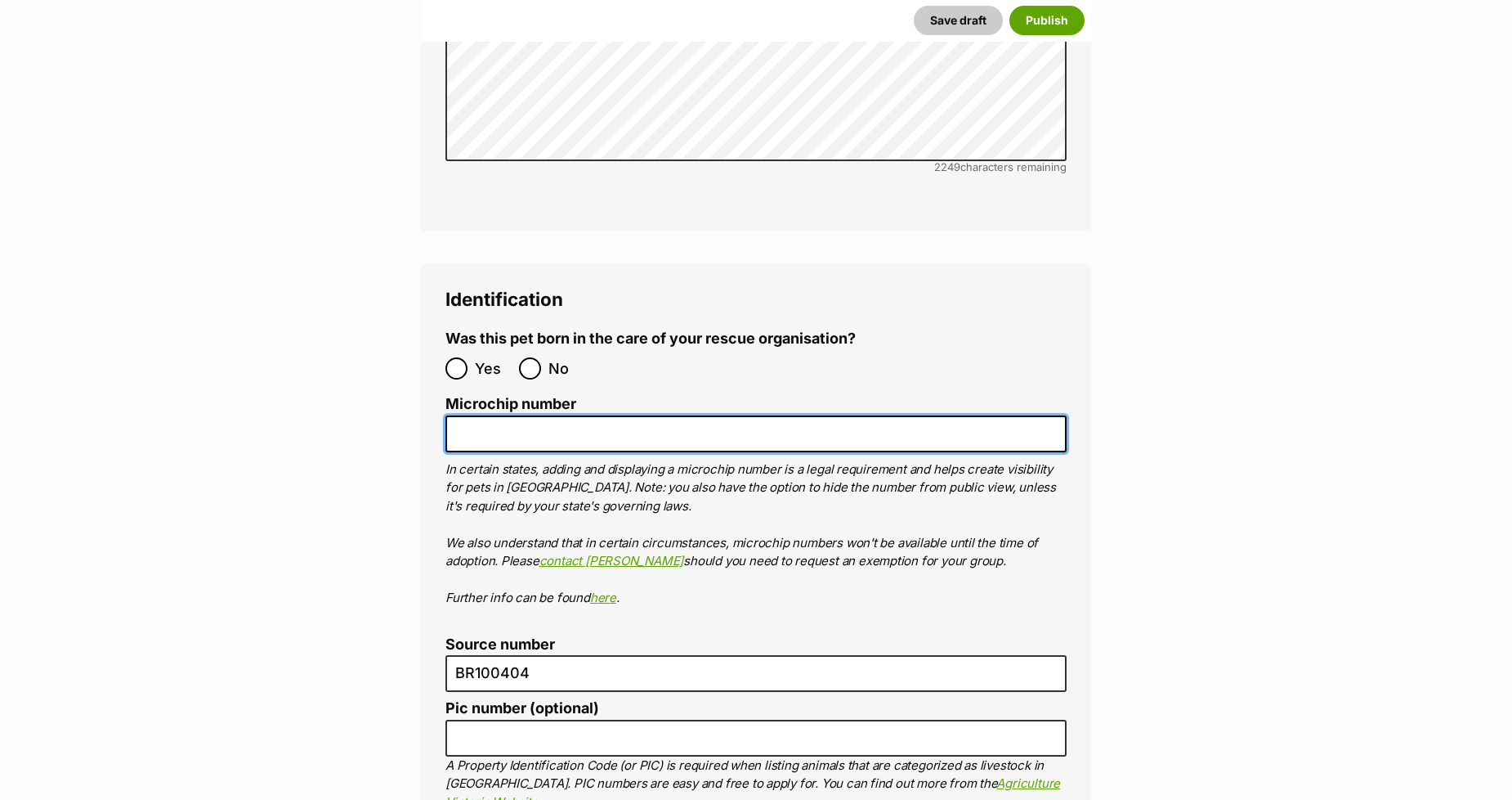
click at [478, 415] on input "Microchip number" at bounding box center [756, 434] width 622 height 37
paste input "953010006842202"
type input "953010006842202"
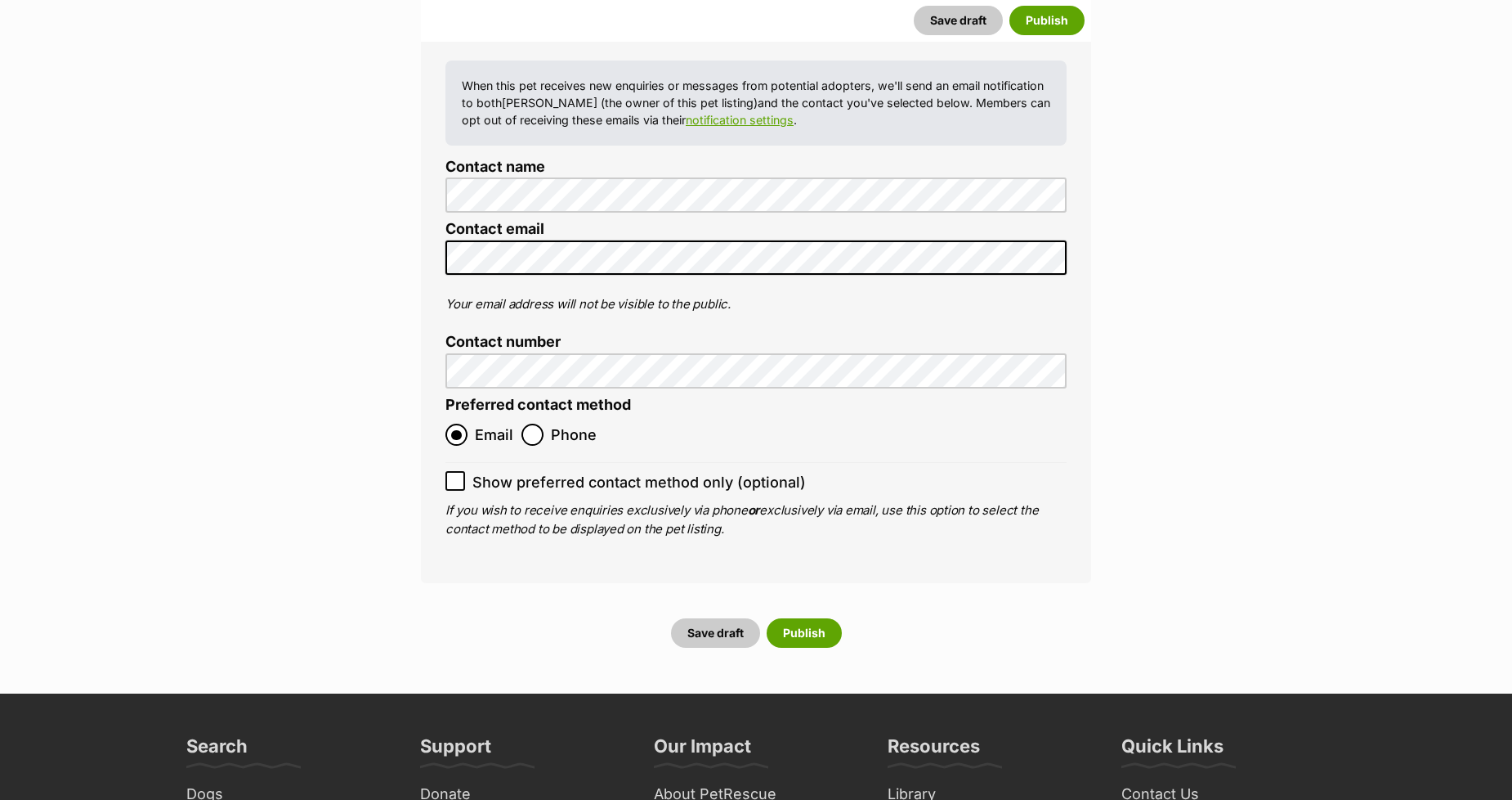
scroll to position [6644, 0]
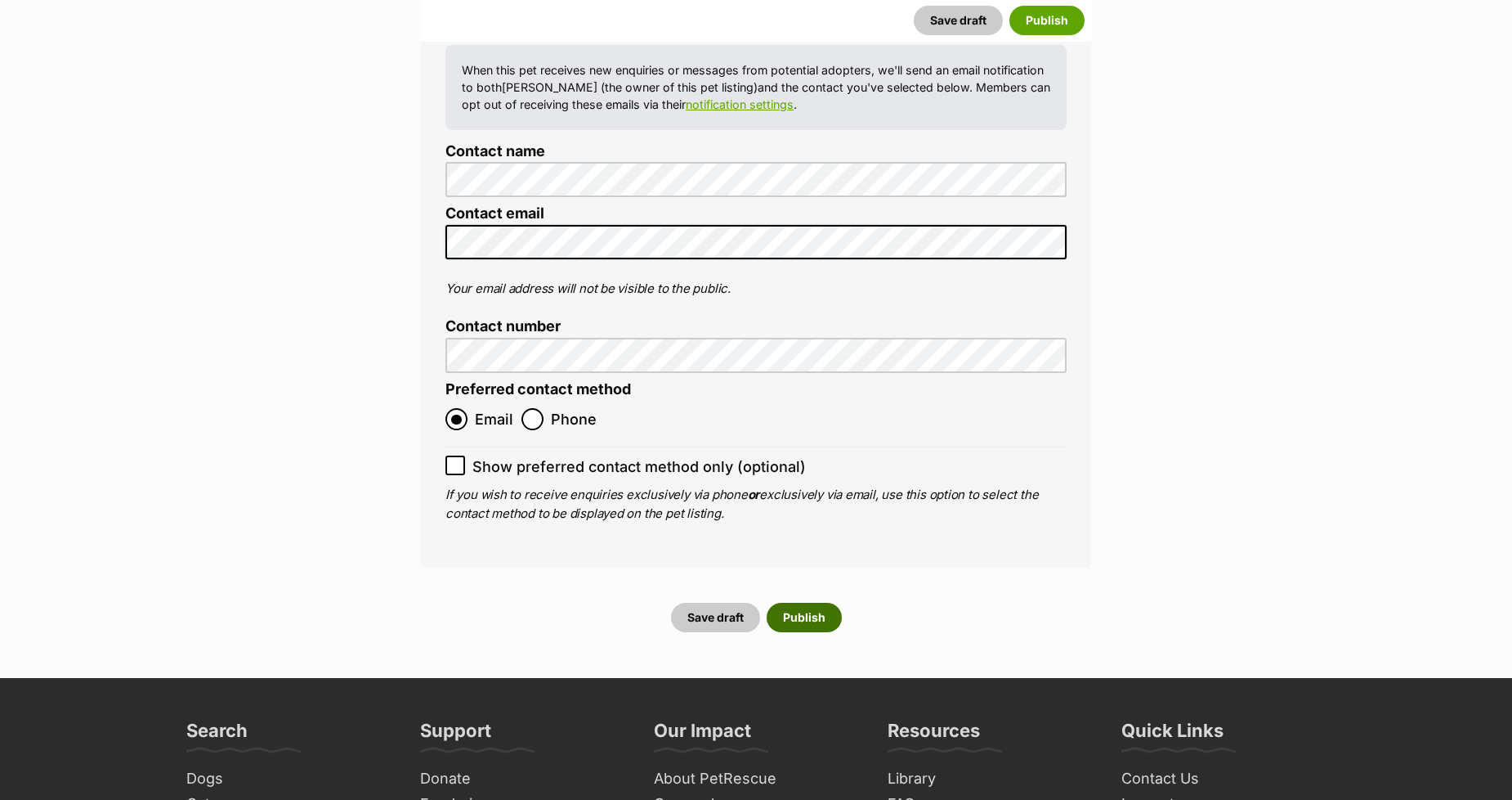
click at [796, 603] on button "Publish" at bounding box center [804, 617] width 75 height 30
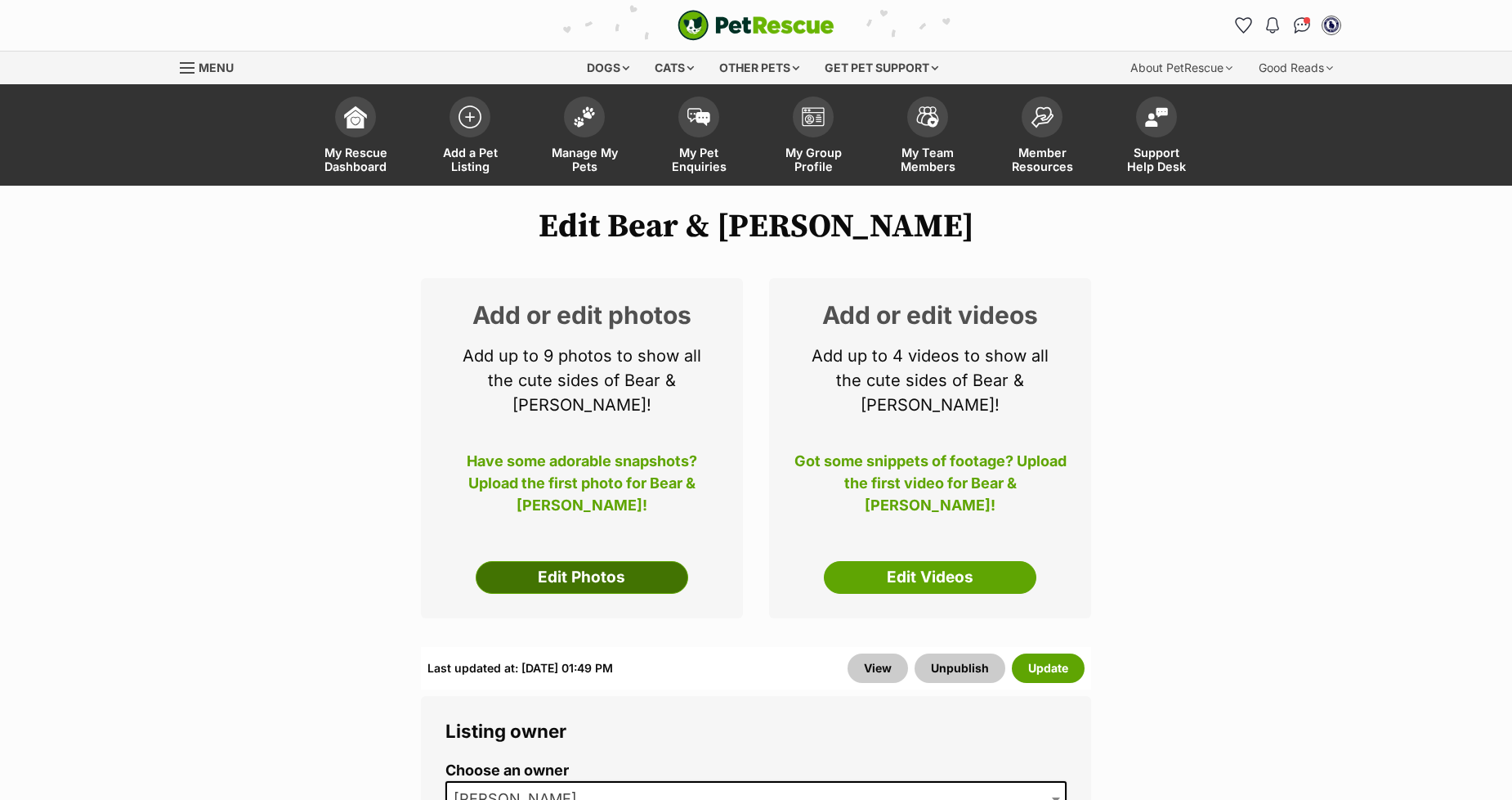
click at [573, 561] on link "Edit Photos" at bounding box center [582, 577] width 212 height 32
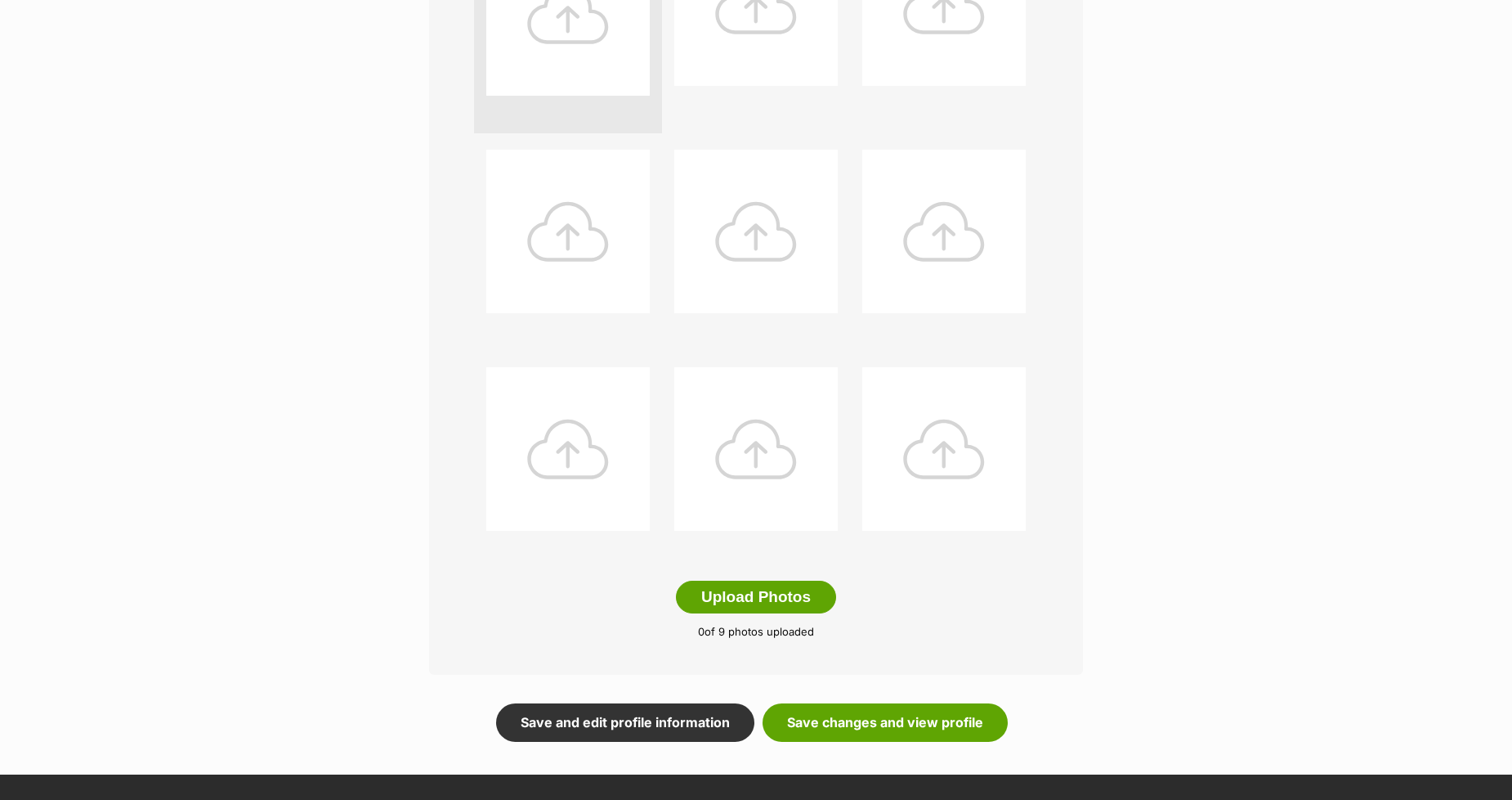
scroll to position [545, 0]
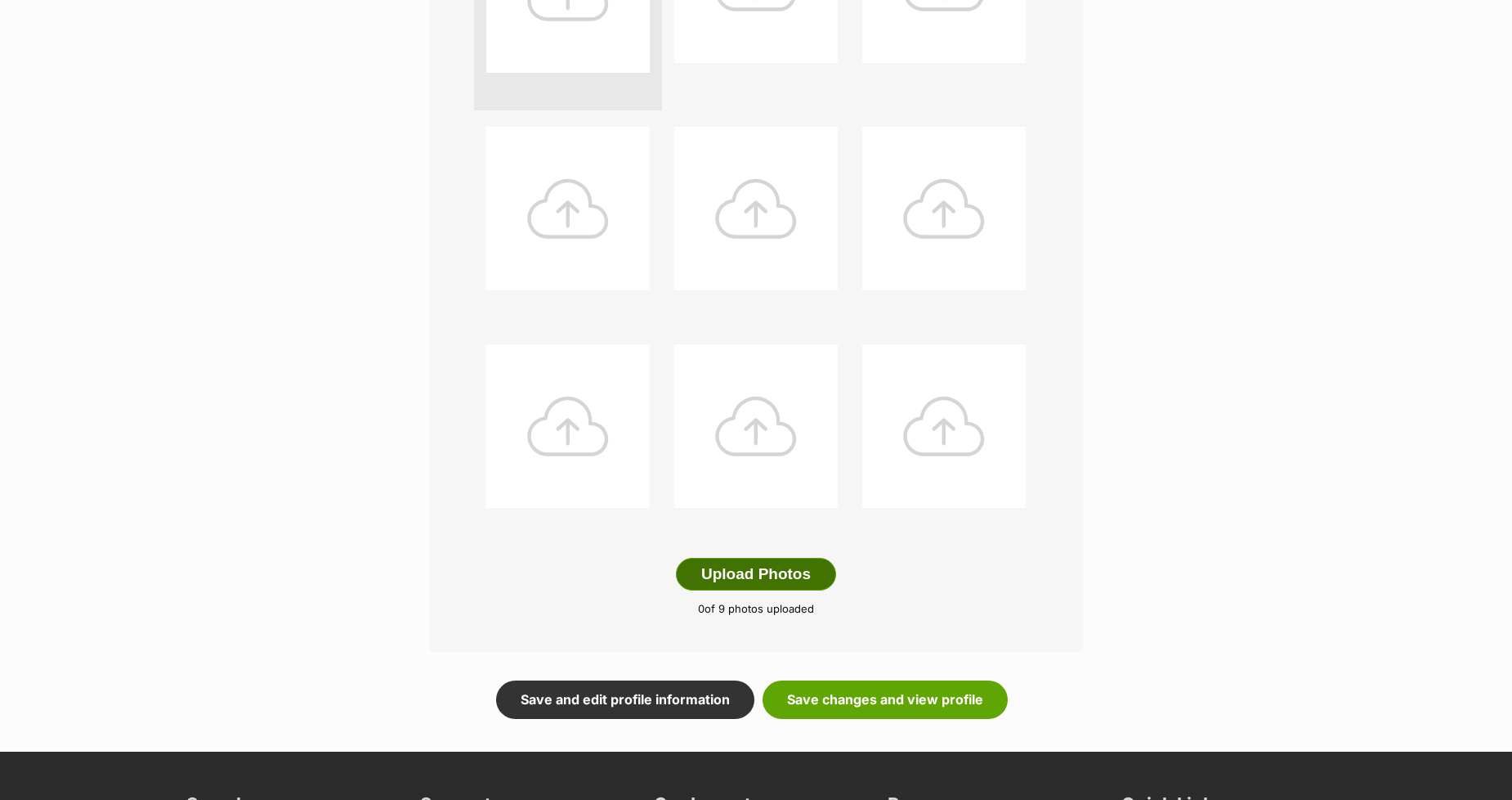
click at [716, 574] on button "Upload Photos" at bounding box center [756, 574] width 160 height 32
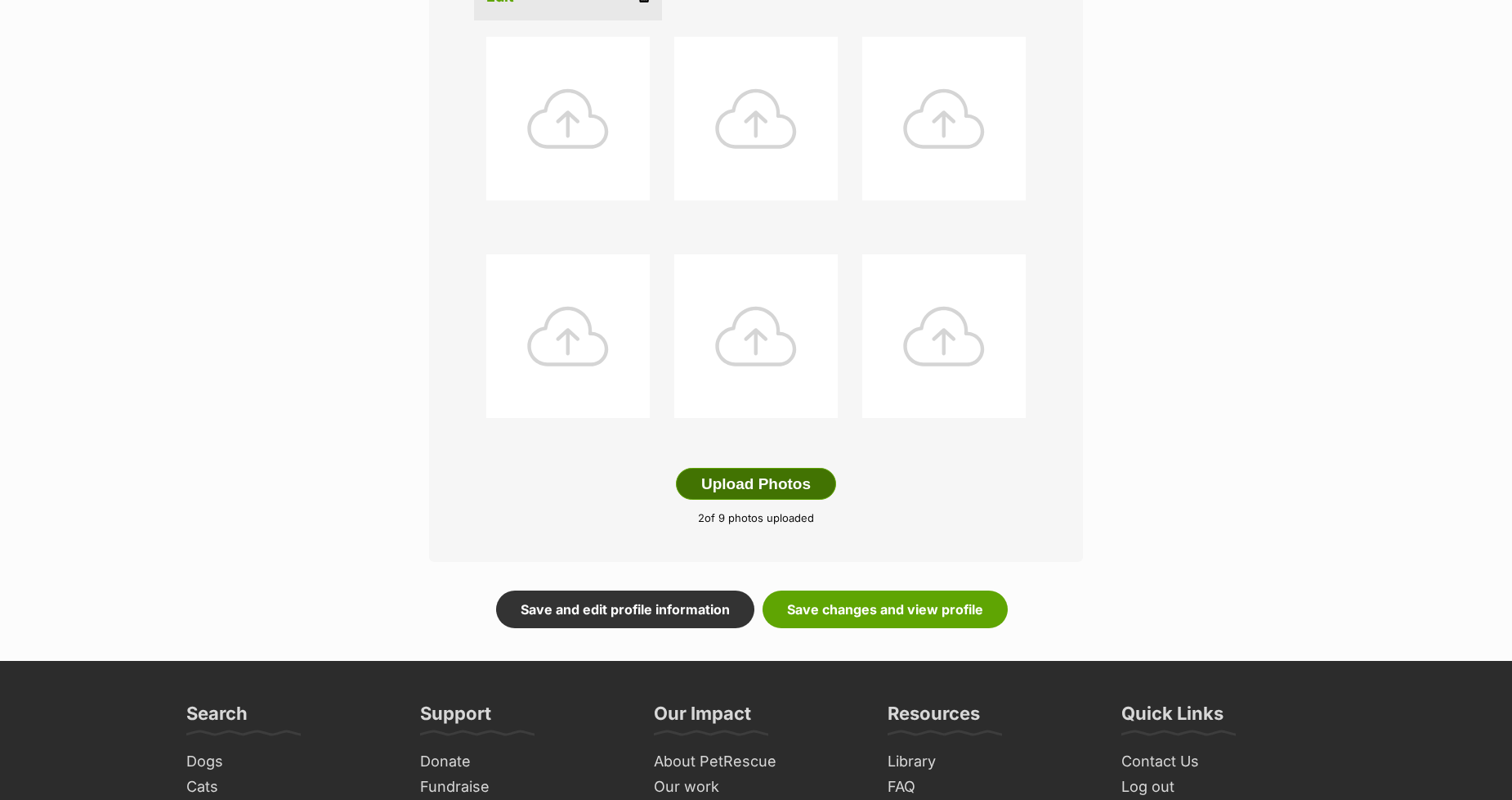
scroll to position [637, 0]
click at [812, 603] on link "Save changes and view profile" at bounding box center [885, 608] width 246 height 38
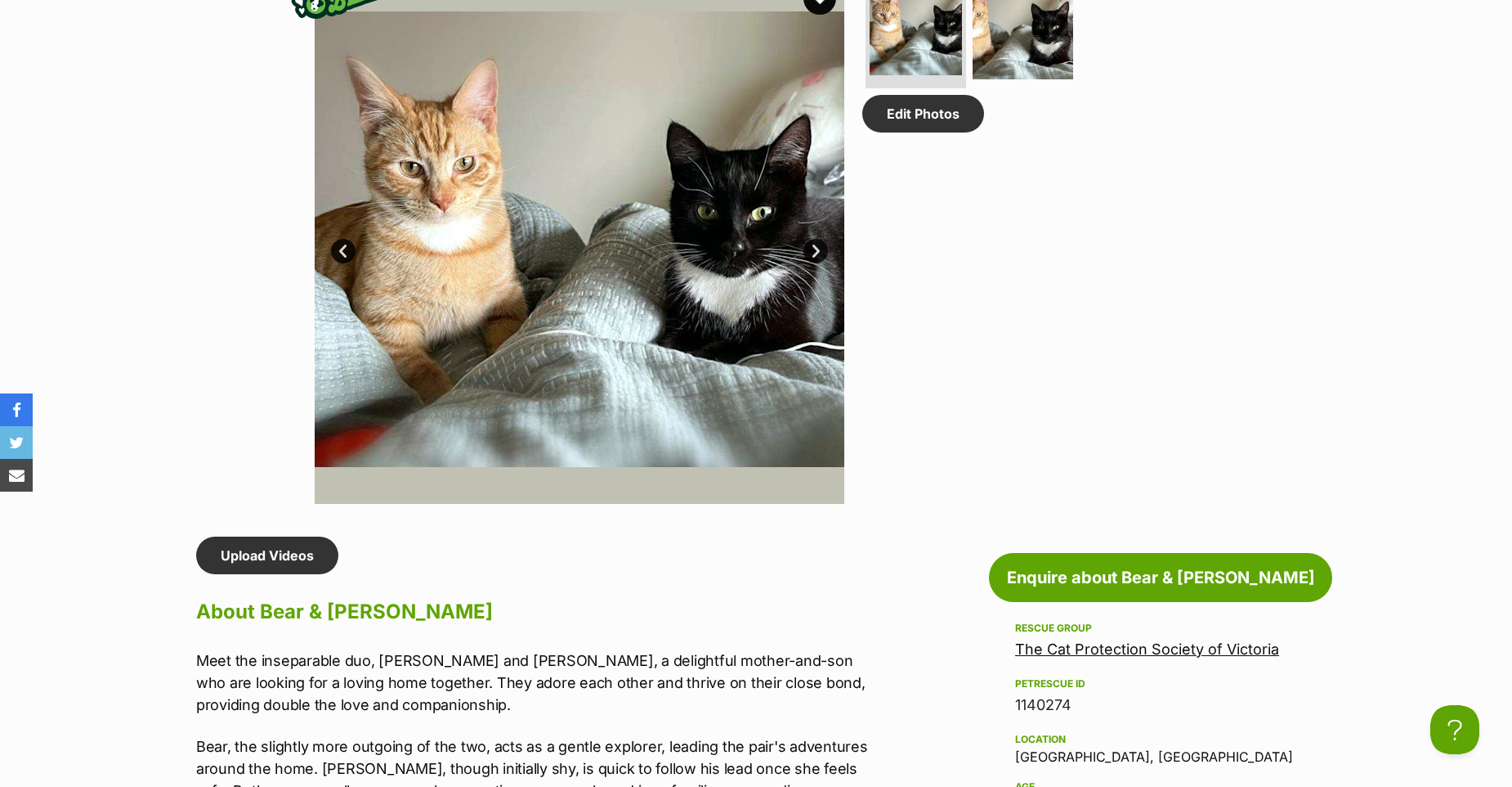
scroll to position [1272, 0]
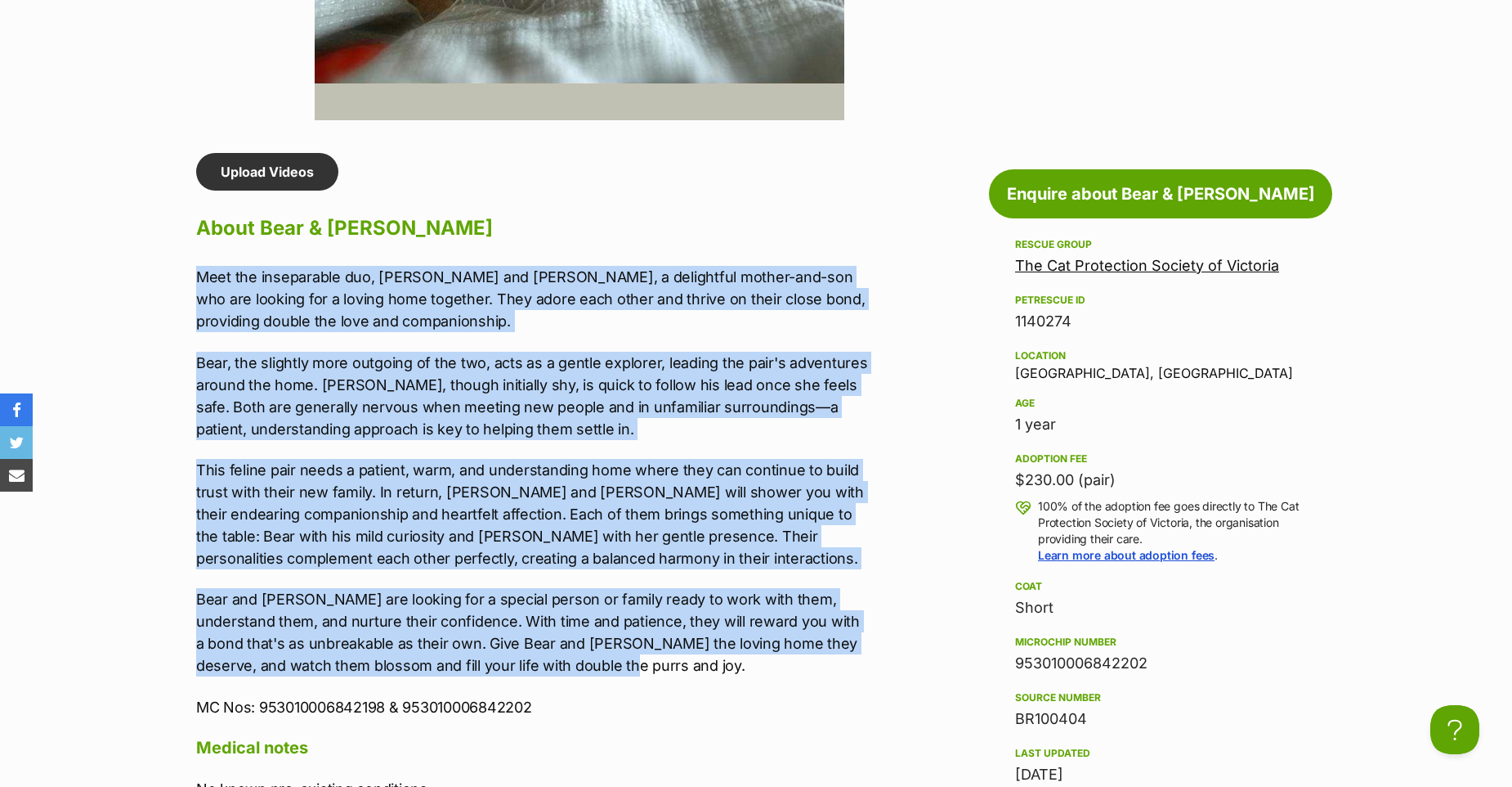
drag, startPoint x: 577, startPoint y: 665, endPoint x: 171, endPoint y: 251, distance: 579.9
copy div "Lore ips dolorsitame con, Adip eli Seddo, e temporinci utlabo-etd-mag ali eni a…"
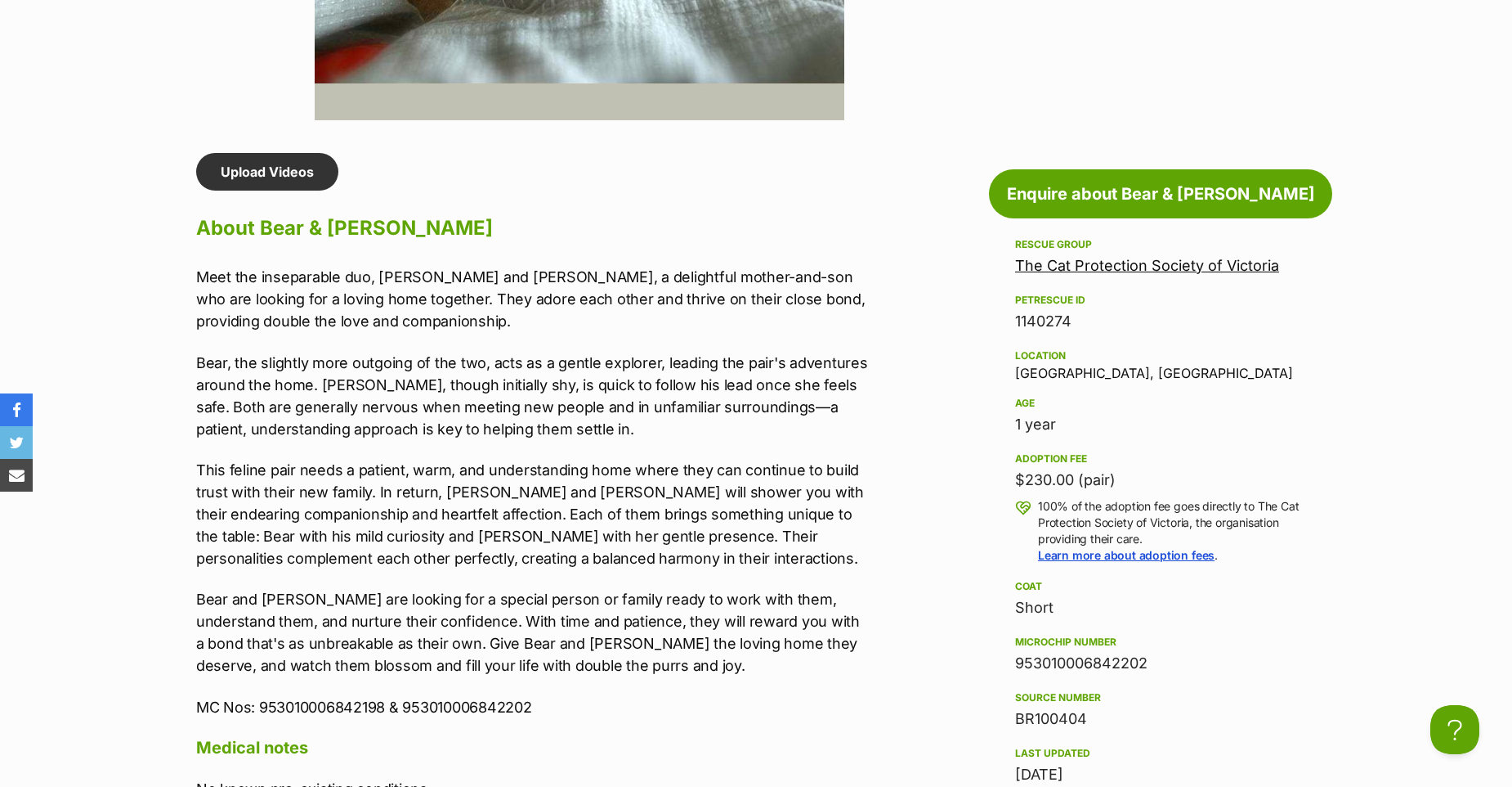
click at [284, 704] on p "MC Nos: 953010006842198 & 953010006842202" at bounding box center [534, 707] width 675 height 22
drag, startPoint x: 261, startPoint y: 695, endPoint x: 534, endPoint y: 706, distance: 273.2
click at [534, 706] on p "MC Nos: 953010006842198 & 953010006842202" at bounding box center [534, 707] width 675 height 22
copy p "953010006842198 & 953010006842202"
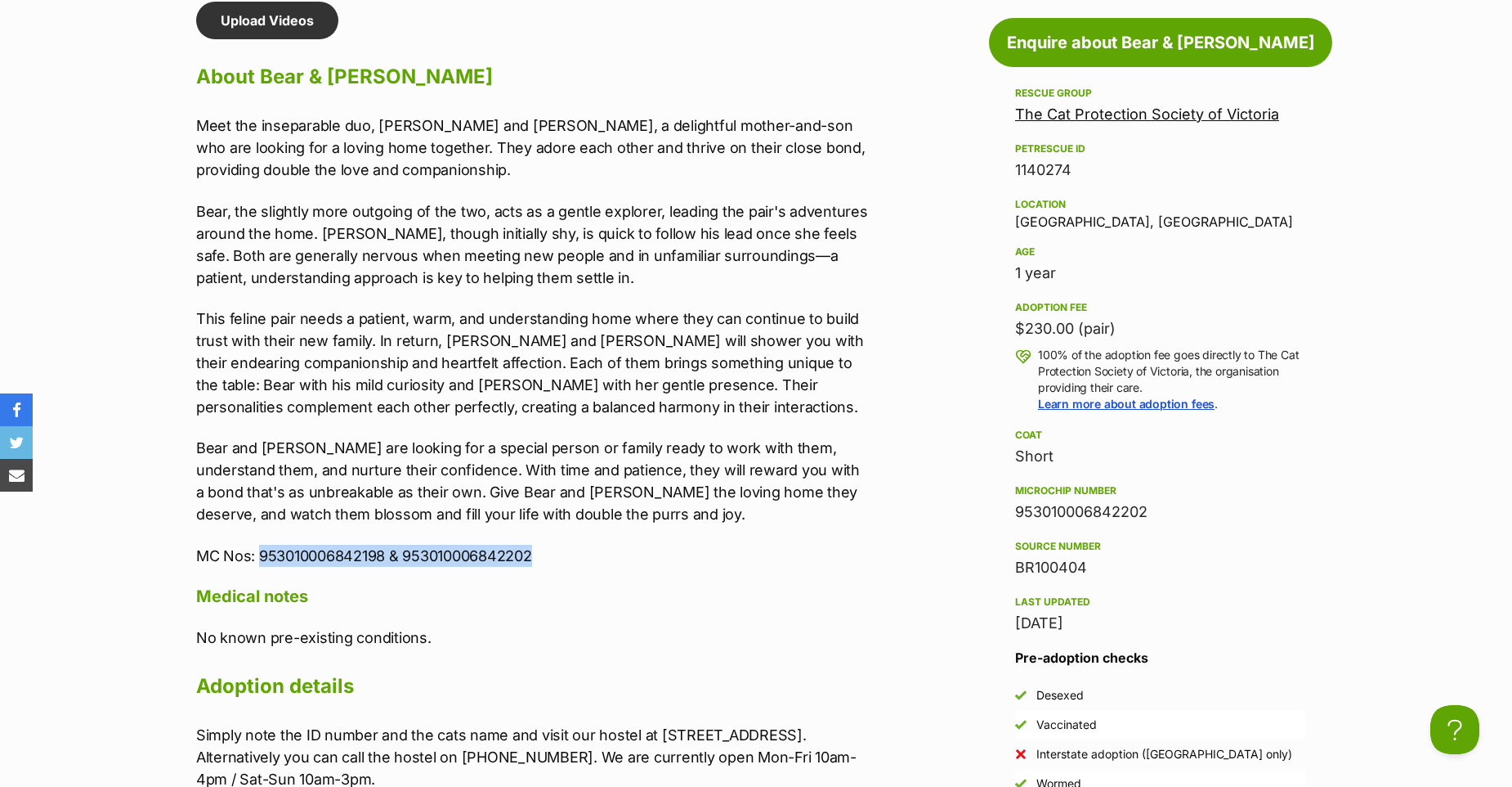
scroll to position [1453, 0]
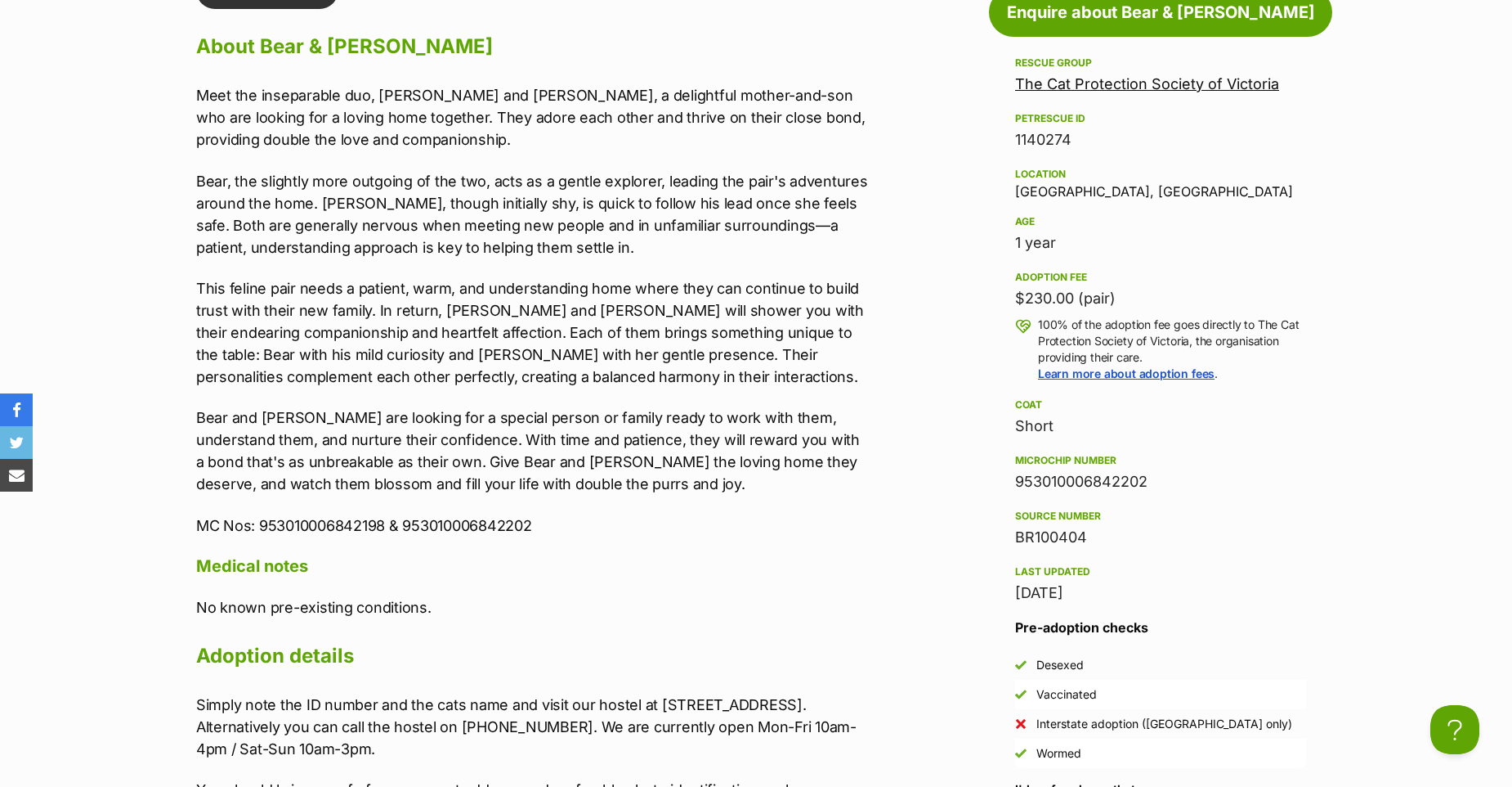
click at [561, 483] on p "Bear and [PERSON_NAME] are looking for a special person or family ready to work…" at bounding box center [534, 451] width 675 height 88
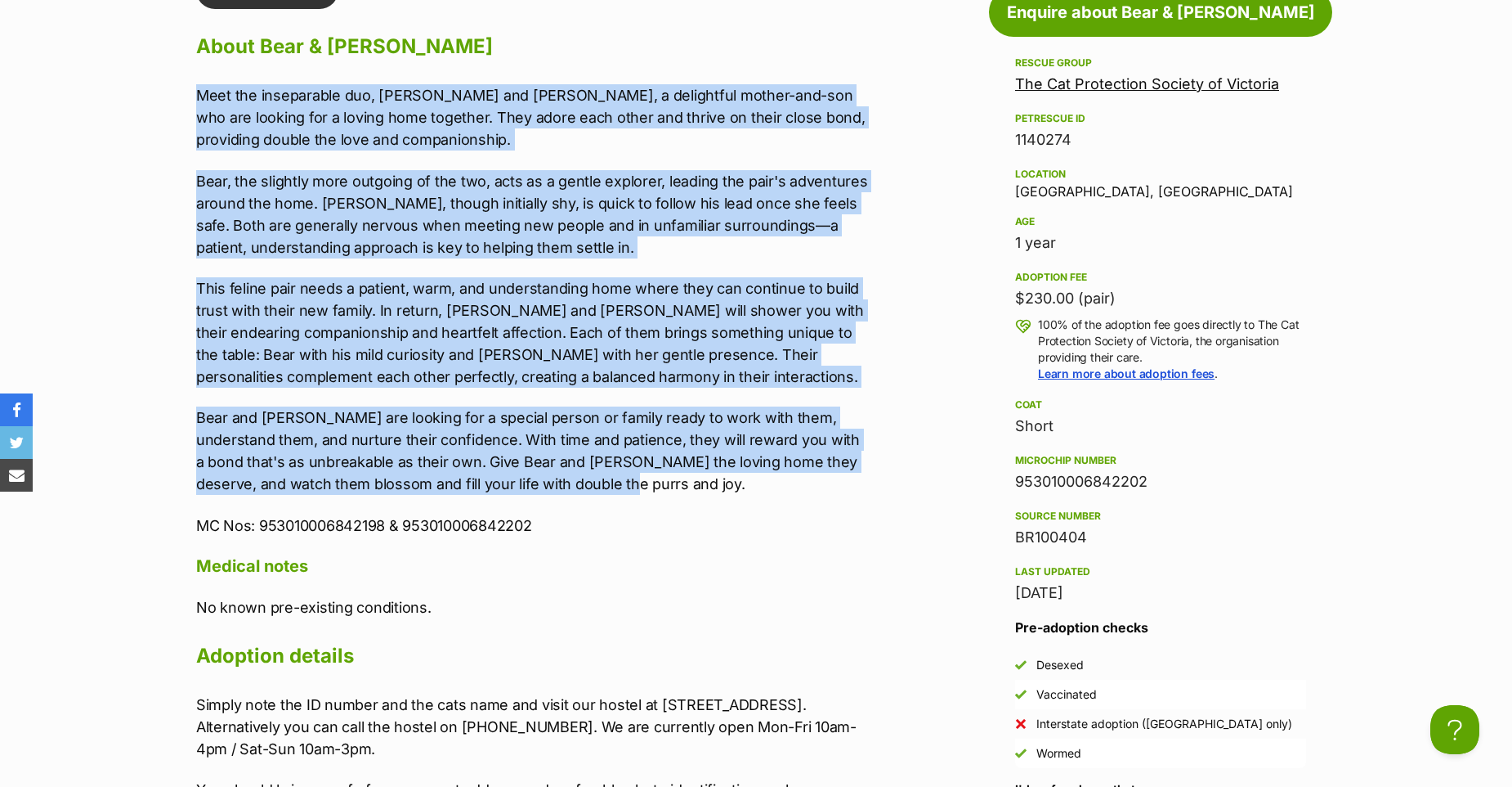
drag, startPoint x: 567, startPoint y: 478, endPoint x: 109, endPoint y: 83, distance: 604.8
click at [109, 83] on section "The Cat Protection Society of Victoria A member of PetRescue since [DATE] 🎉 TOT…" at bounding box center [756, 299] width 1512 height 3135
copy div "Lore ips dolorsitame con, Adip eli Seddo, e temporinci utlabo-etd-mag ali eni a…"
click at [365, 98] on p "Meet the inseparable duo, Bear and Hazel, a delightful mother-and-son who are l…" at bounding box center [534, 117] width 675 height 66
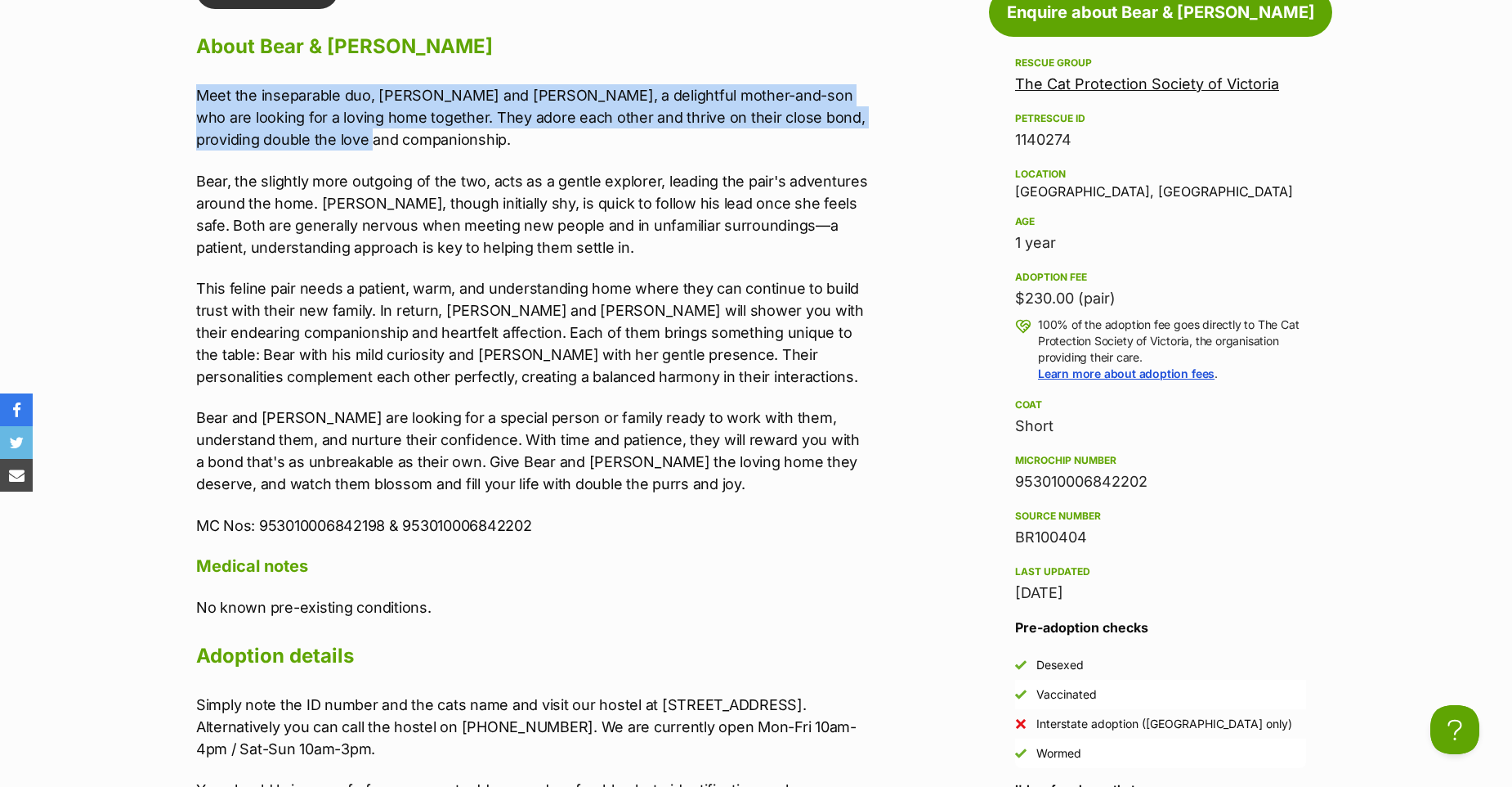
drag, startPoint x: 301, startPoint y: 137, endPoint x: 112, endPoint y: 82, distance: 196.8
click at [112, 82] on section "The Cat Protection Society of Victoria A member of PetRescue since 2016 🎉 TOTAL…" at bounding box center [756, 299] width 1512 height 3135
copy p "Meet the inseparable duo, Bear and Hazel, a delightful mother-and-son who are l…"
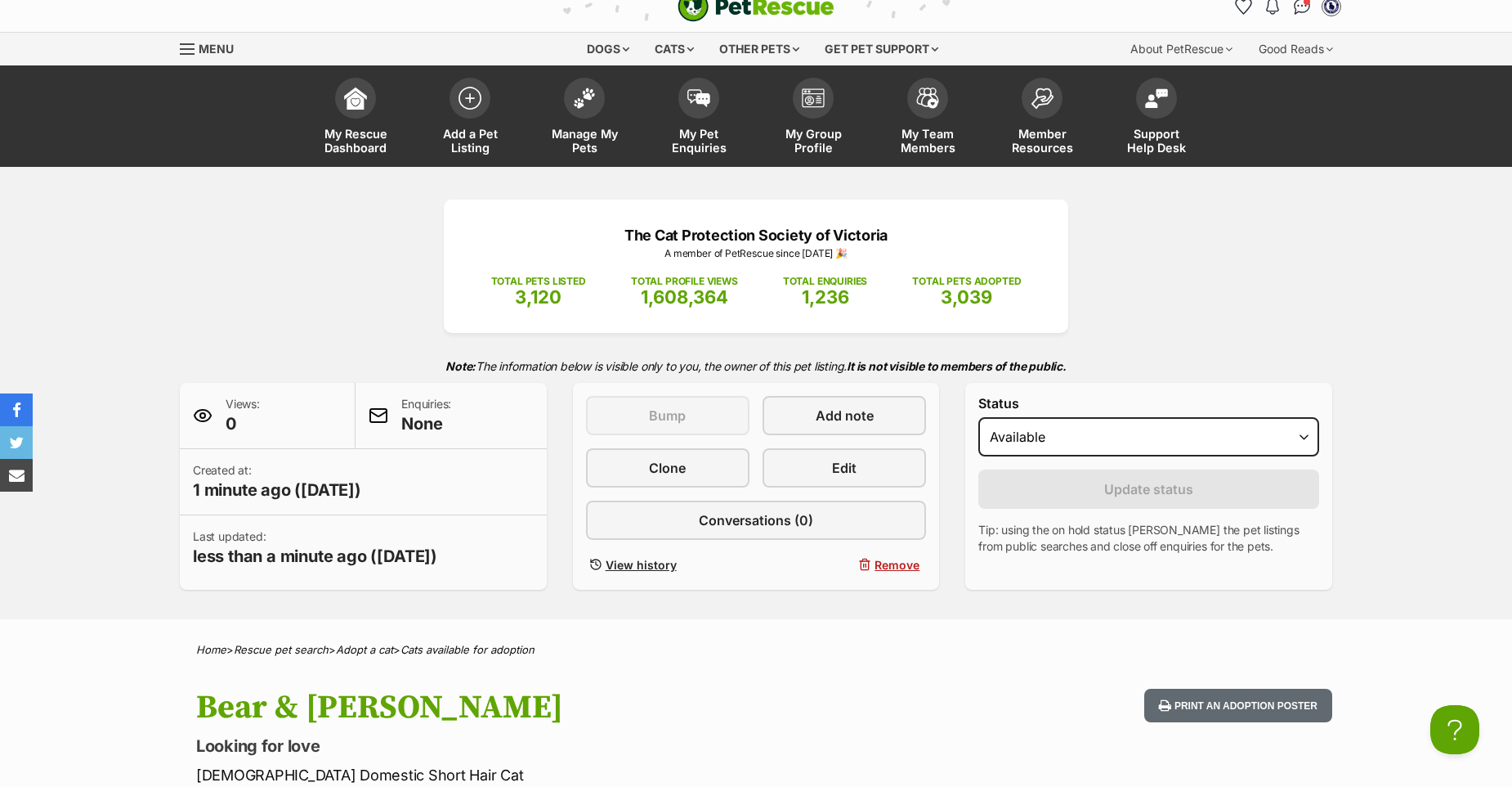
scroll to position [0, 0]
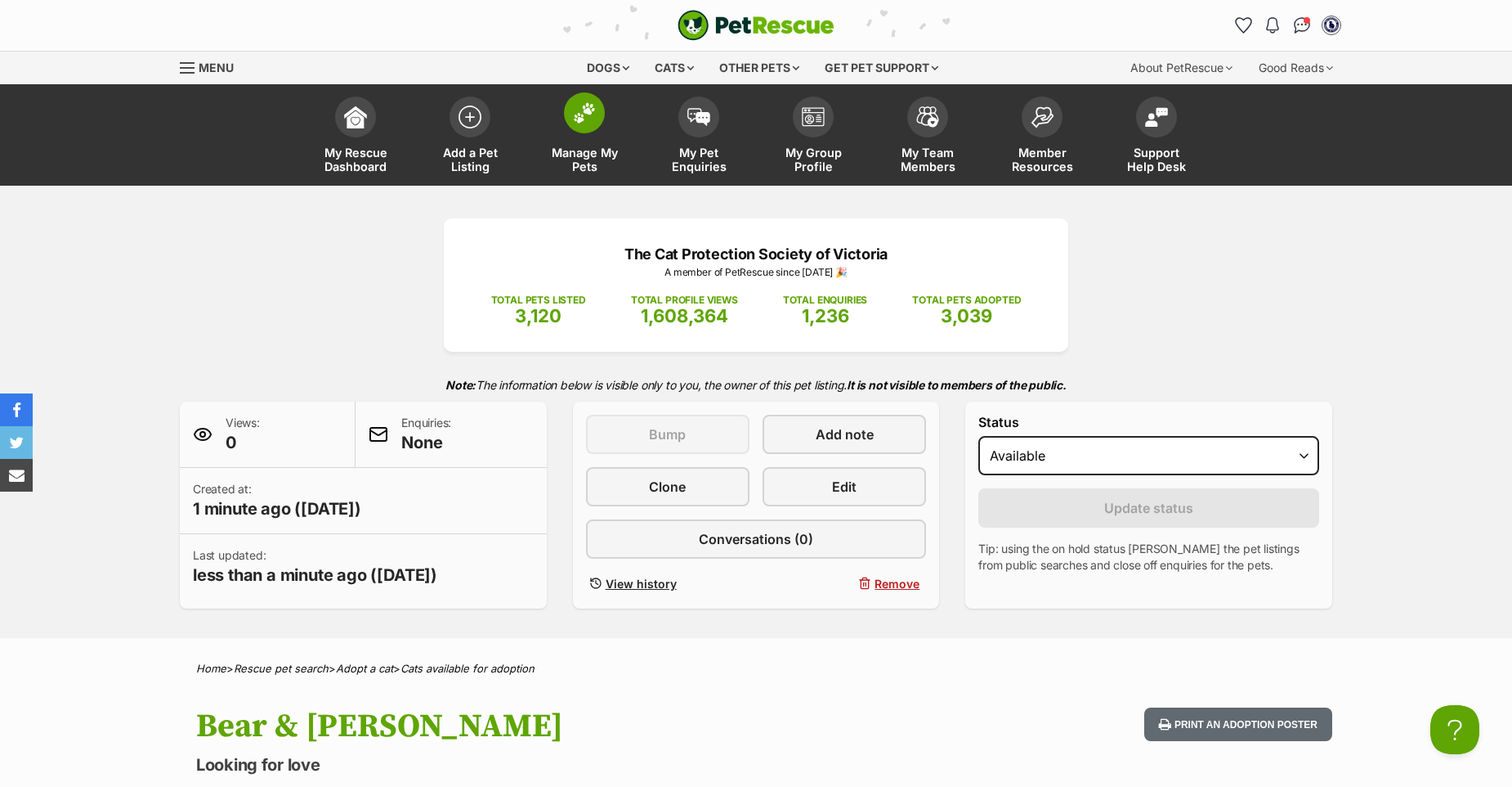
click at [586, 113] on img at bounding box center [585, 112] width 23 height 21
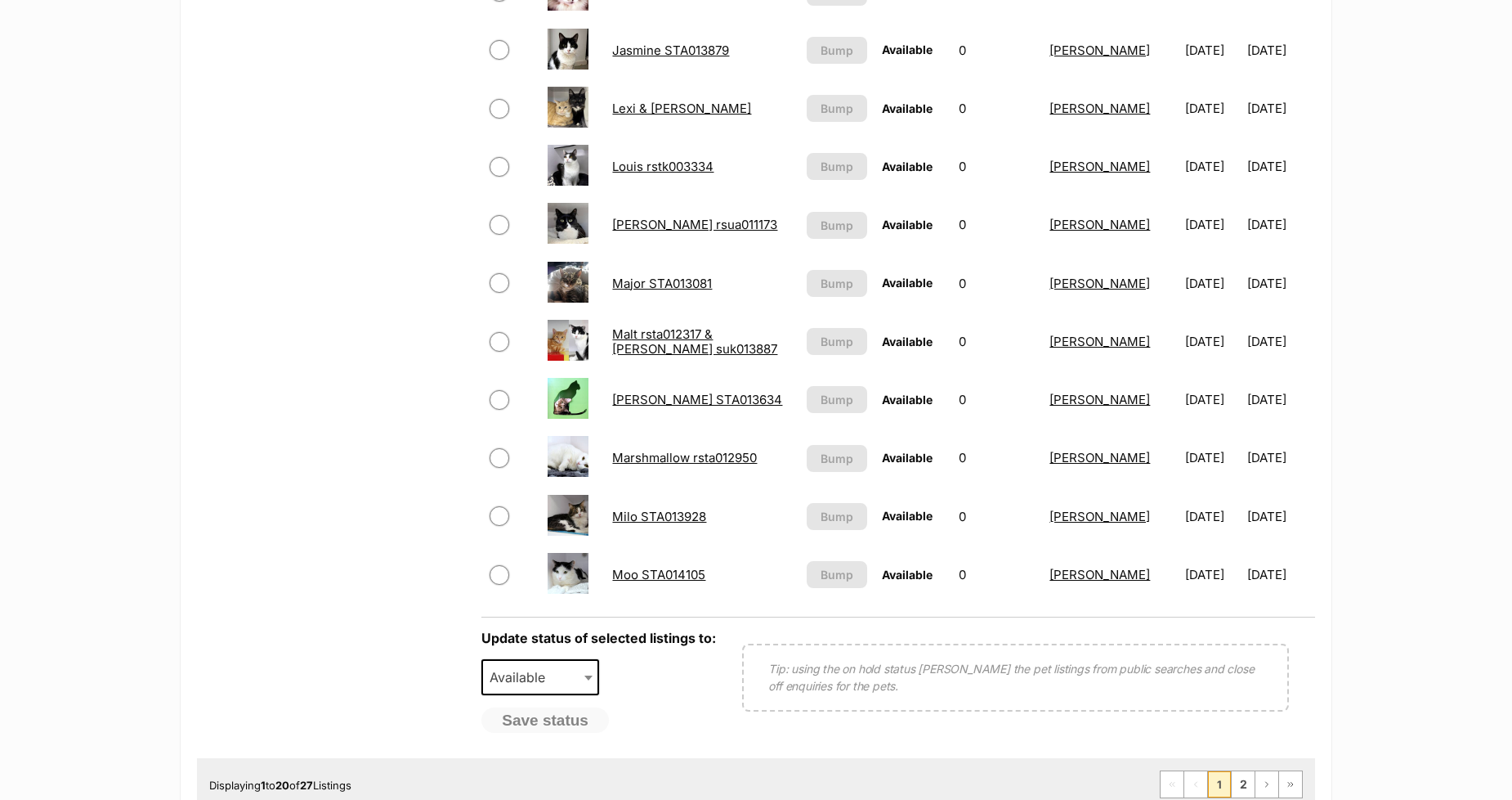
scroll to position [999, 0]
click at [1241, 779] on link "2" at bounding box center [1243, 782] width 23 height 26
